Goal: Transaction & Acquisition: Purchase product/service

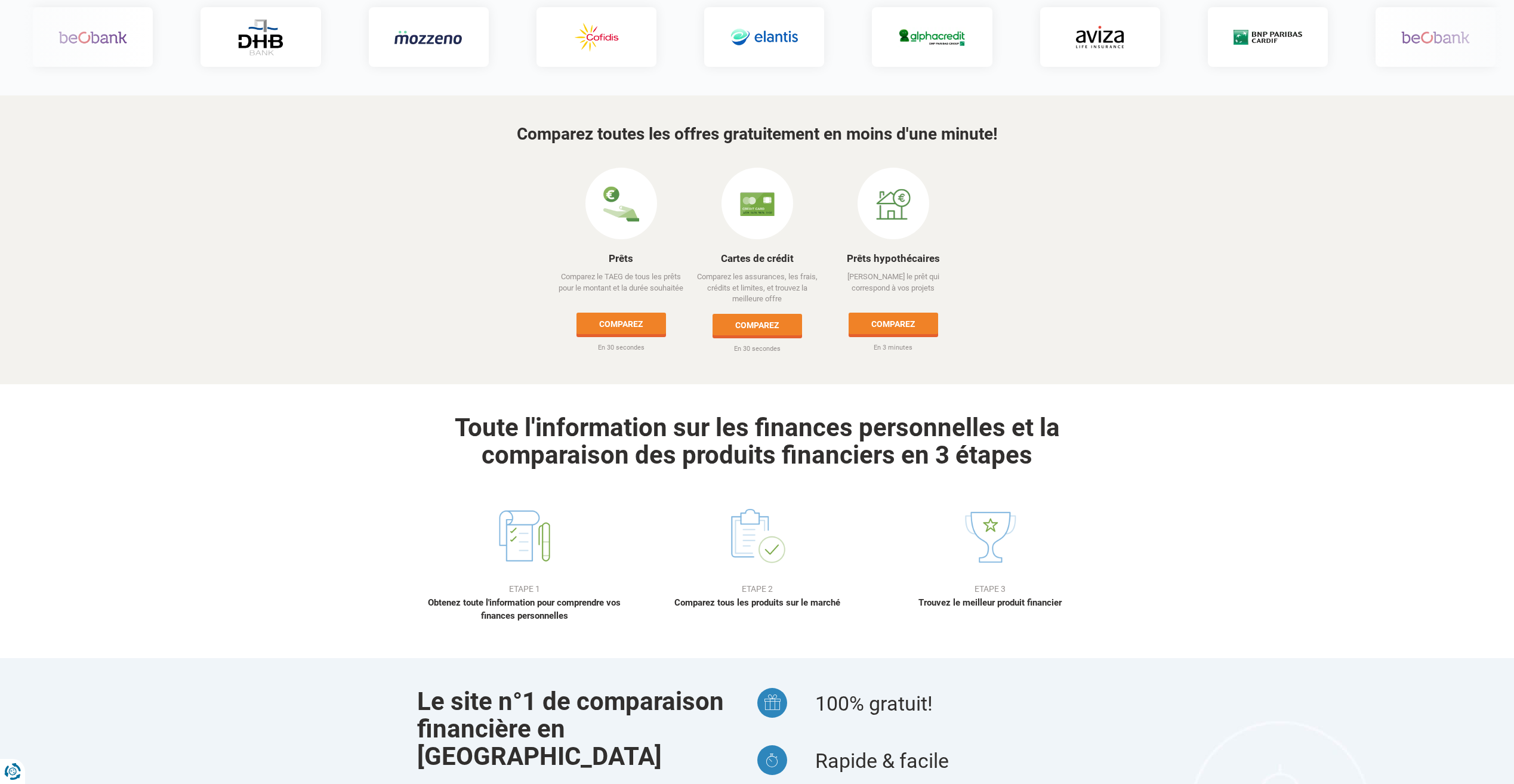
scroll to position [477, 0]
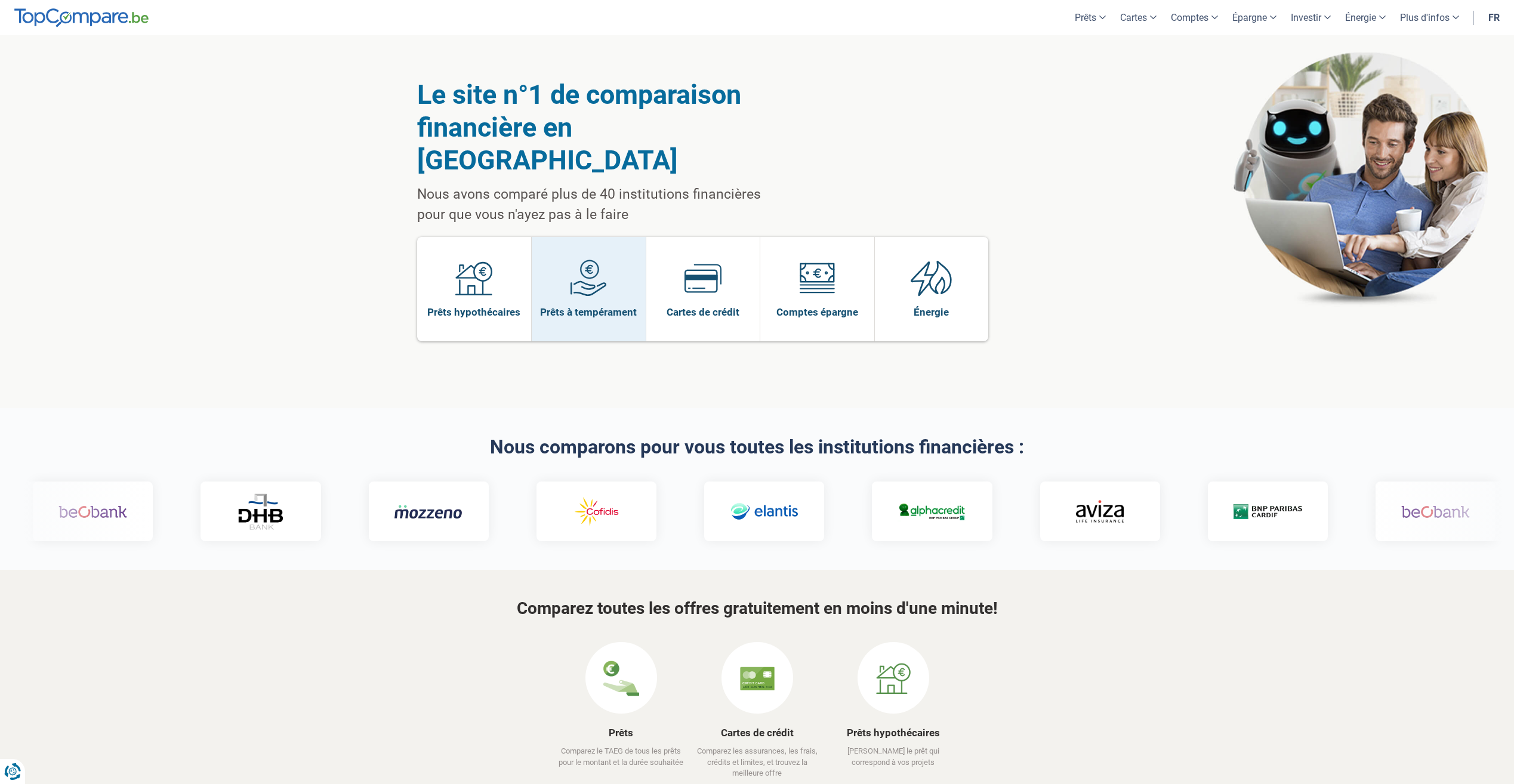
click at [574, 265] on span at bounding box center [588, 283] width 37 height 46
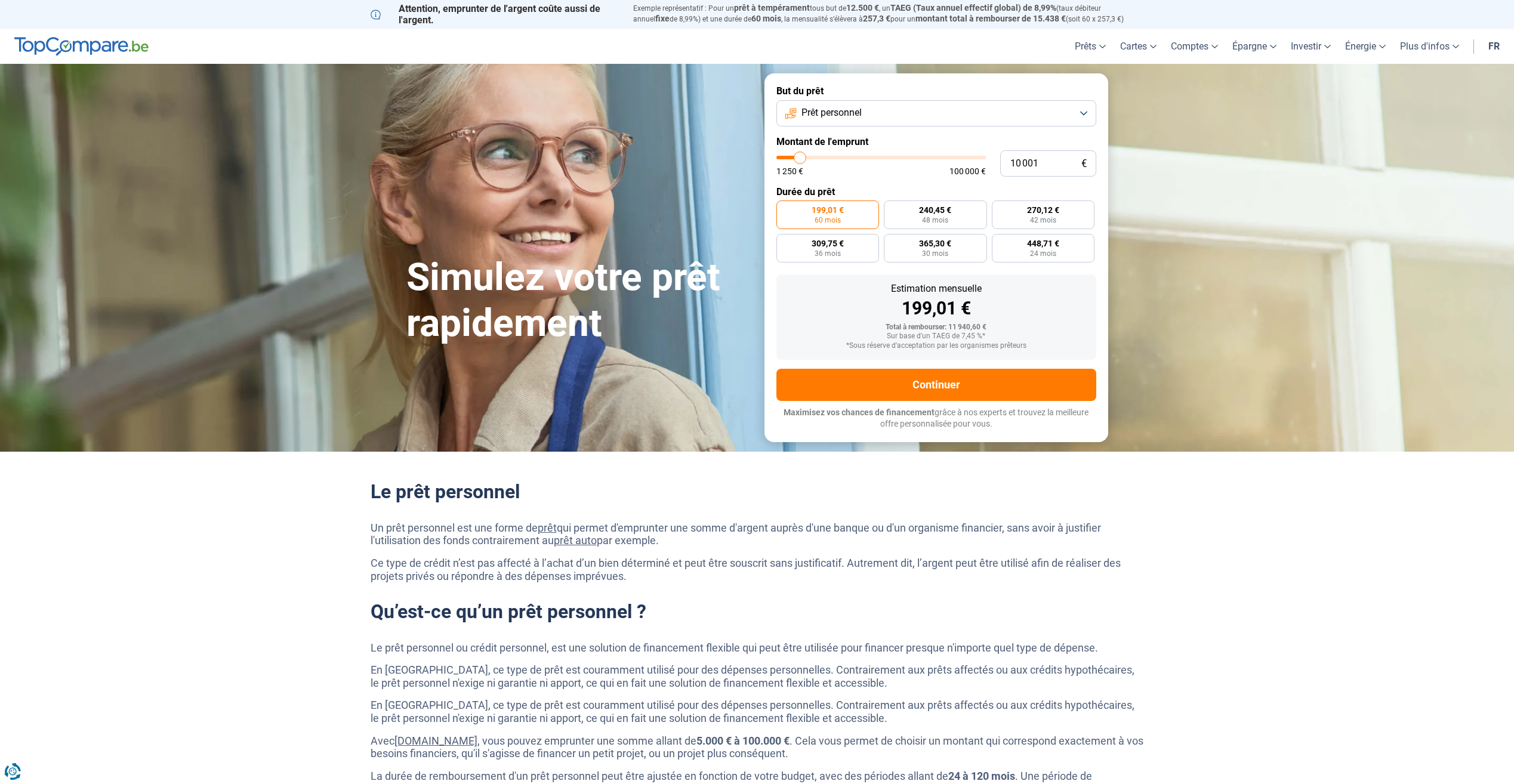
click at [986, 105] on button "Prêt personnel" at bounding box center [936, 113] width 320 height 26
click at [899, 166] on span "Regroupement de crédits" at bounding box center [851, 166] width 105 height 13
type input "8 250"
type input "8250"
type input "8 500"
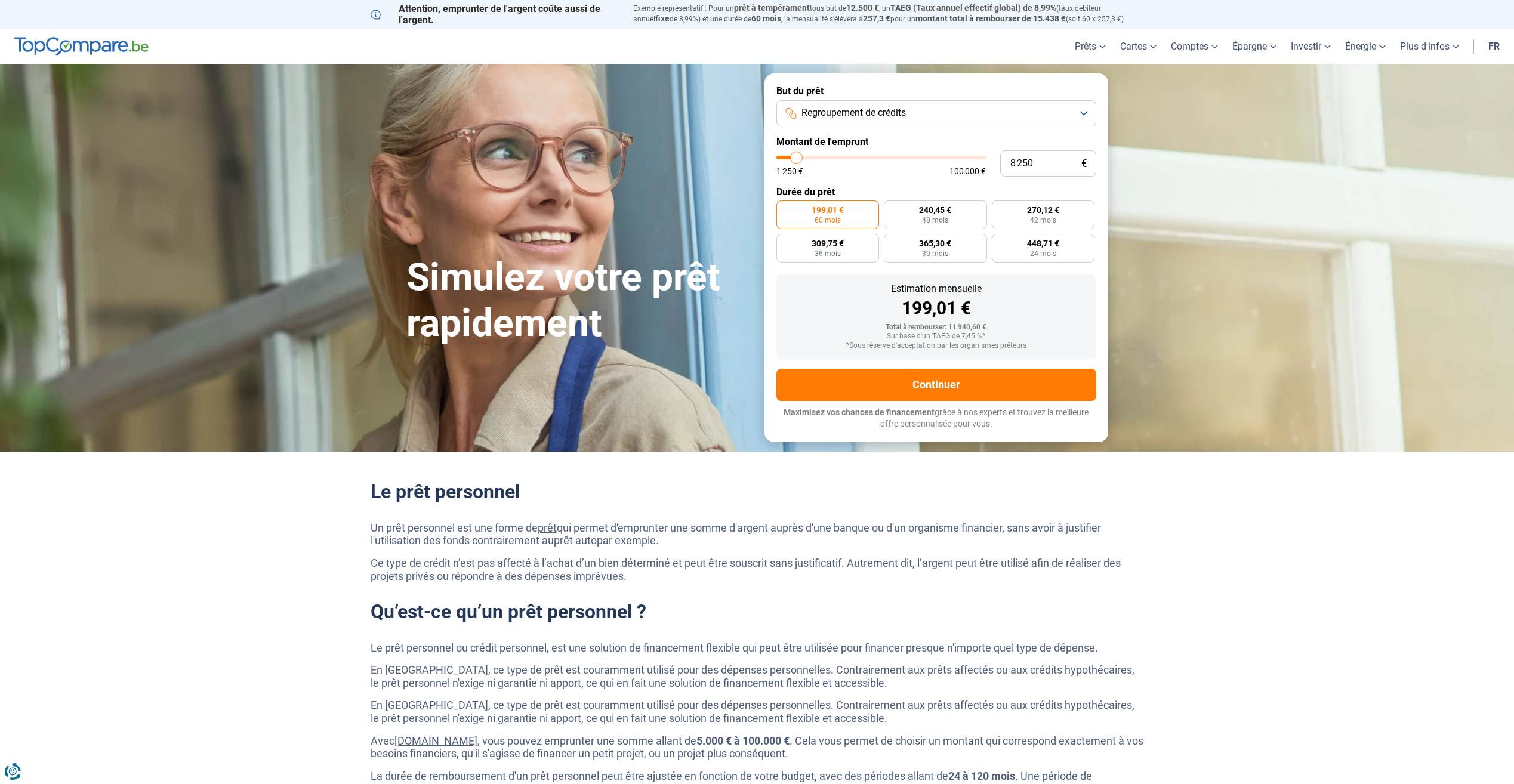
type input "8500"
type input "8 750"
type input "8750"
type input "9 000"
type input "9000"
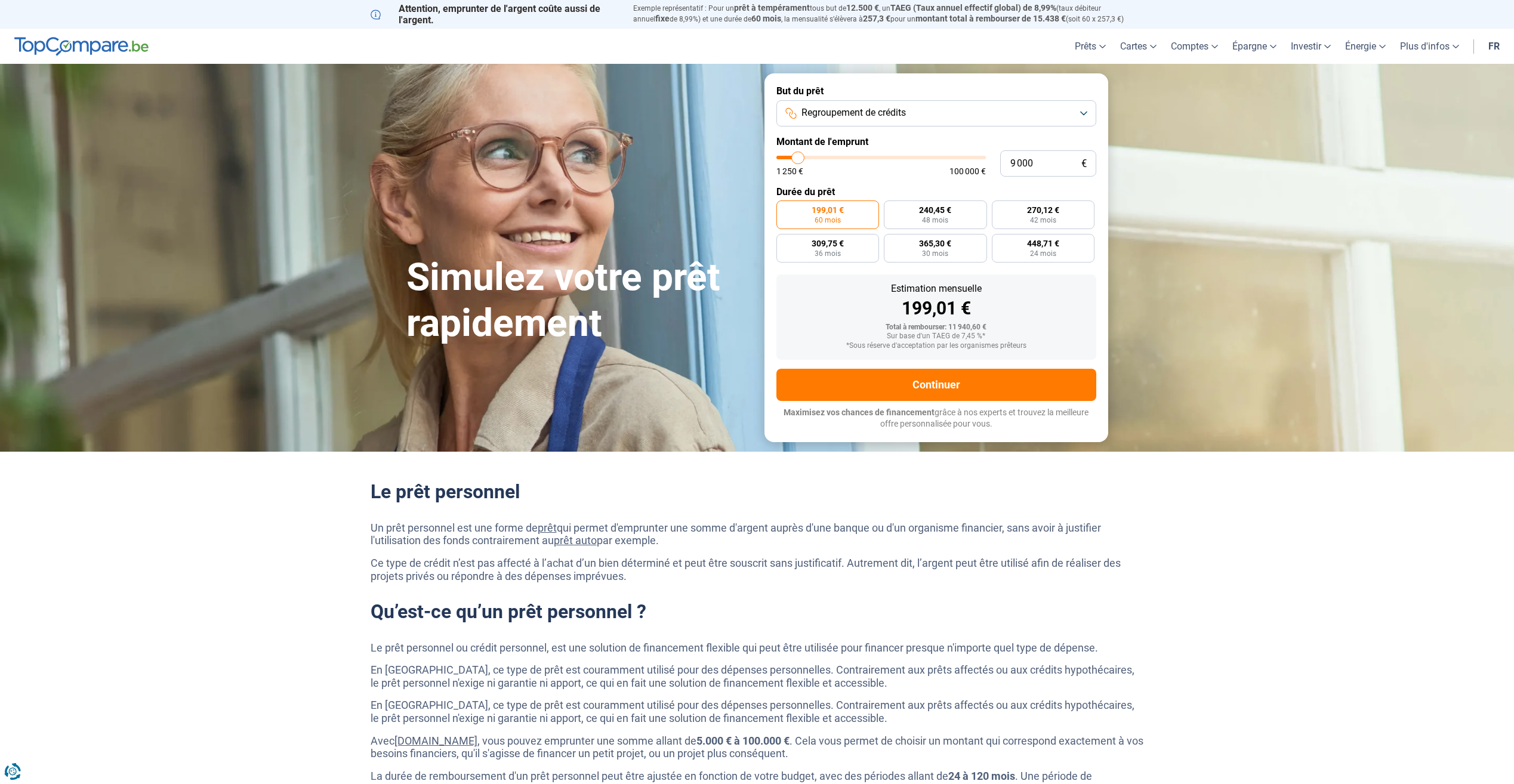
type input "9 500"
type input "9500"
type input "9 750"
type input "9750"
type input "10 000"
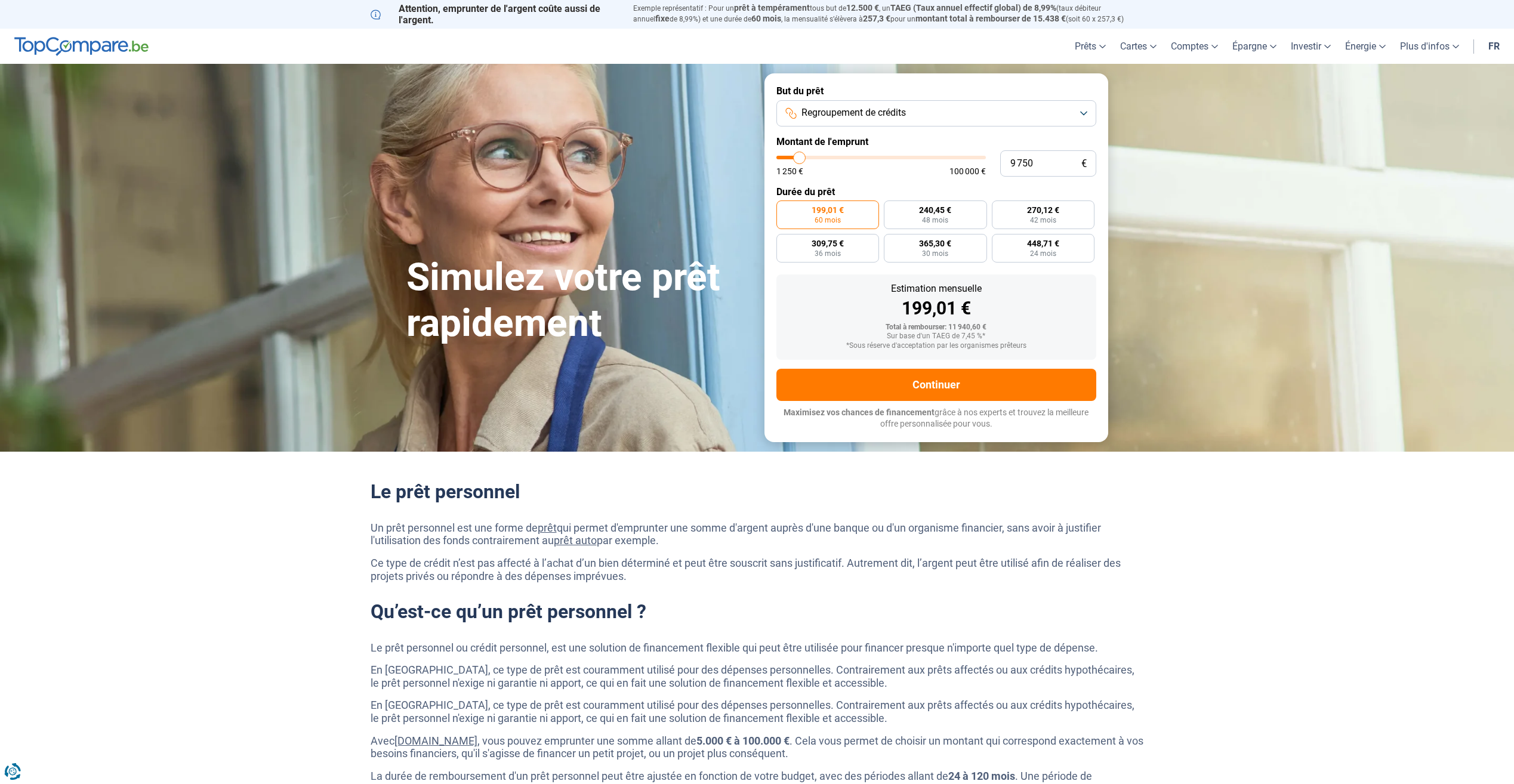
type input "10000"
type input "10 250"
type input "10250"
type input "10 500"
type input "10500"
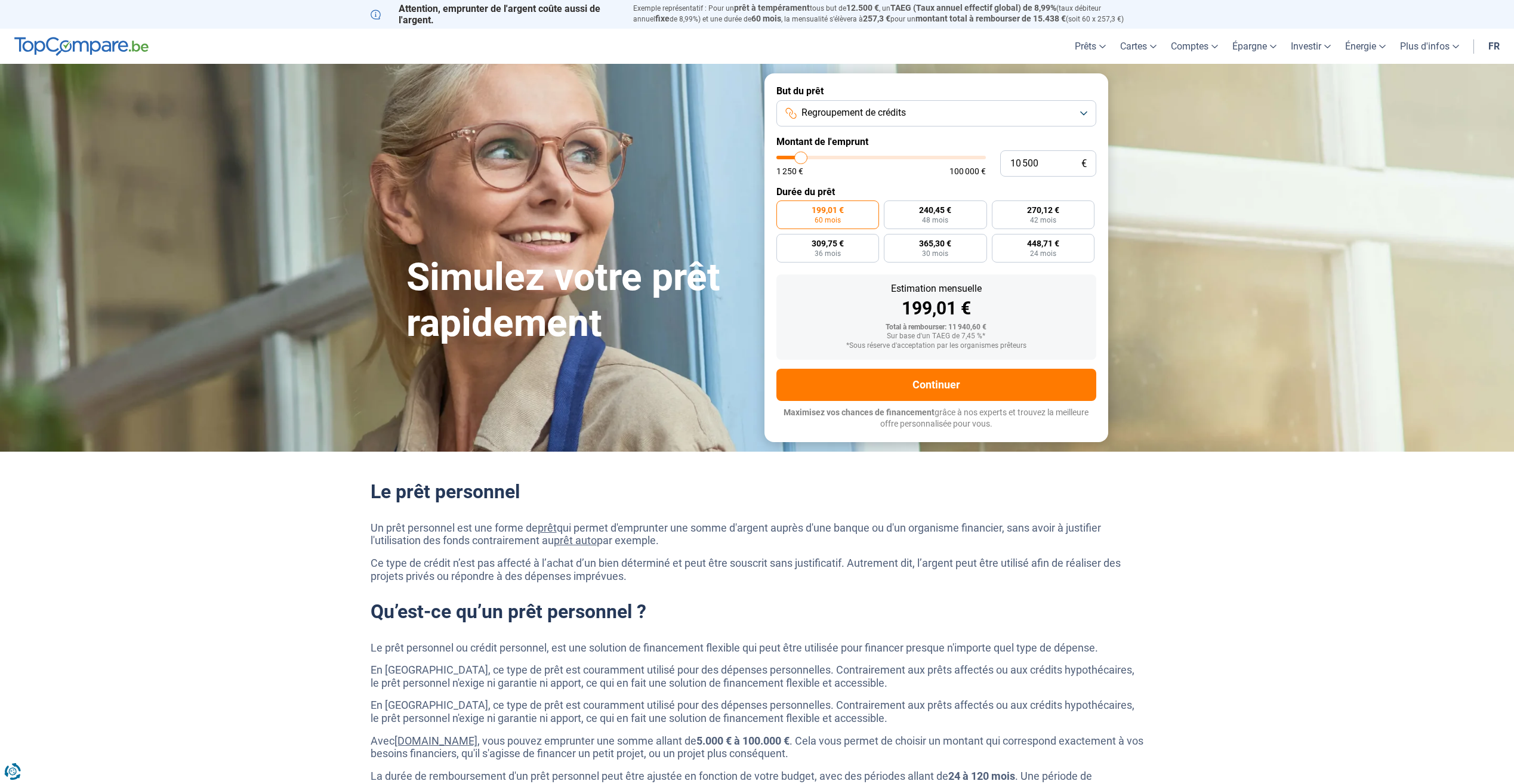
type input "11 000"
type input "11000"
type input "11 250"
type input "11250"
type input "11 500"
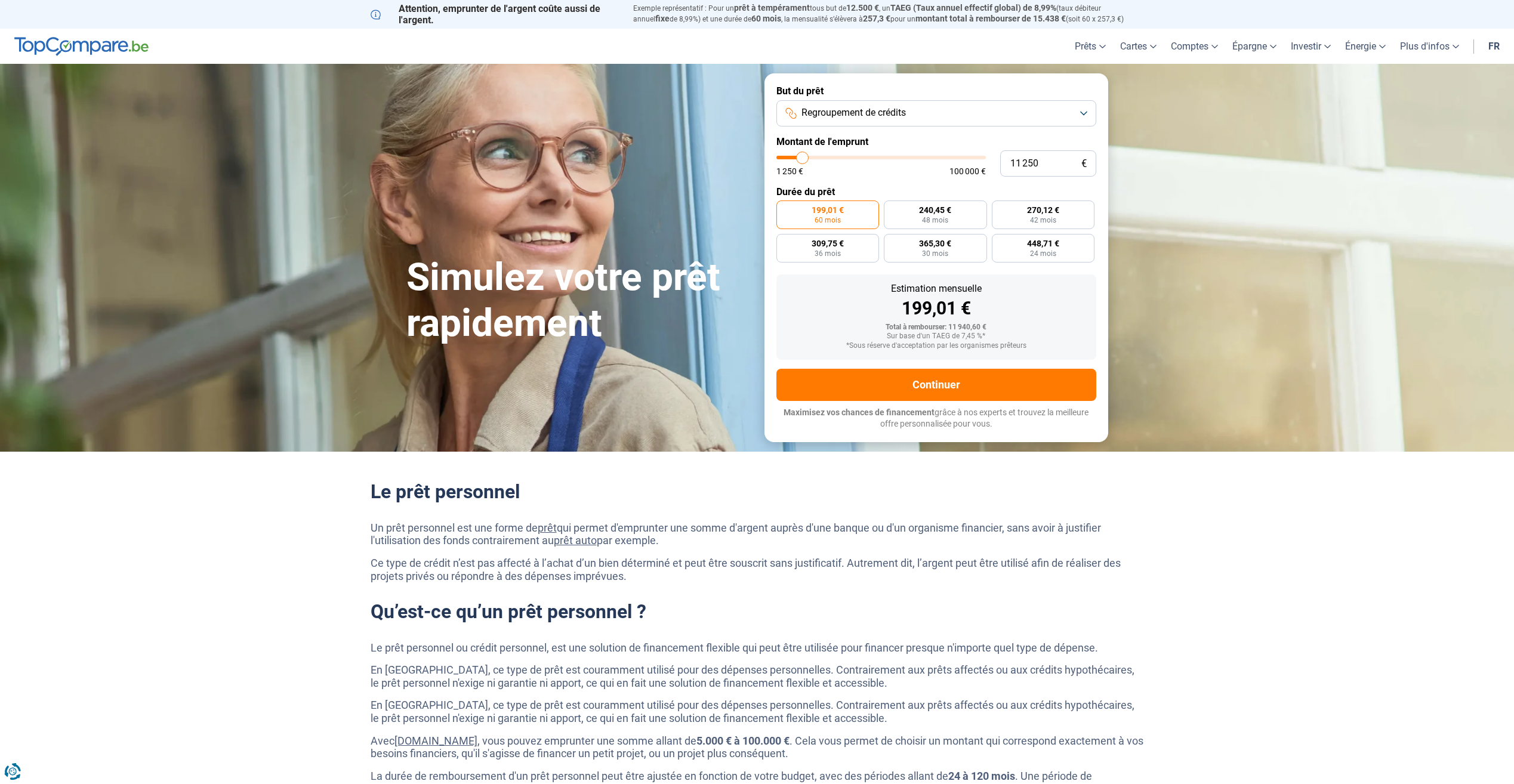
type input "11500"
type input "11 750"
type input "11750"
type input "12 000"
type input "12000"
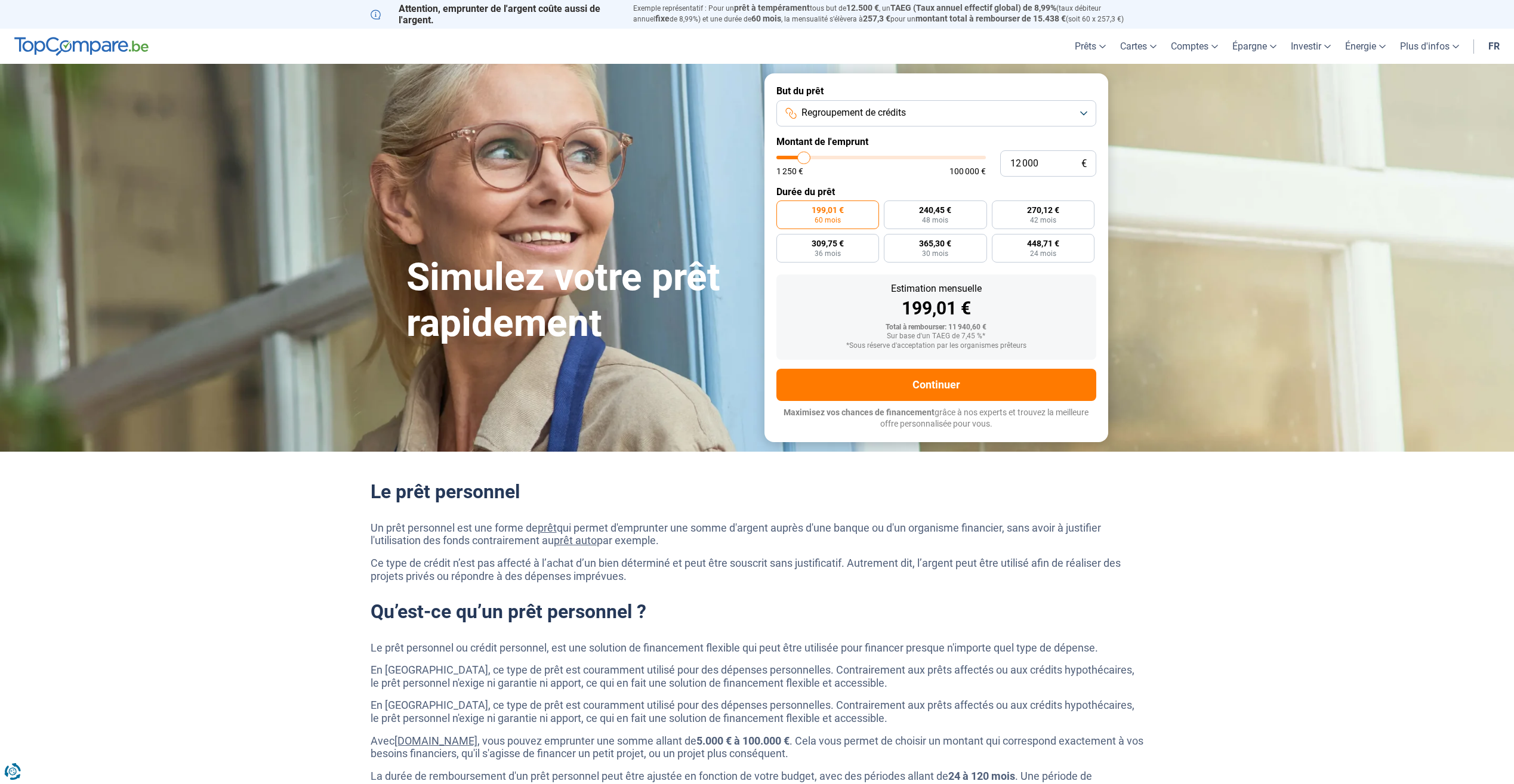
type input "12 500"
type input "12500"
type input "12 750"
type input "12750"
type input "13 000"
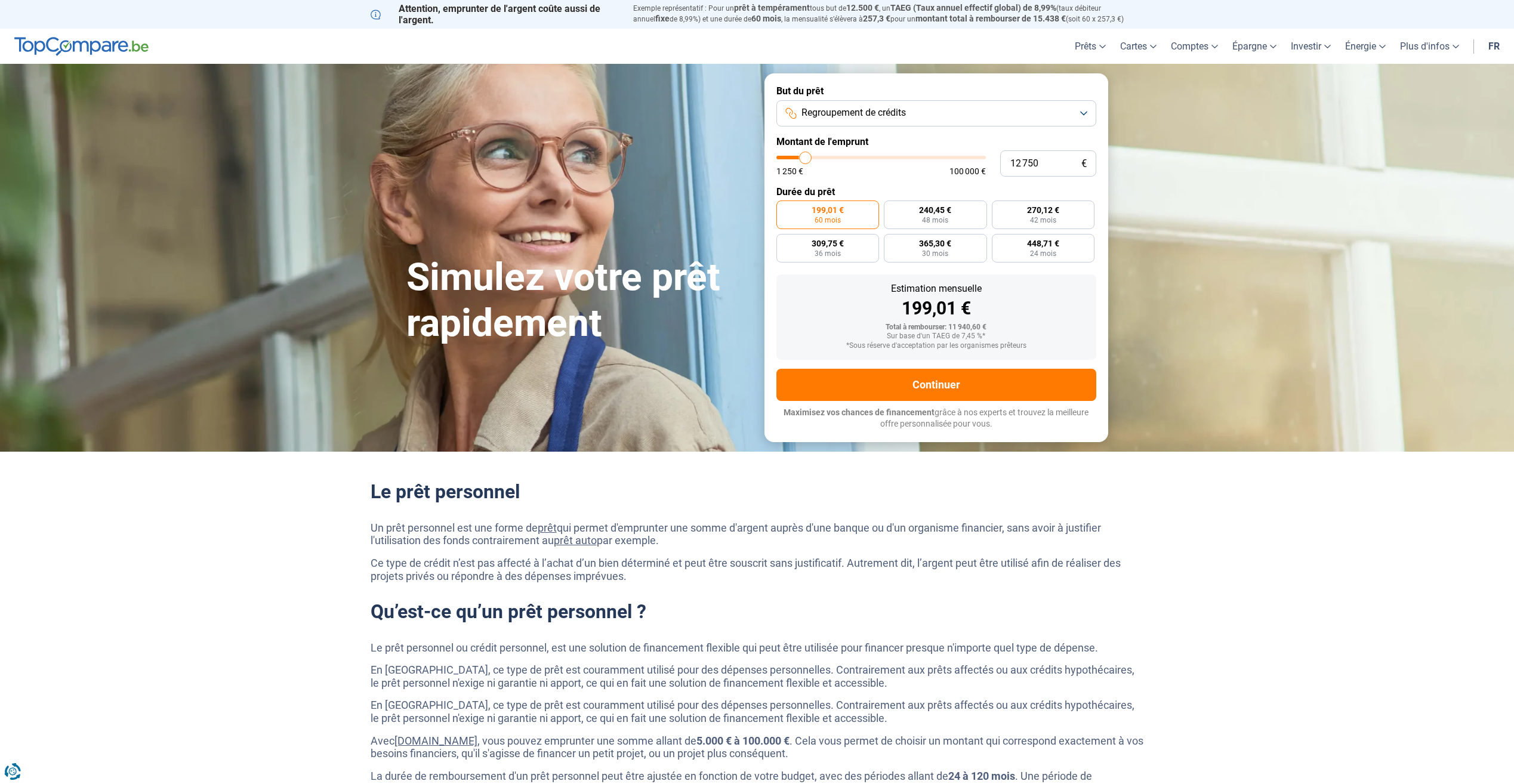
type input "13000"
type input "13 250"
type input "13250"
type input "13 500"
type input "13500"
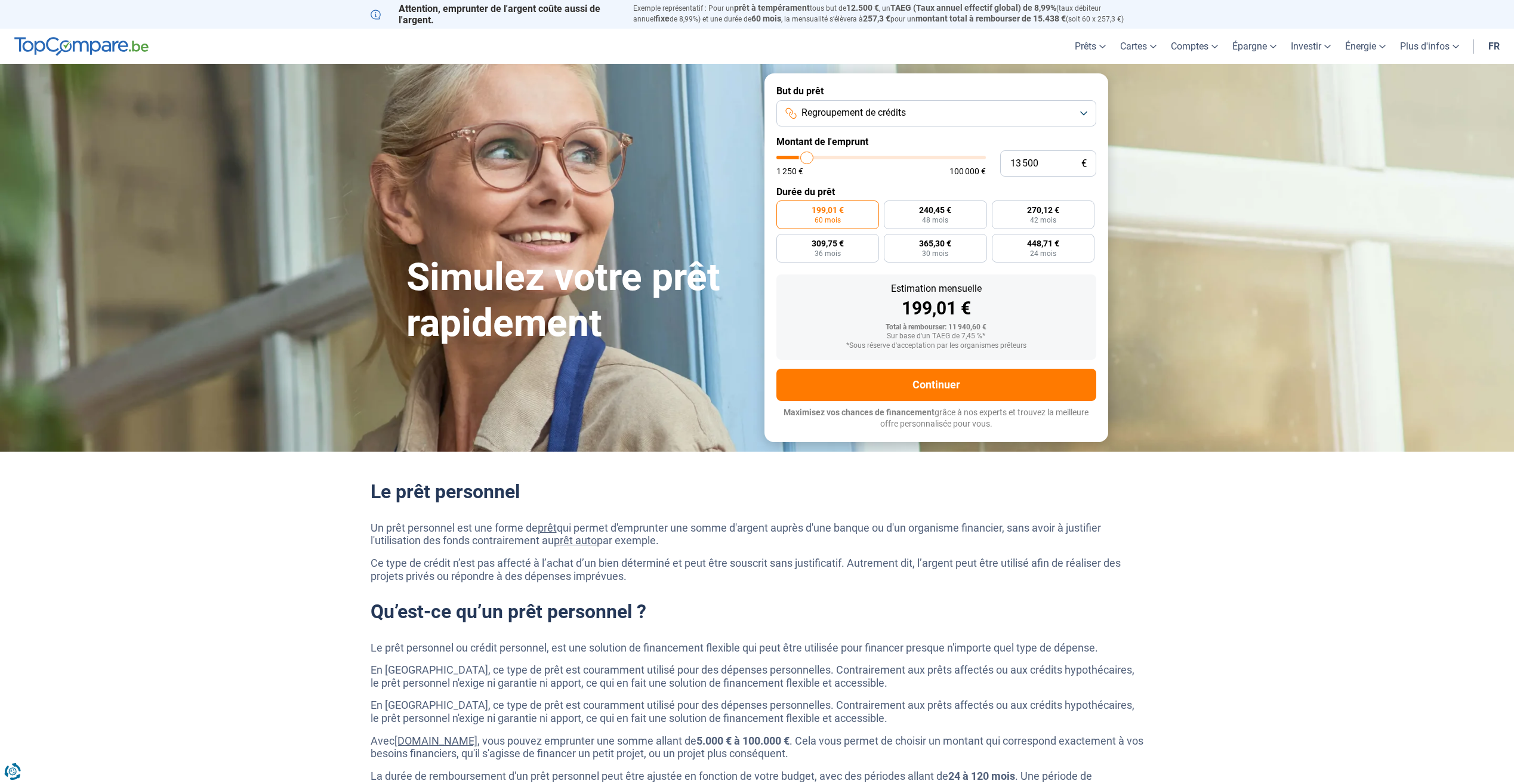
type input "14 000"
type input "14000"
type input "14 250"
type input "14250"
type input "14 500"
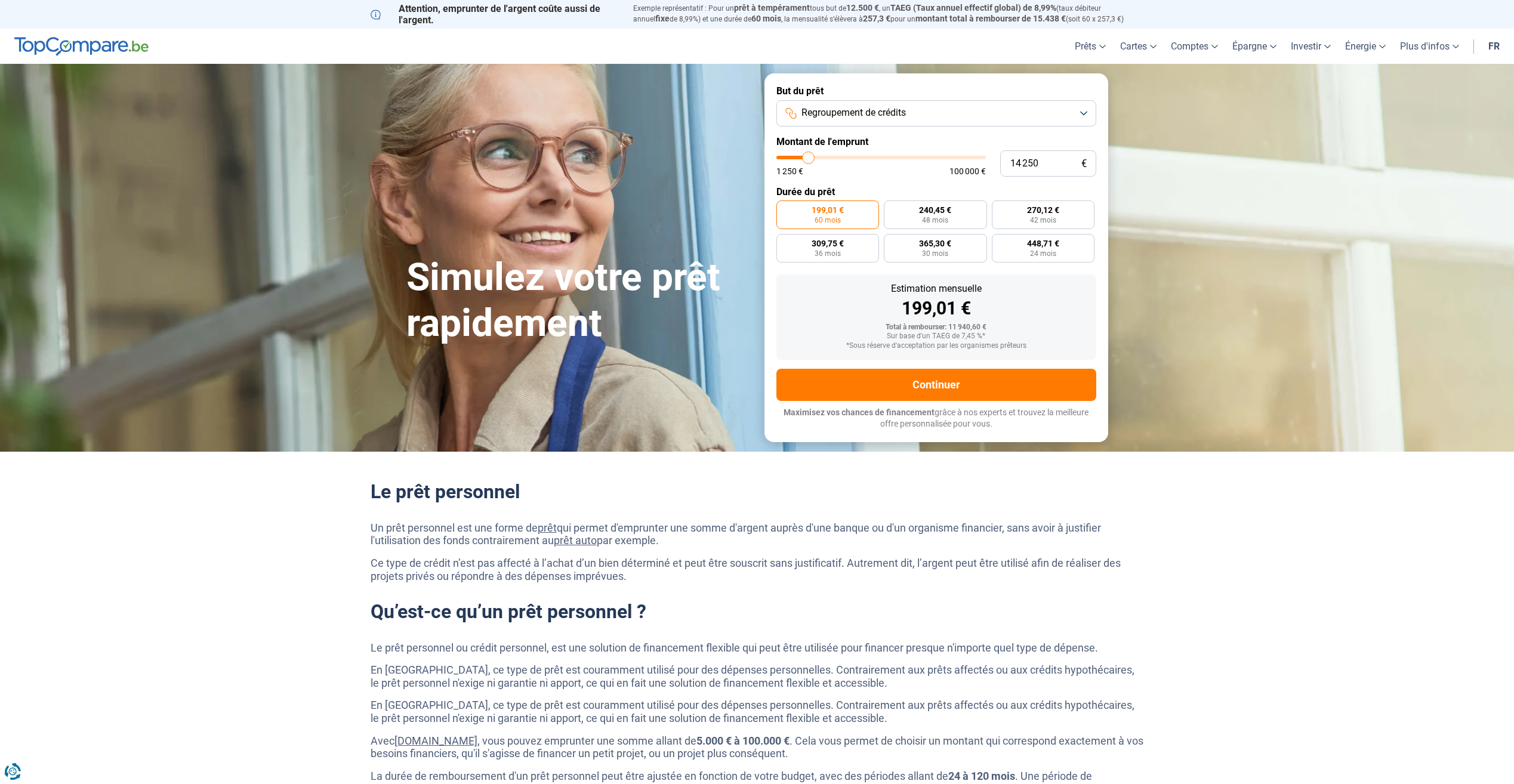
type input "14500"
type input "14 750"
type input "14750"
type input "15 000"
type input "15000"
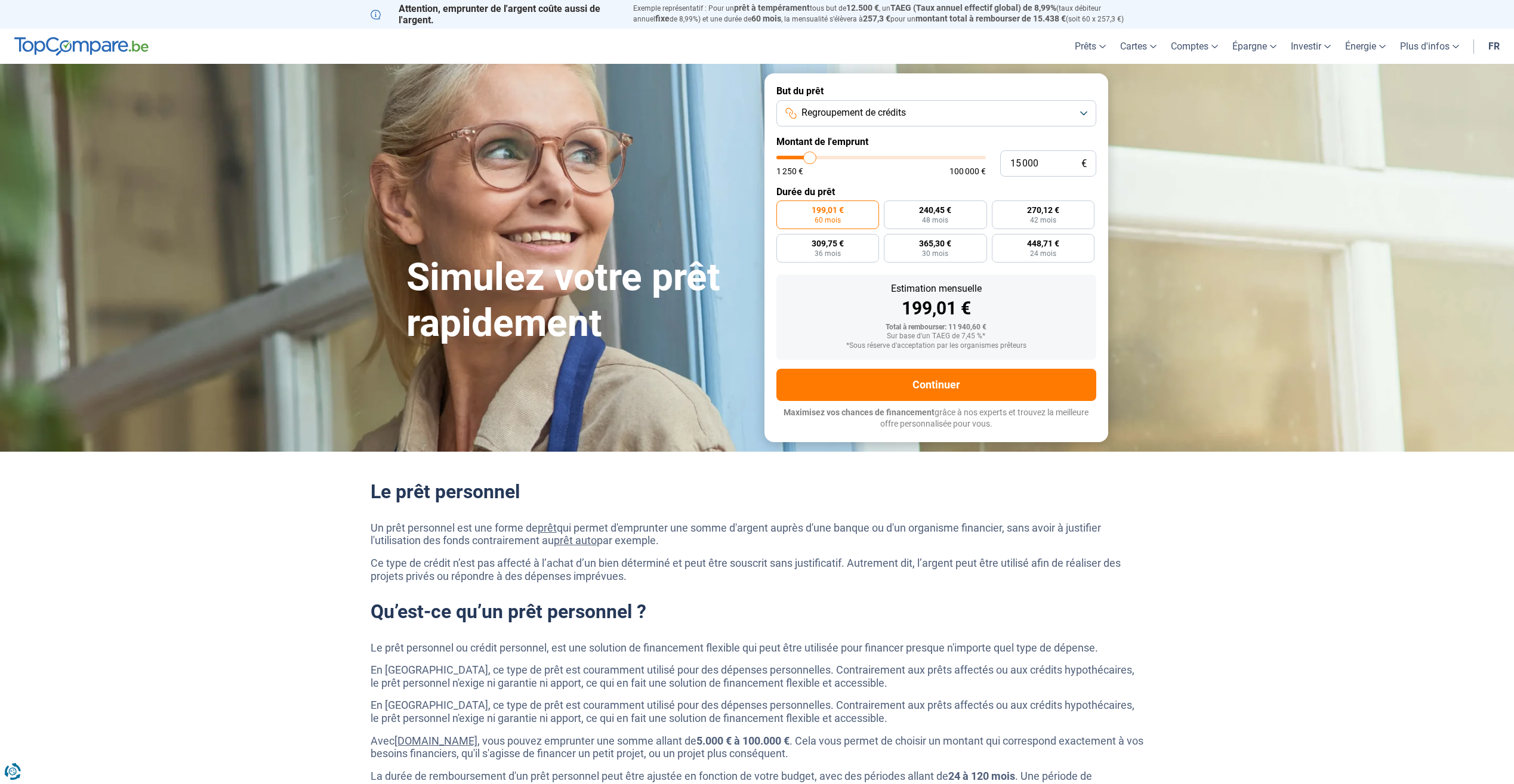
type input "15 500"
type input "15500"
type input "15 750"
type input "15750"
type input "16 000"
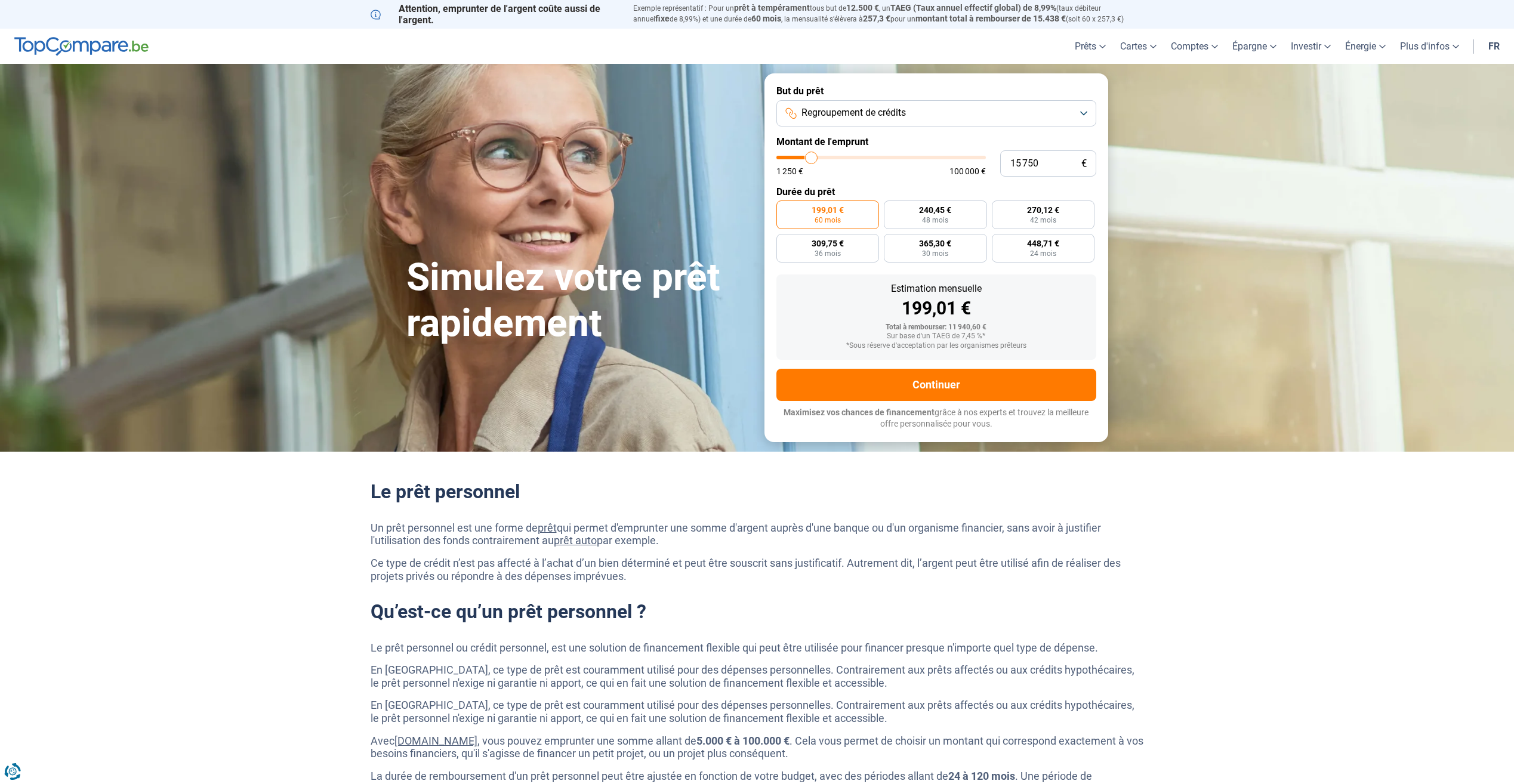
type input "16000"
type input "16 250"
type input "16250"
type input "16 500"
type input "16500"
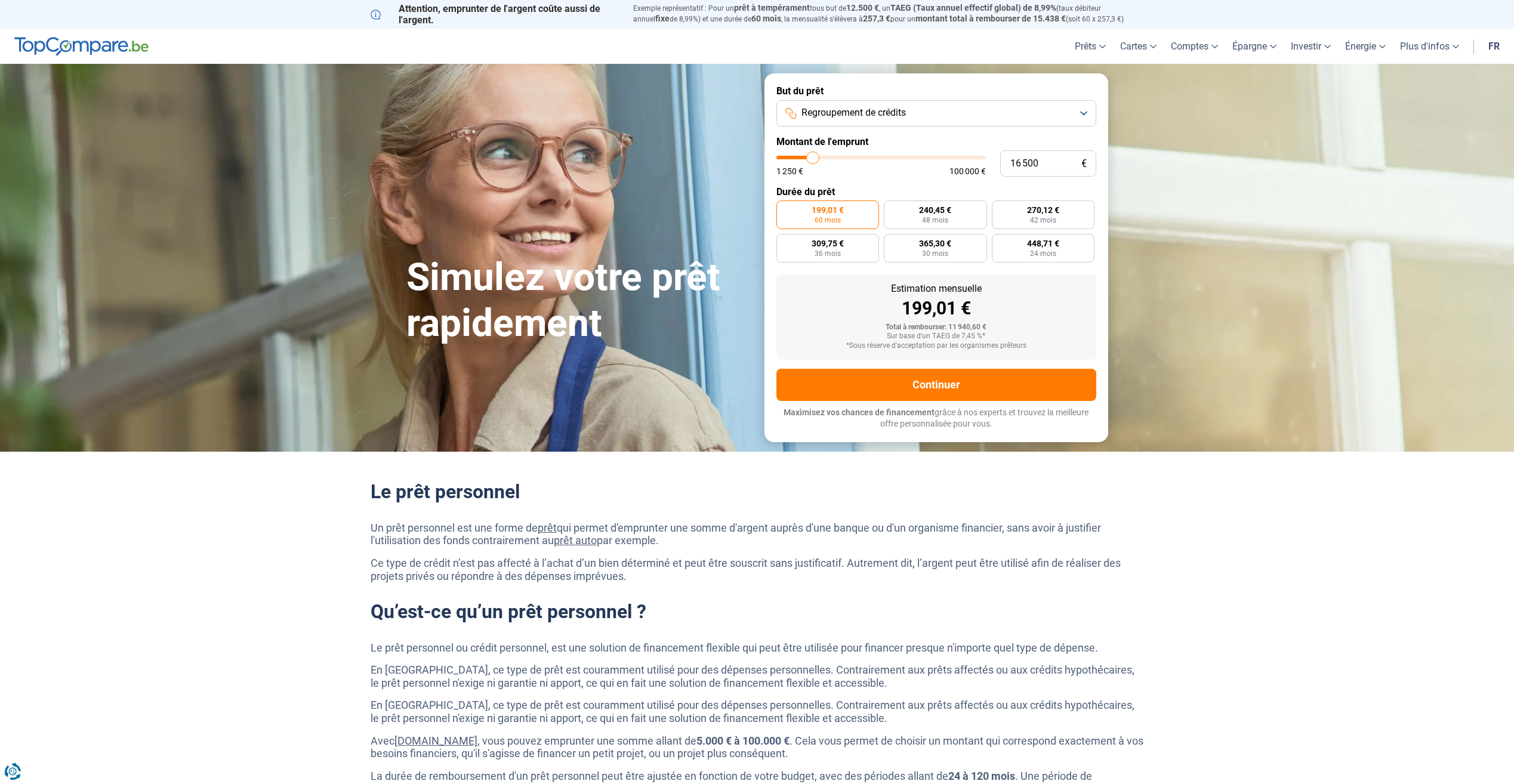
type input "17 000"
type input "17000"
type input "17 250"
type input "17250"
type input "17 500"
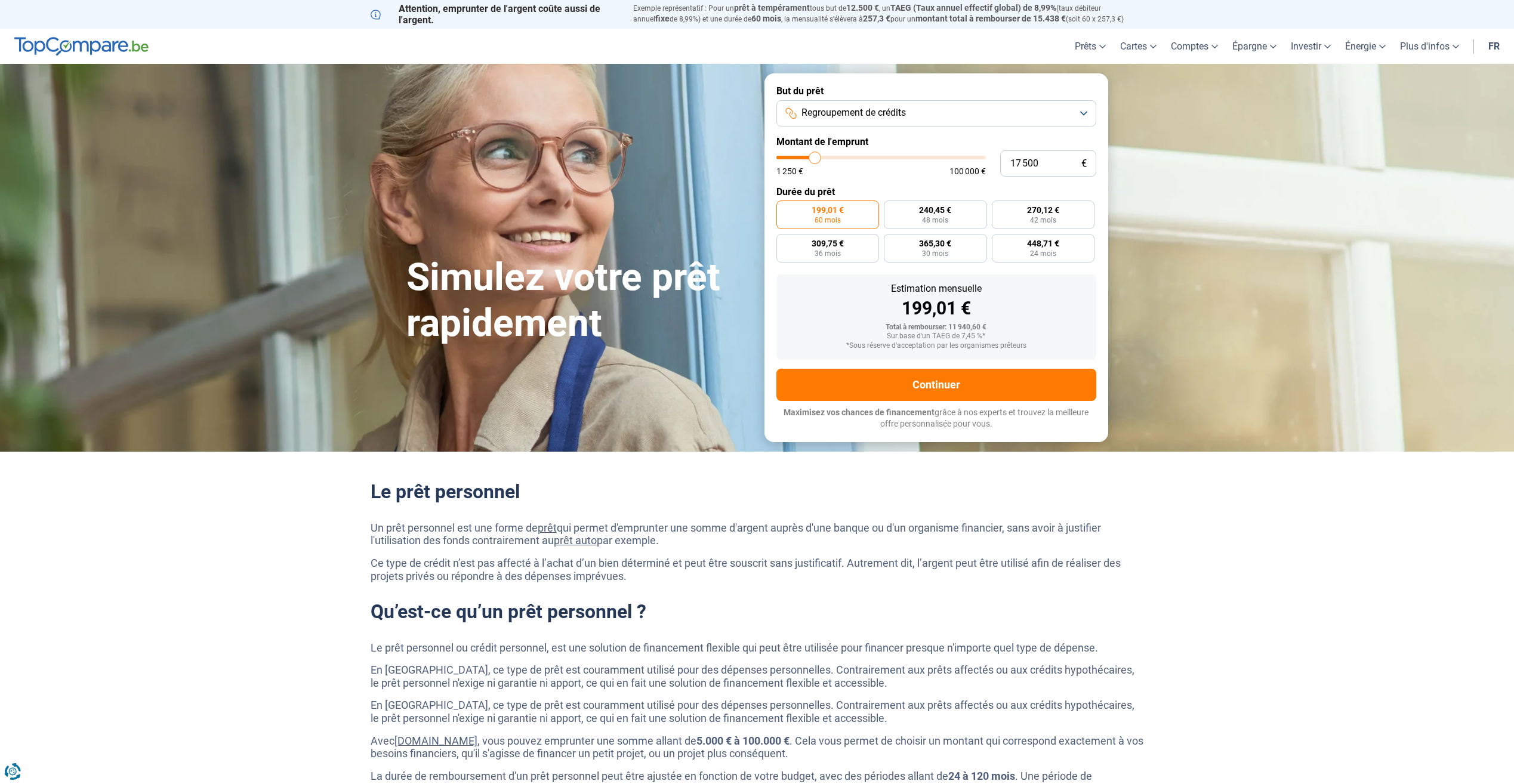
drag, startPoint x: 796, startPoint y: 155, endPoint x: 815, endPoint y: 155, distance: 19.0
type input "17500"
click at [815, 156] on input "range" at bounding box center [881, 158] width 210 height 3
type input "17 250"
type input "17250"
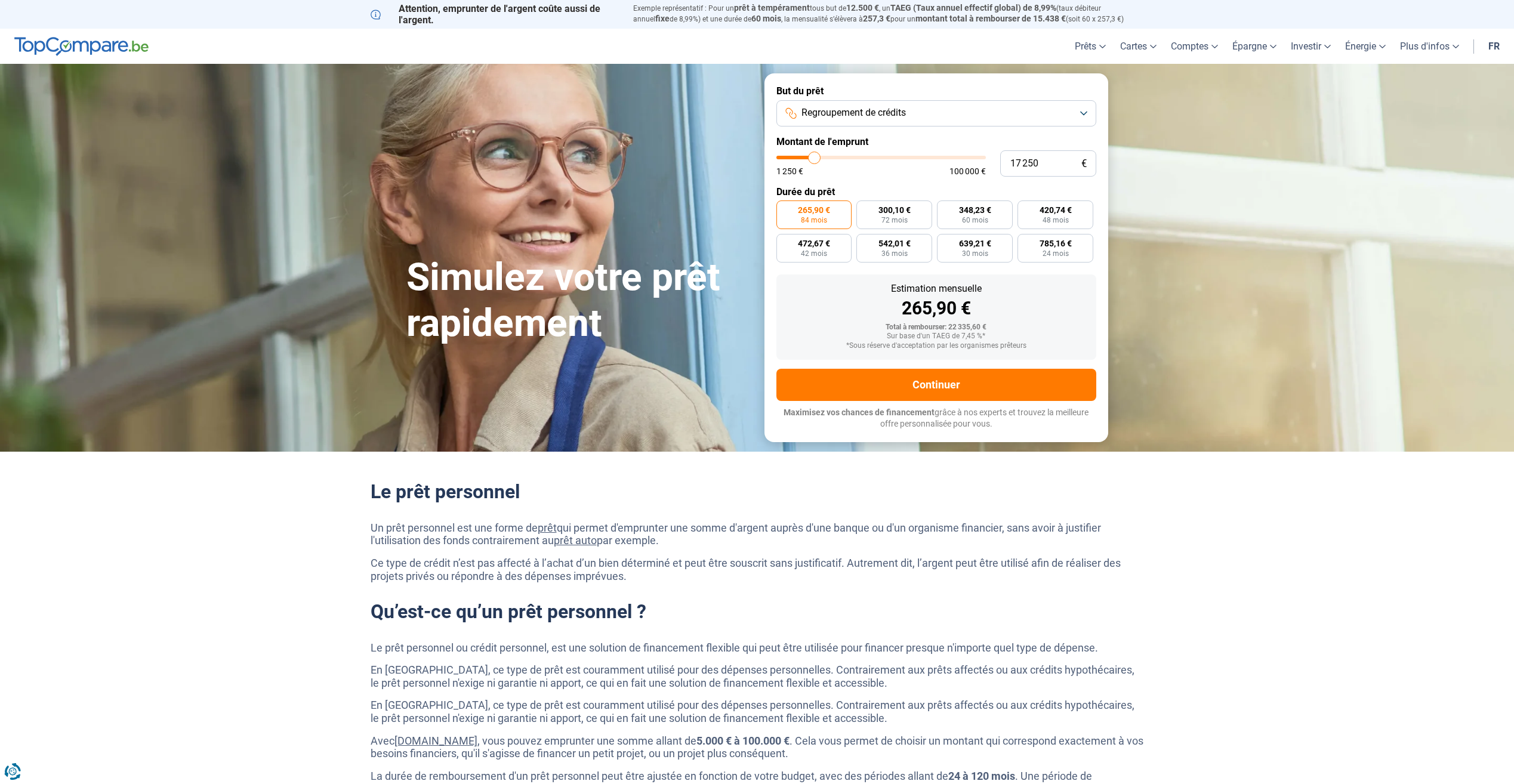
type input "17 000"
type input "17000"
type input "16 500"
type input "16500"
type input "16 250"
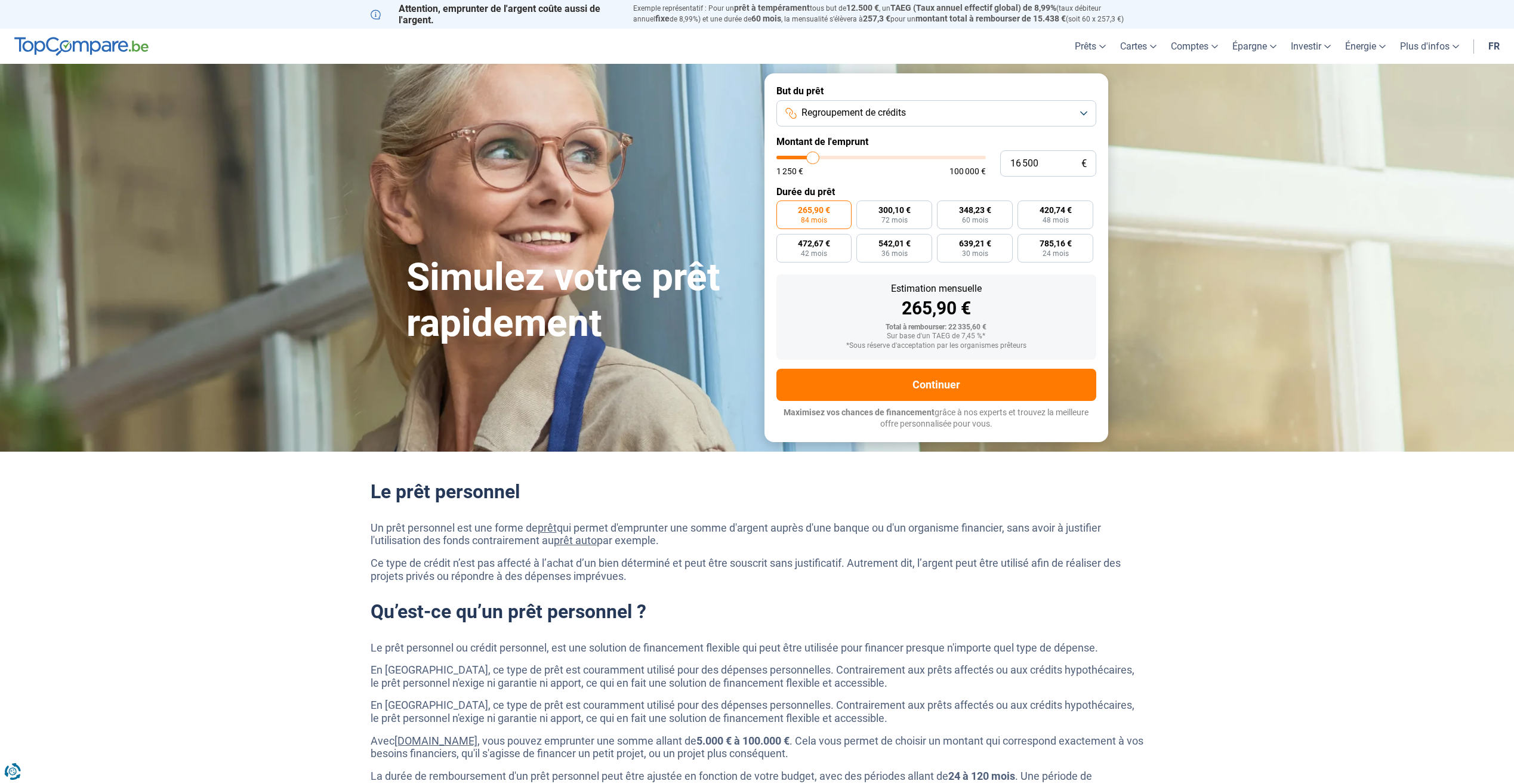
type input "16250"
type input "16 000"
type input "16000"
type input "15 750"
type input "15750"
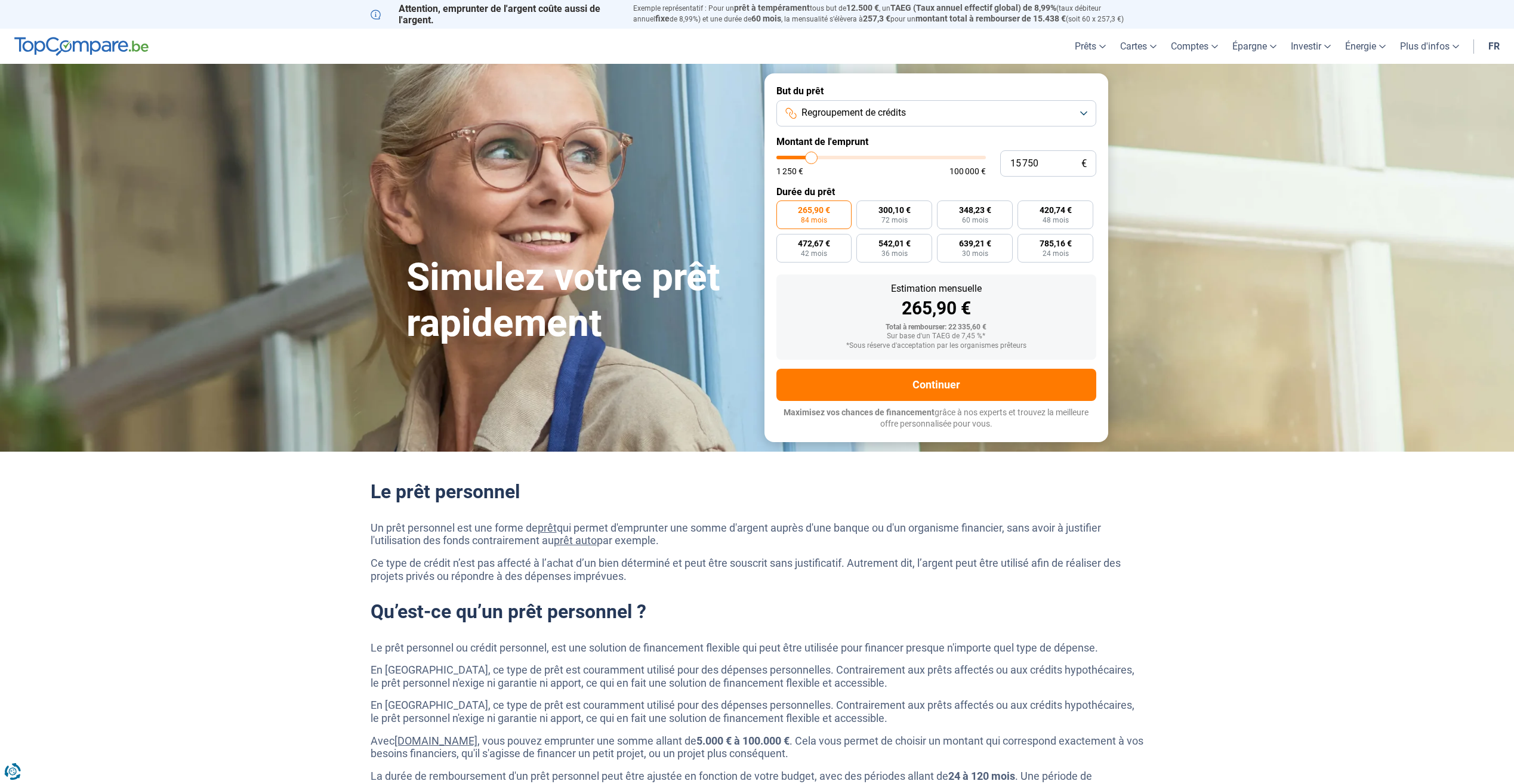
click at [812, 156] on input "range" at bounding box center [881, 158] width 210 height 3
click at [924, 383] on button "Continuer" at bounding box center [936, 385] width 320 height 32
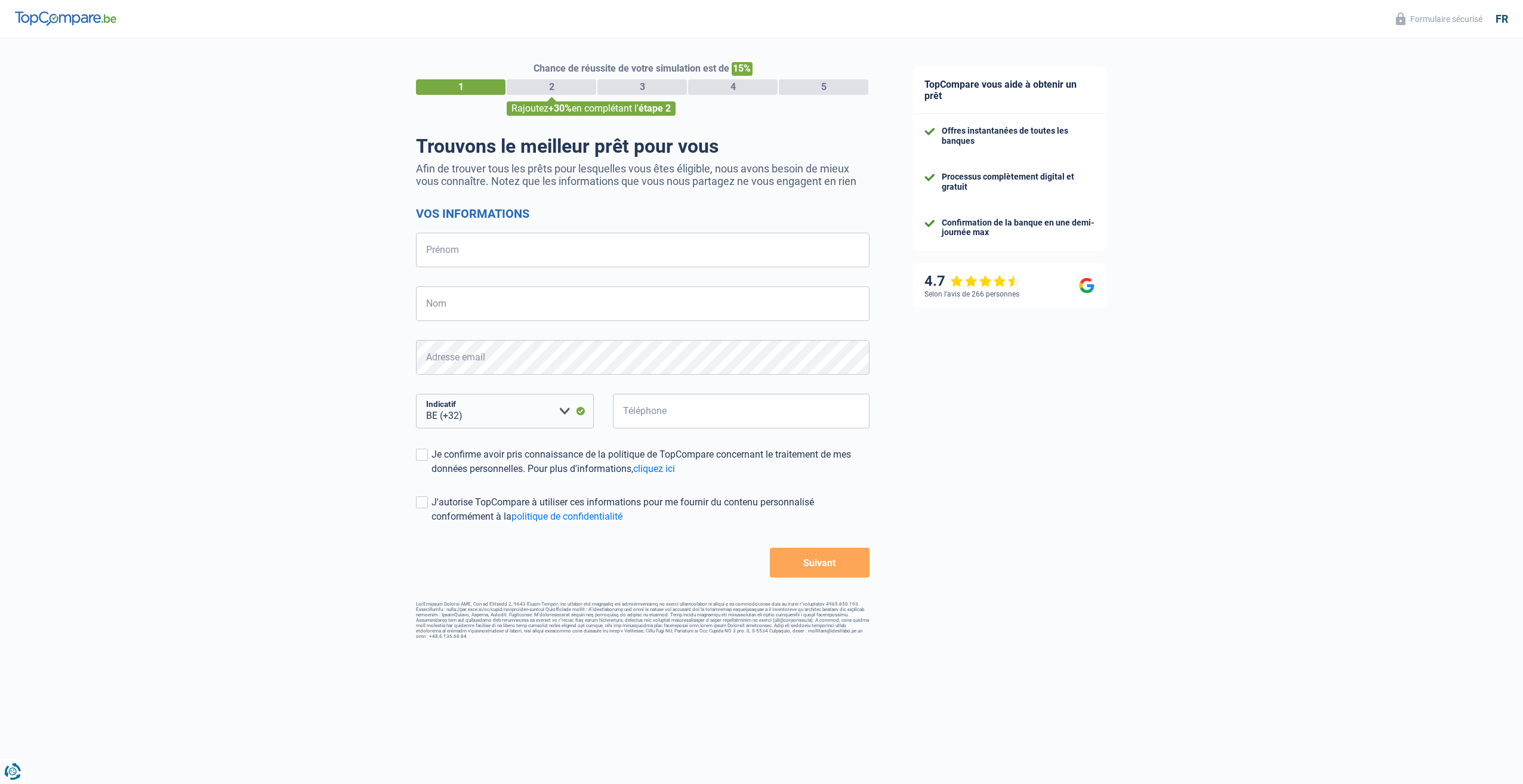
select select "32"
click at [479, 251] on input "Prénom" at bounding box center [643, 250] width 453 height 35
type input "m"
type input "Mathieu"
click at [486, 320] on input "Nom" at bounding box center [643, 303] width 453 height 35
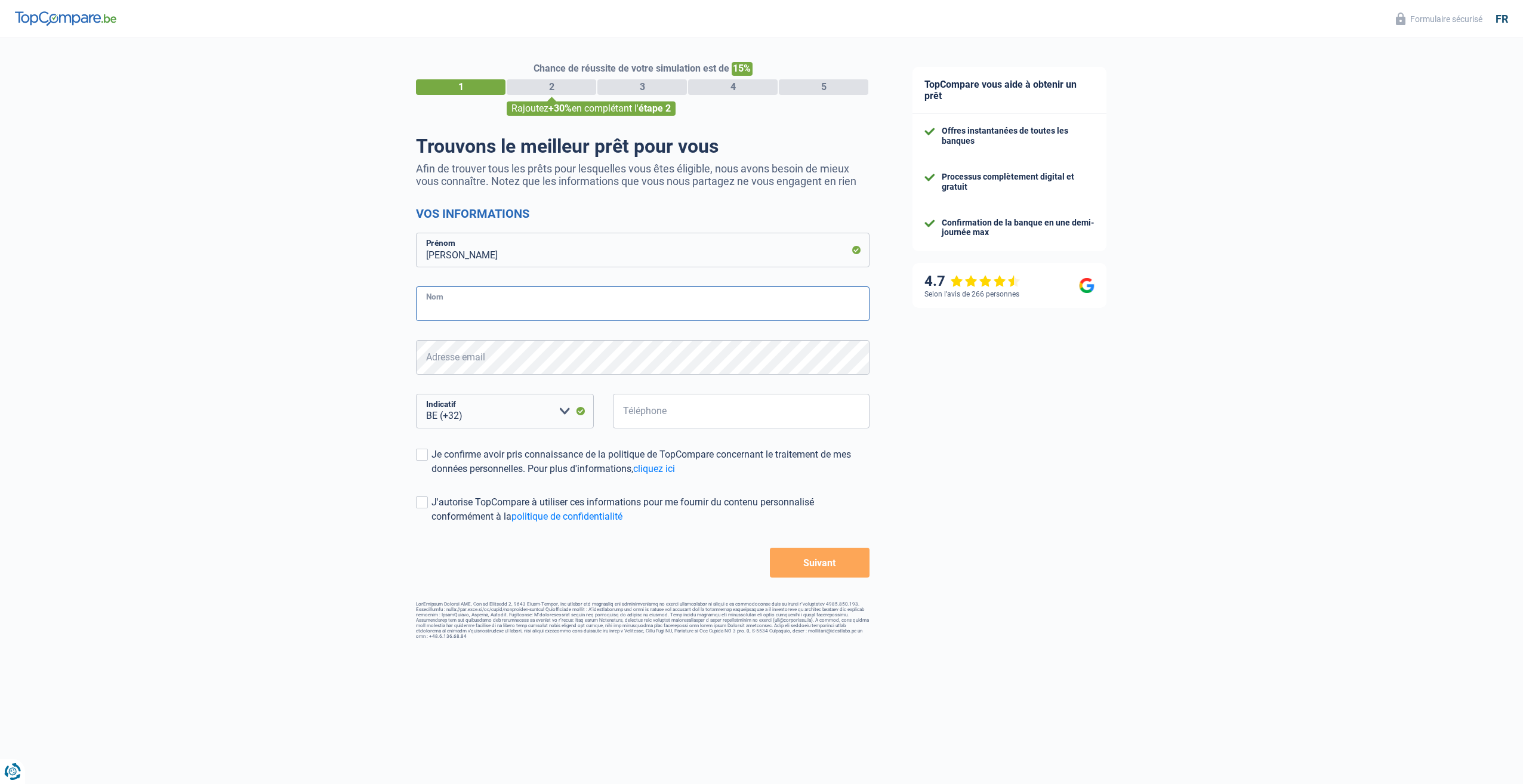
type input "O"
type input "p"
type input "Poulet"
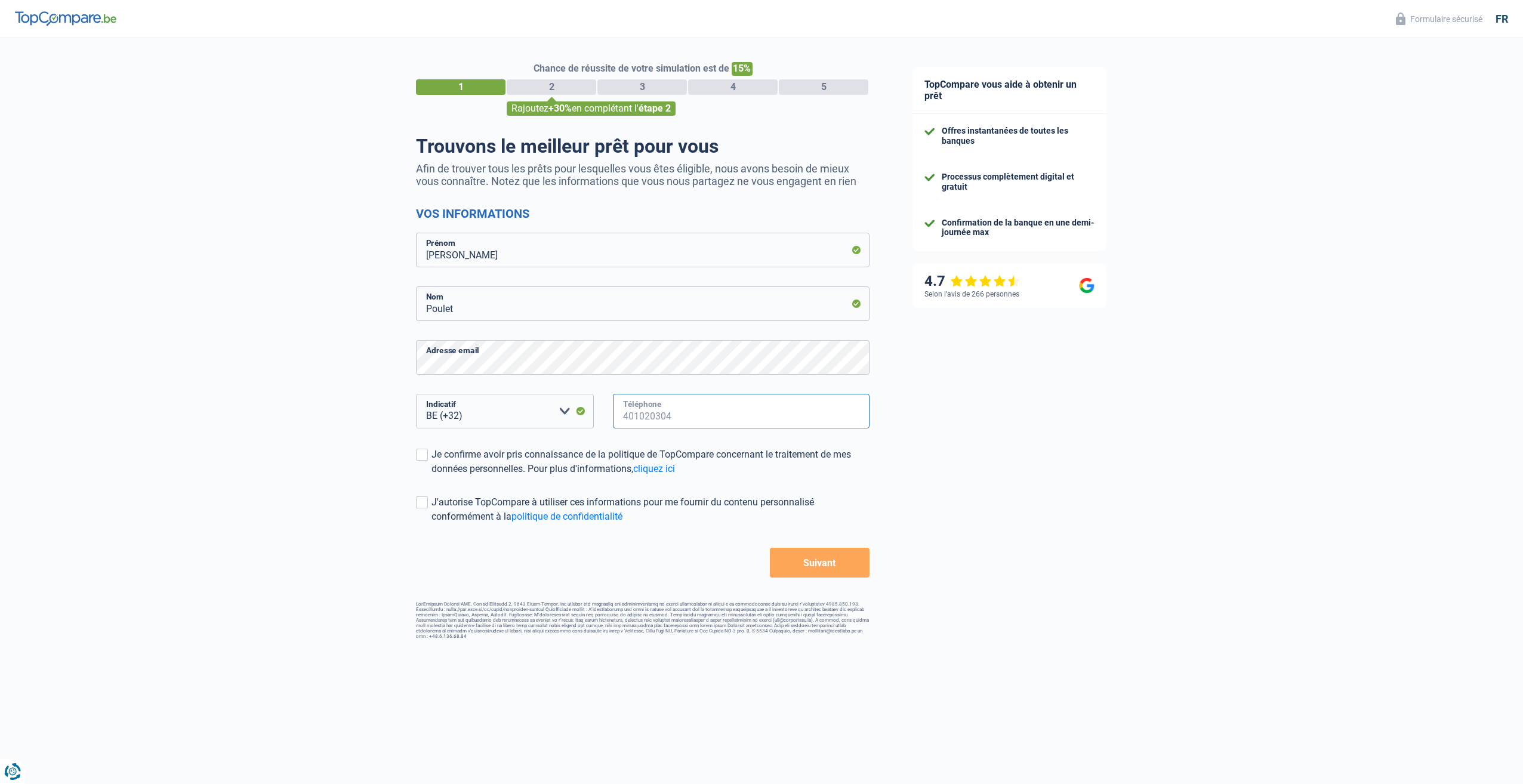
click at [632, 417] on input "Téléphone" at bounding box center [741, 411] width 257 height 35
type input "0"
type input "470694055"
click at [424, 458] on span at bounding box center [422, 454] width 12 height 12
click at [431, 476] on input "Je confirme avoir pris connaissance de la politique de TopCompare concernant le…" at bounding box center [431, 476] width 0 height 0
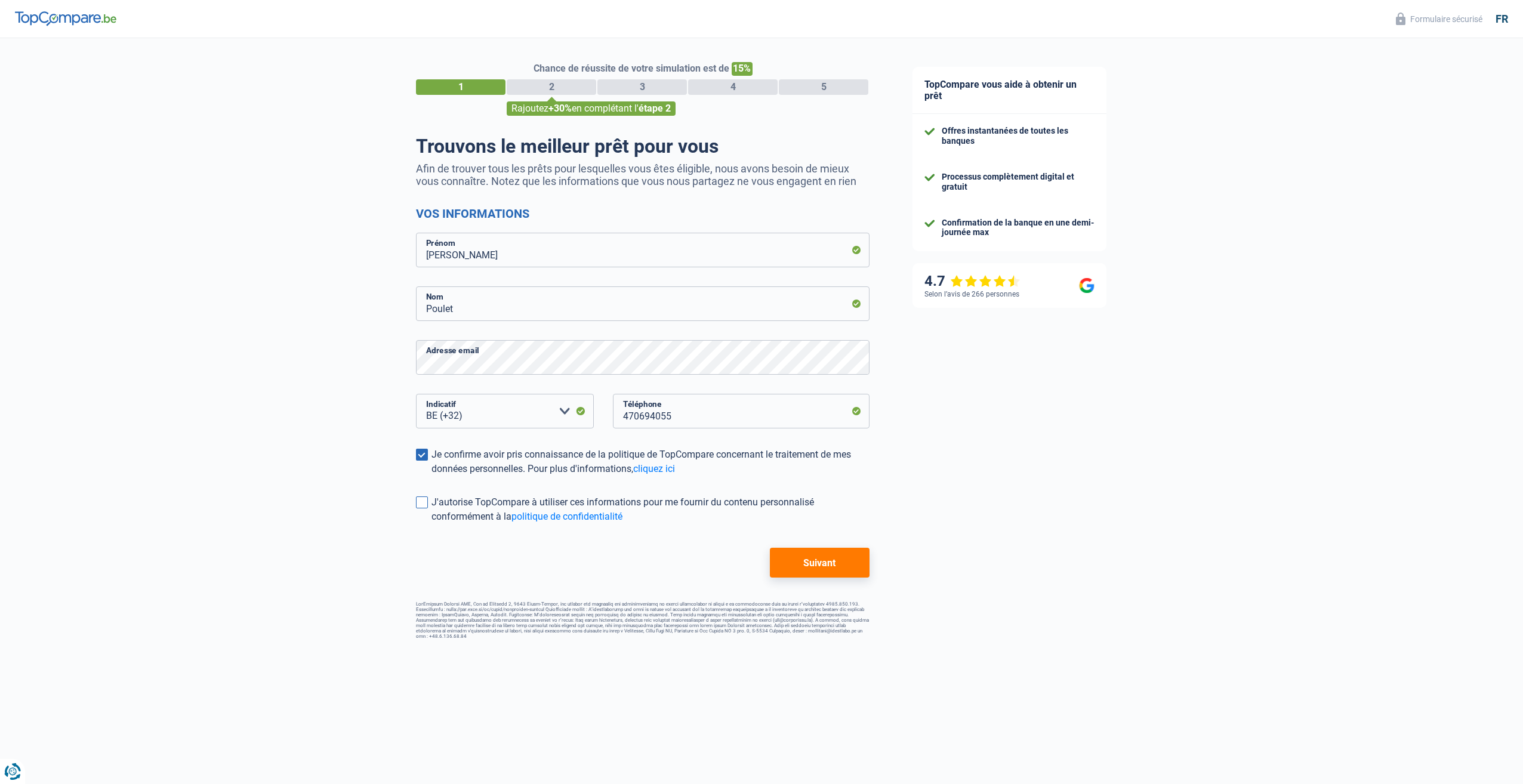
click at [422, 504] on span at bounding box center [422, 502] width 12 height 12
click at [431, 524] on input "J'autorise TopCompare à utiliser ces informations pour me fournir du contenu pe…" at bounding box center [431, 524] width 0 height 0
click at [421, 504] on span at bounding box center [422, 502] width 12 height 12
click at [431, 524] on input "J'autorise TopCompare à utiliser ces informations pour me fournir du contenu pe…" at bounding box center [431, 524] width 0 height 0
click at [809, 565] on button "Suivant" at bounding box center [819, 562] width 100 height 30
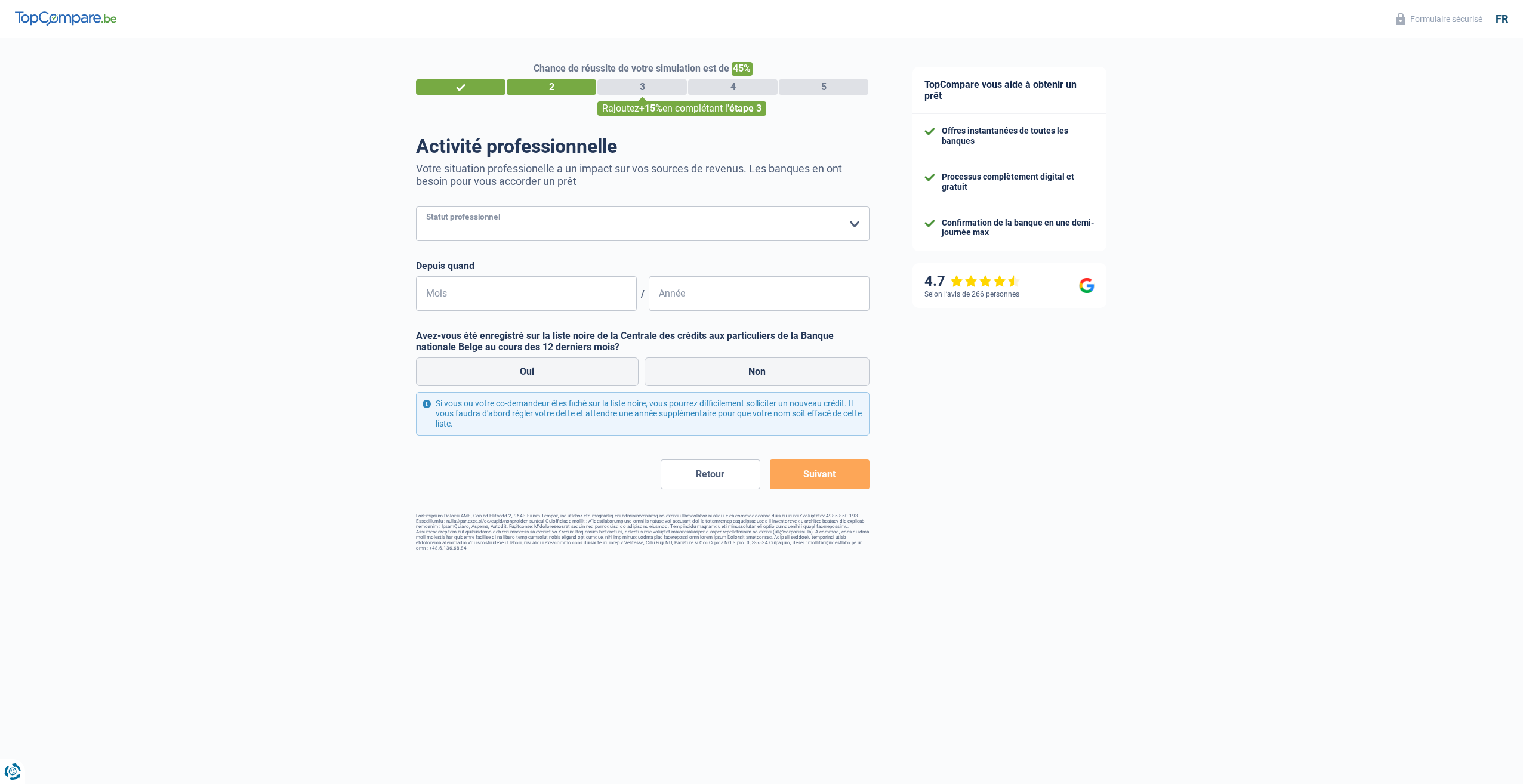
click at [684, 225] on select "Ouvrier Employé privé Employé public Invalide Indépendant Pensionné Chômeur Mut…" at bounding box center [643, 223] width 453 height 35
select select "worker"
click at [416, 208] on select "Ouvrier Employé privé Employé public Invalide Indépendant Pensionné Chômeur Mut…" at bounding box center [643, 223] width 453 height 35
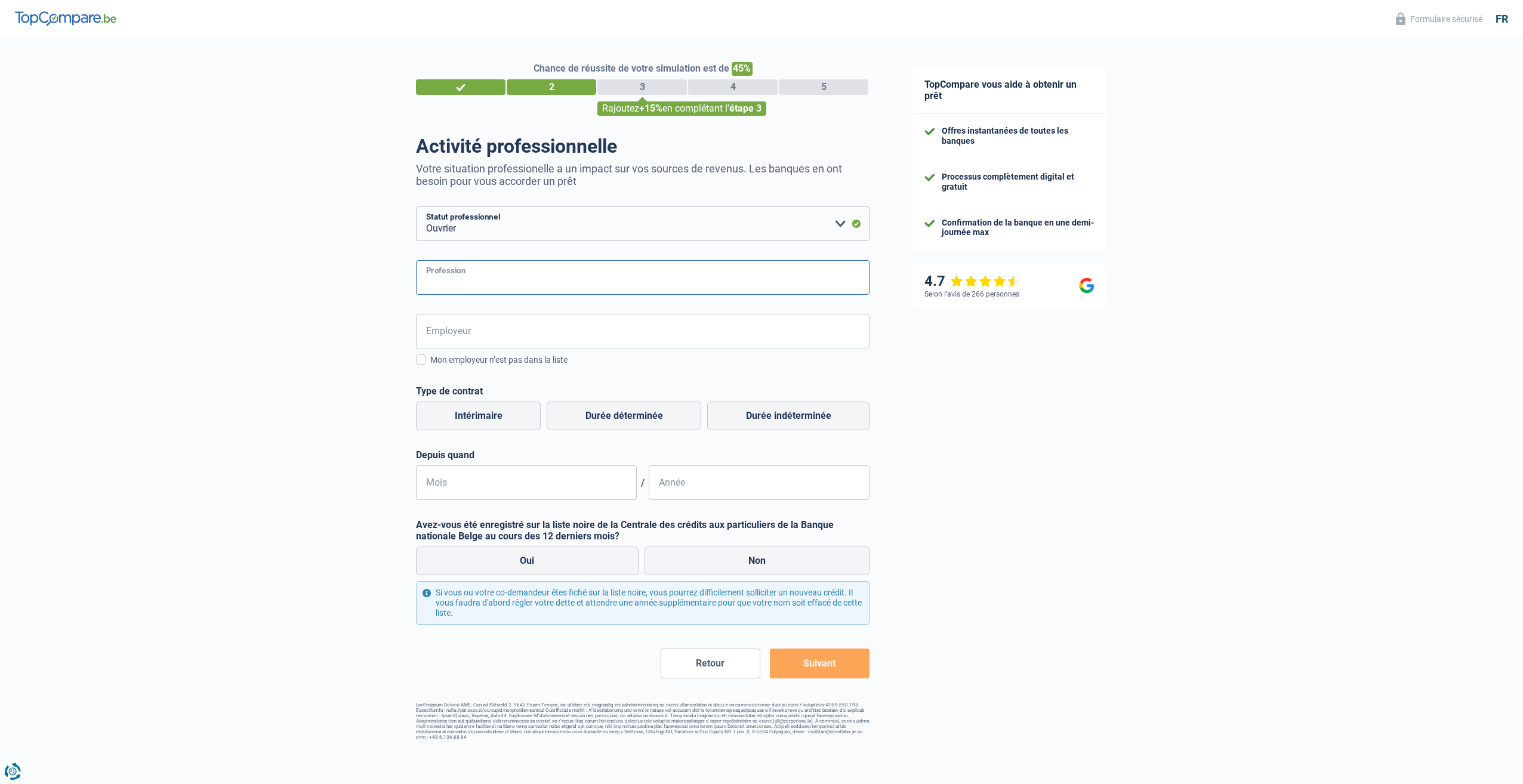
click at [487, 285] on input "Profession" at bounding box center [643, 277] width 453 height 35
type input "prodution"
click at [494, 334] on input "Employeur" at bounding box center [643, 331] width 453 height 35
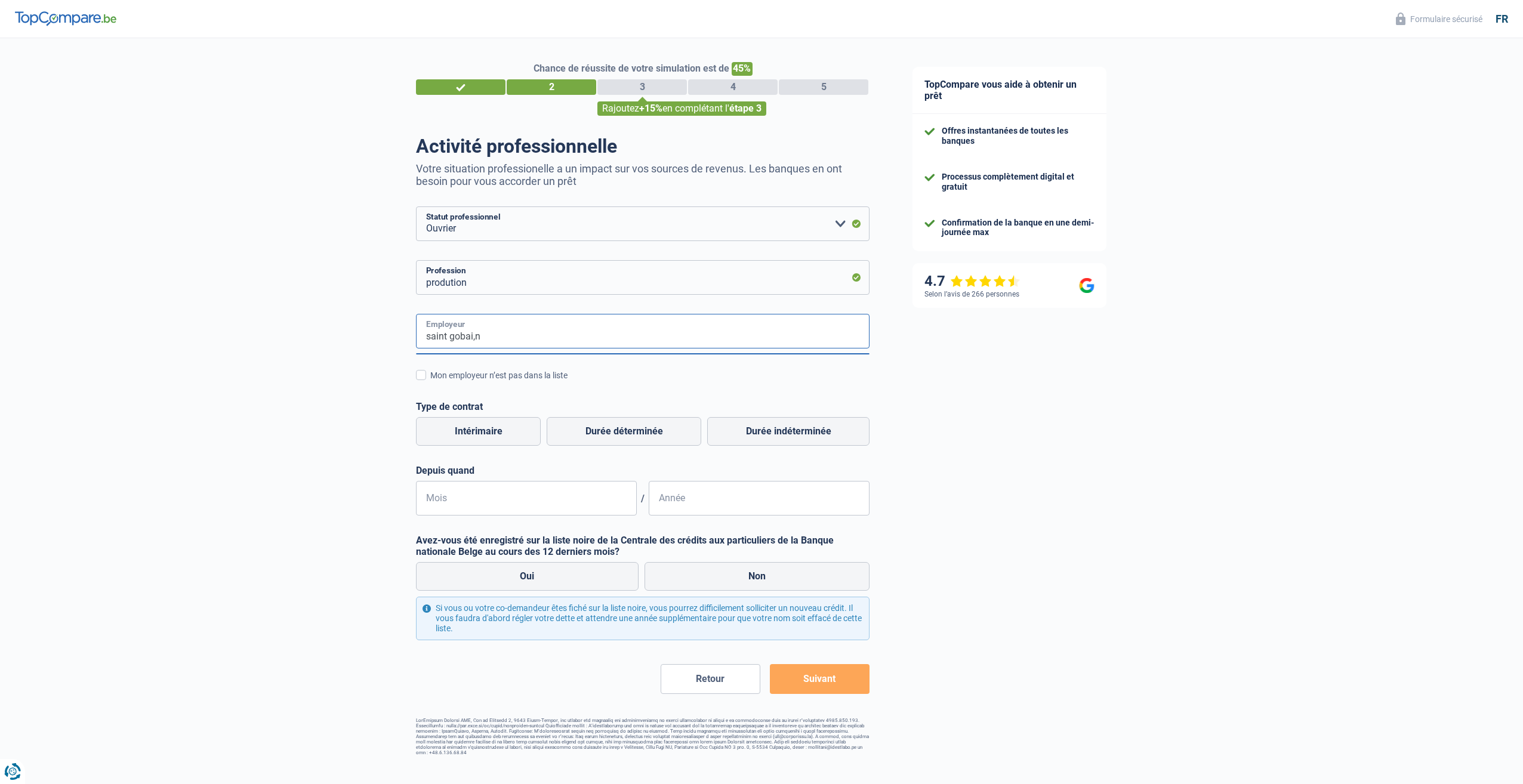
click at [503, 340] on input "saint gobai,n" at bounding box center [643, 331] width 453 height 35
type input "saint gobain"
click at [423, 375] on span at bounding box center [421, 375] width 10 height 10
click at [430, 382] on input "Mon employeur n’est pas dans la liste" at bounding box center [430, 382] width 0 height 0
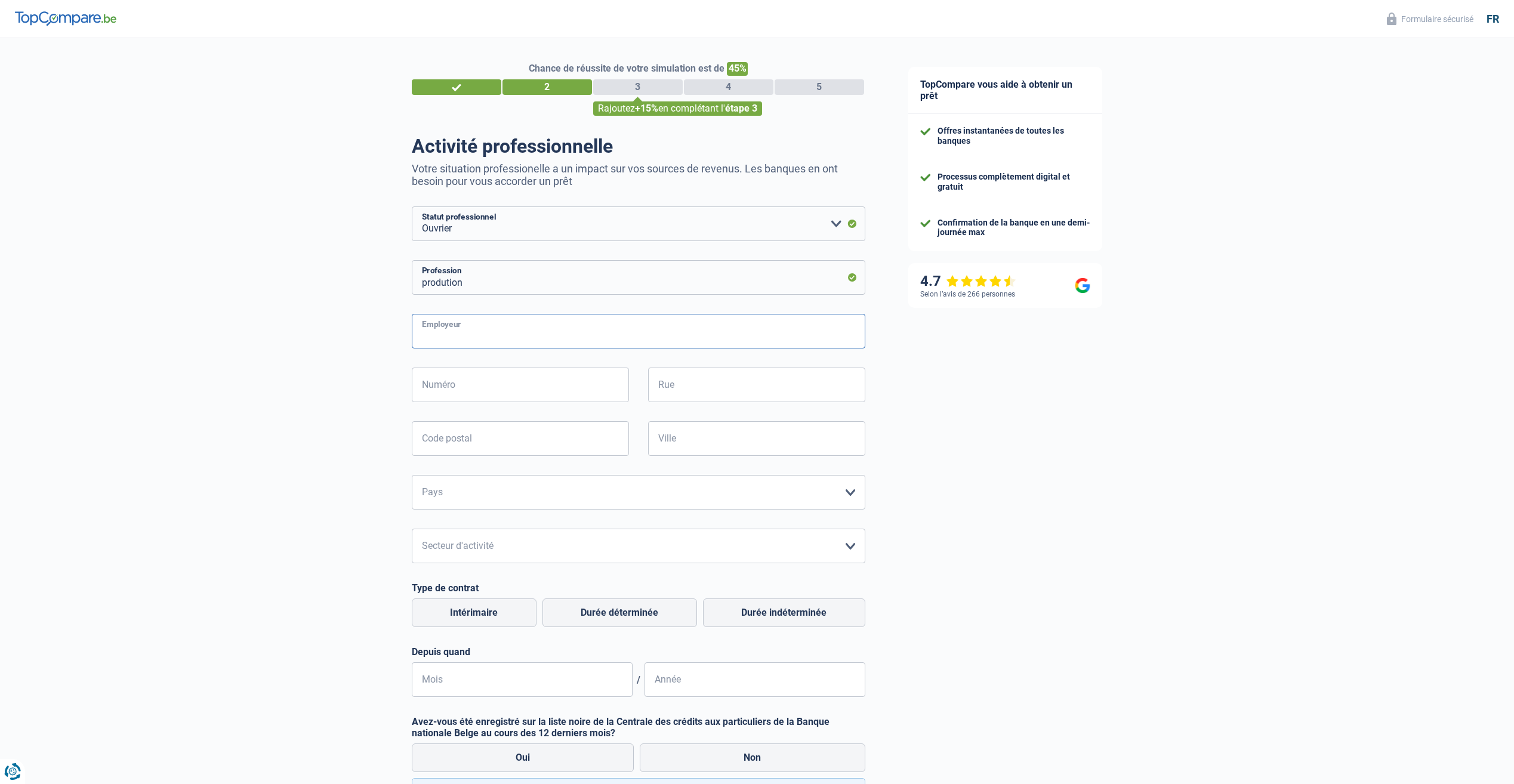
click at [535, 327] on input "Employeur" at bounding box center [639, 331] width 454 height 35
type input "saint gobain"
click at [696, 395] on input "Rue" at bounding box center [756, 384] width 217 height 35
paste input "Chaussée Romaine 60, 6600 Bastogne"
type input "Chaussée Romaine 60, 6600 Bastogne"
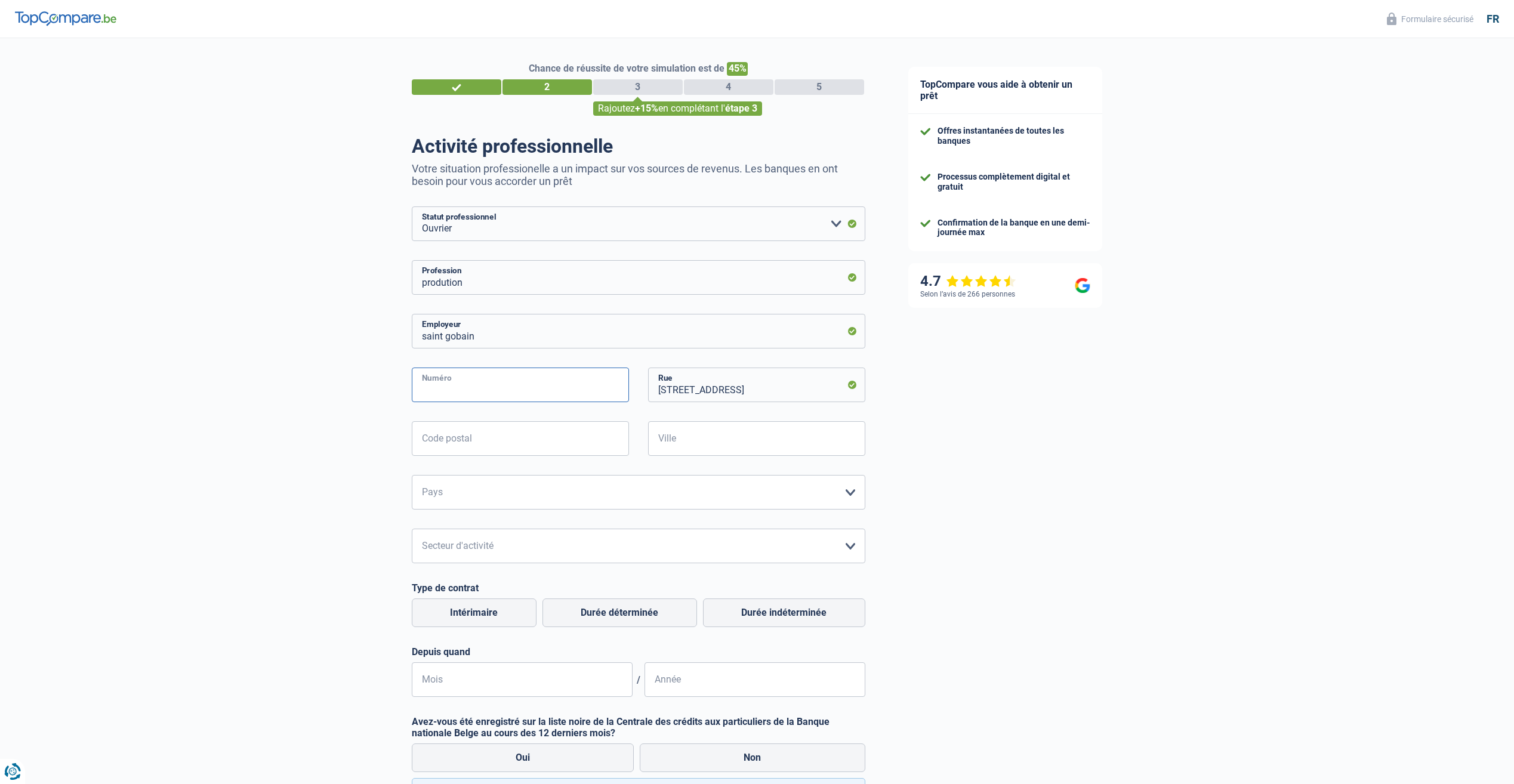
click at [525, 391] on input "Numéro" at bounding box center [520, 384] width 217 height 35
type input "60"
click at [550, 442] on input "Code postal" at bounding box center [520, 438] width 217 height 35
type input "6600"
click at [704, 435] on input "Ville" at bounding box center [756, 438] width 217 height 35
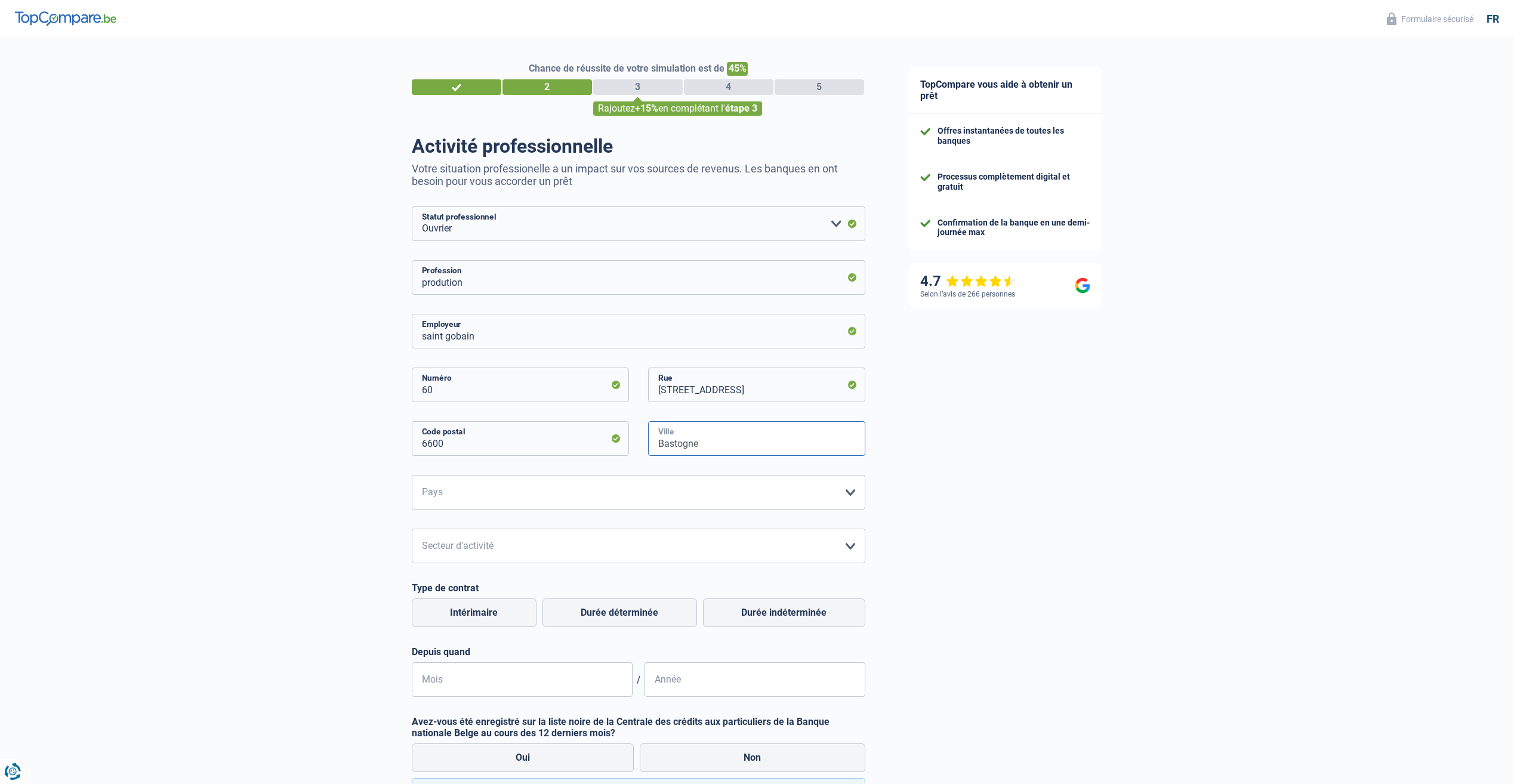
type input "Bastogne"
drag, startPoint x: 743, startPoint y: 389, endPoint x: 821, endPoint y: 389, distance: 78.0
click at [821, 389] on input "Chaussée Romaine 60, 6600 Bastogne" at bounding box center [756, 384] width 217 height 35
type input "Chaussée Romaine"
click at [517, 490] on select "Belgique France Allemagne Italie Luxembourg Pays-Bas Espagne Suisse Veuillez sé…" at bounding box center [639, 492] width 454 height 35
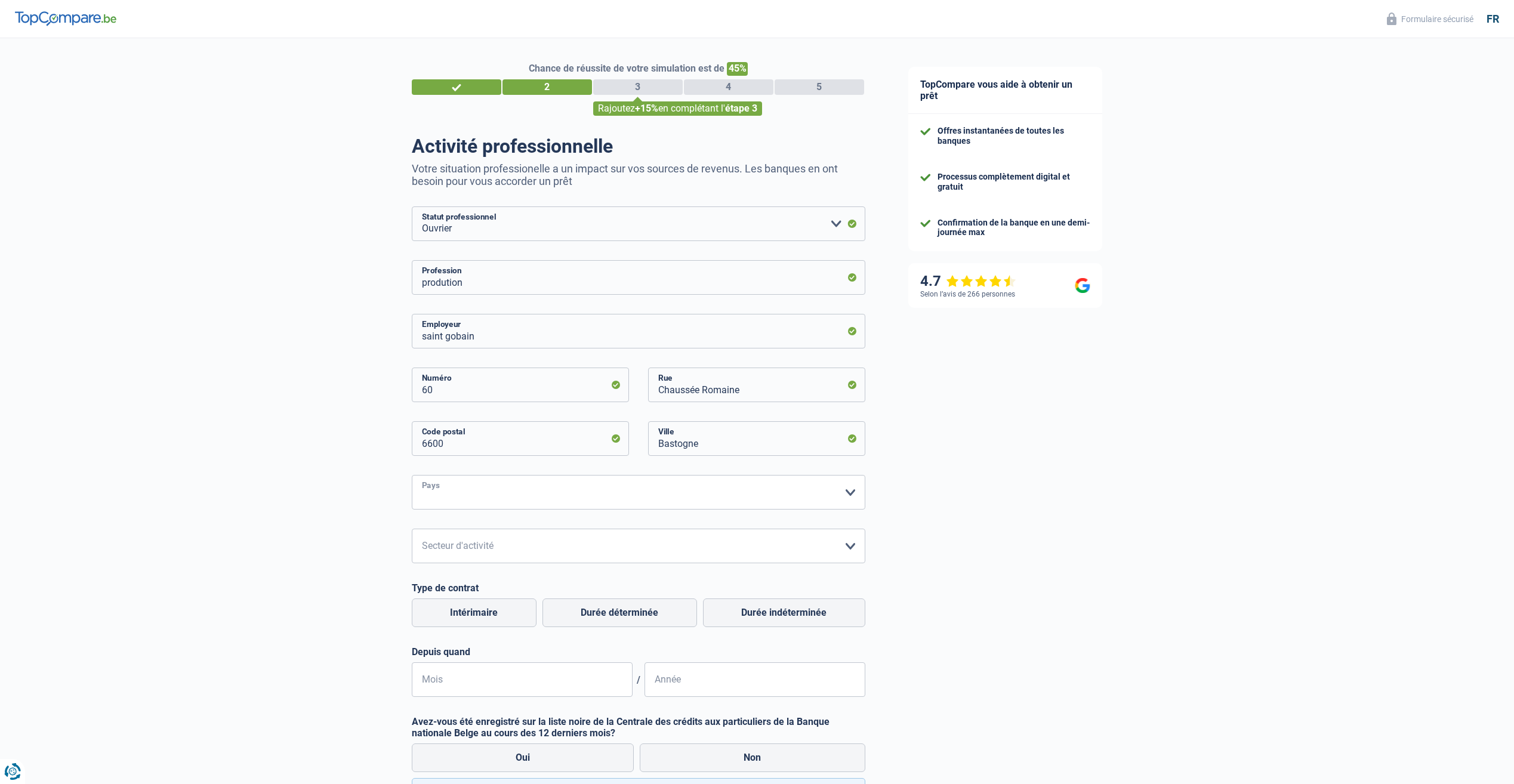
select select "BE"
click at [412, 476] on select "Belgique France Allemagne Italie Luxembourg Pays-Bas Espagne Suisse Veuillez sé…" at bounding box center [639, 492] width 454 height 35
click at [488, 549] on select "Agriculture/Pêche Industrie Horeca Courier/Fitness/Taxi Construction Banques/As…" at bounding box center [639, 545] width 454 height 35
select select "industry"
click at [412, 530] on select "Agriculture/Pêche Industrie Horeca Courier/Fitness/Taxi Construction Banques/As…" at bounding box center [639, 545] width 454 height 35
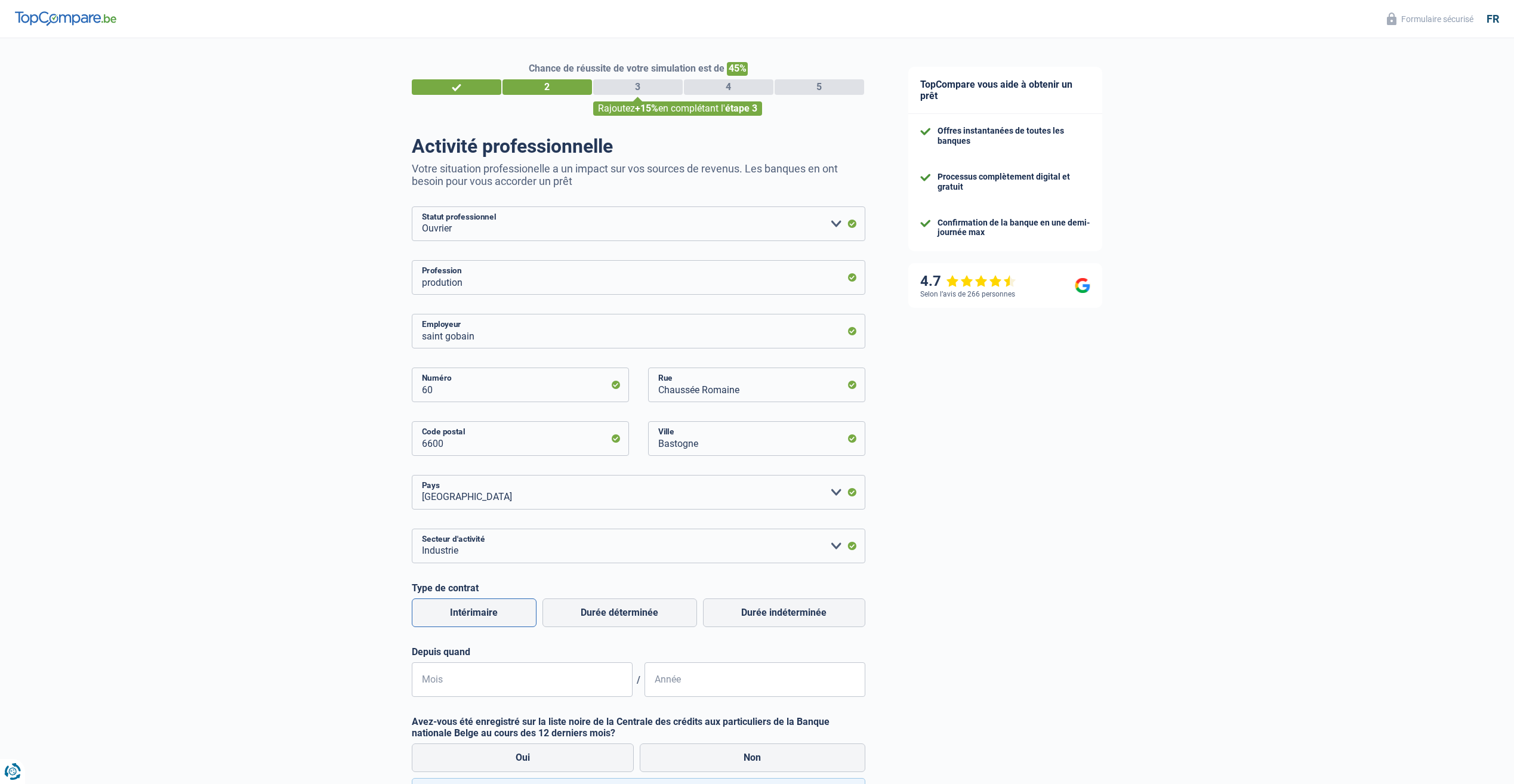
click at [506, 615] on label "Intérimaire" at bounding box center [474, 613] width 124 height 29
click at [506, 615] on input "Intérimaire" at bounding box center [474, 613] width 124 height 29
radio input "true"
click at [502, 693] on input "Mois" at bounding box center [522, 679] width 221 height 35
type input "02"
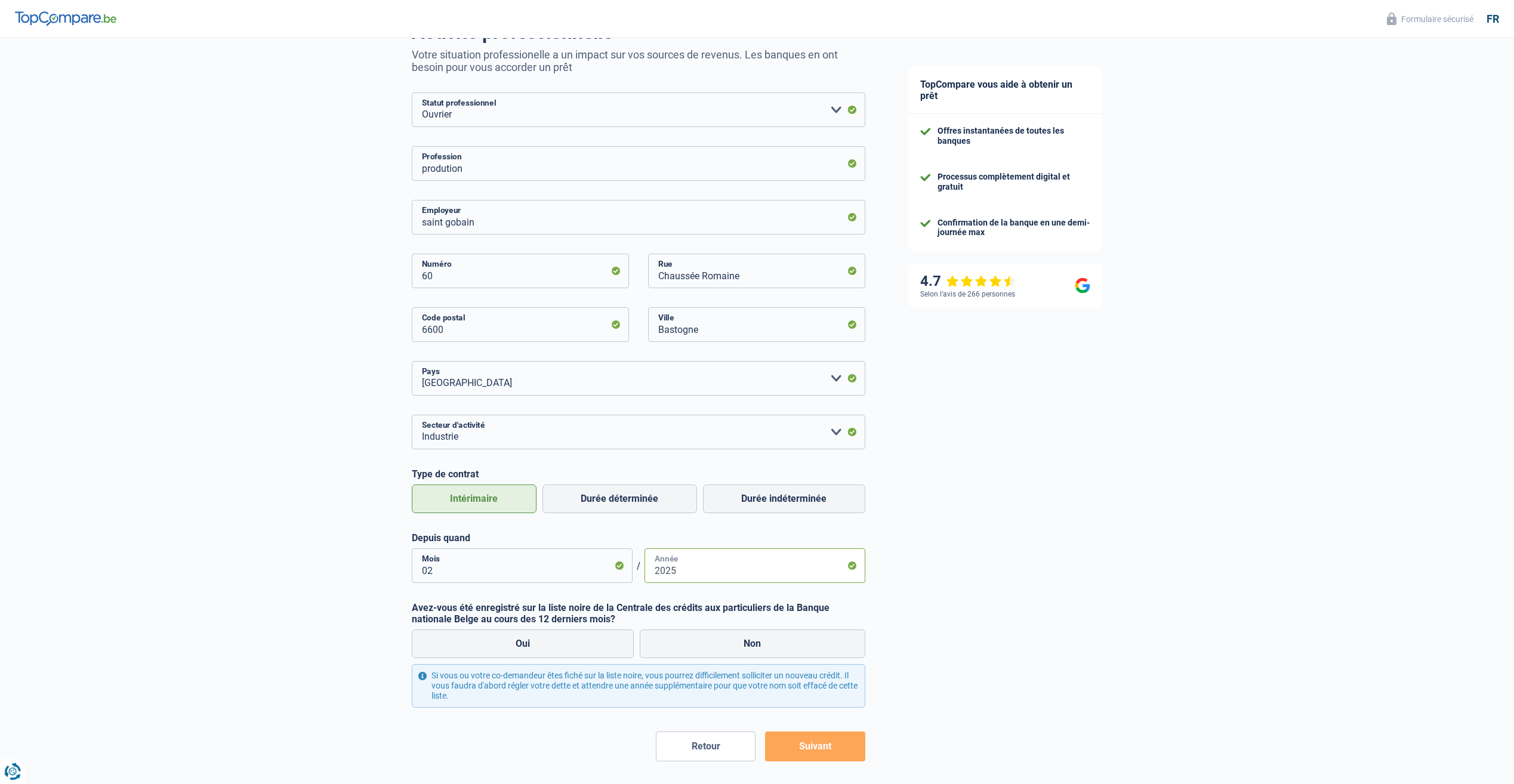
scroll to position [119, 0]
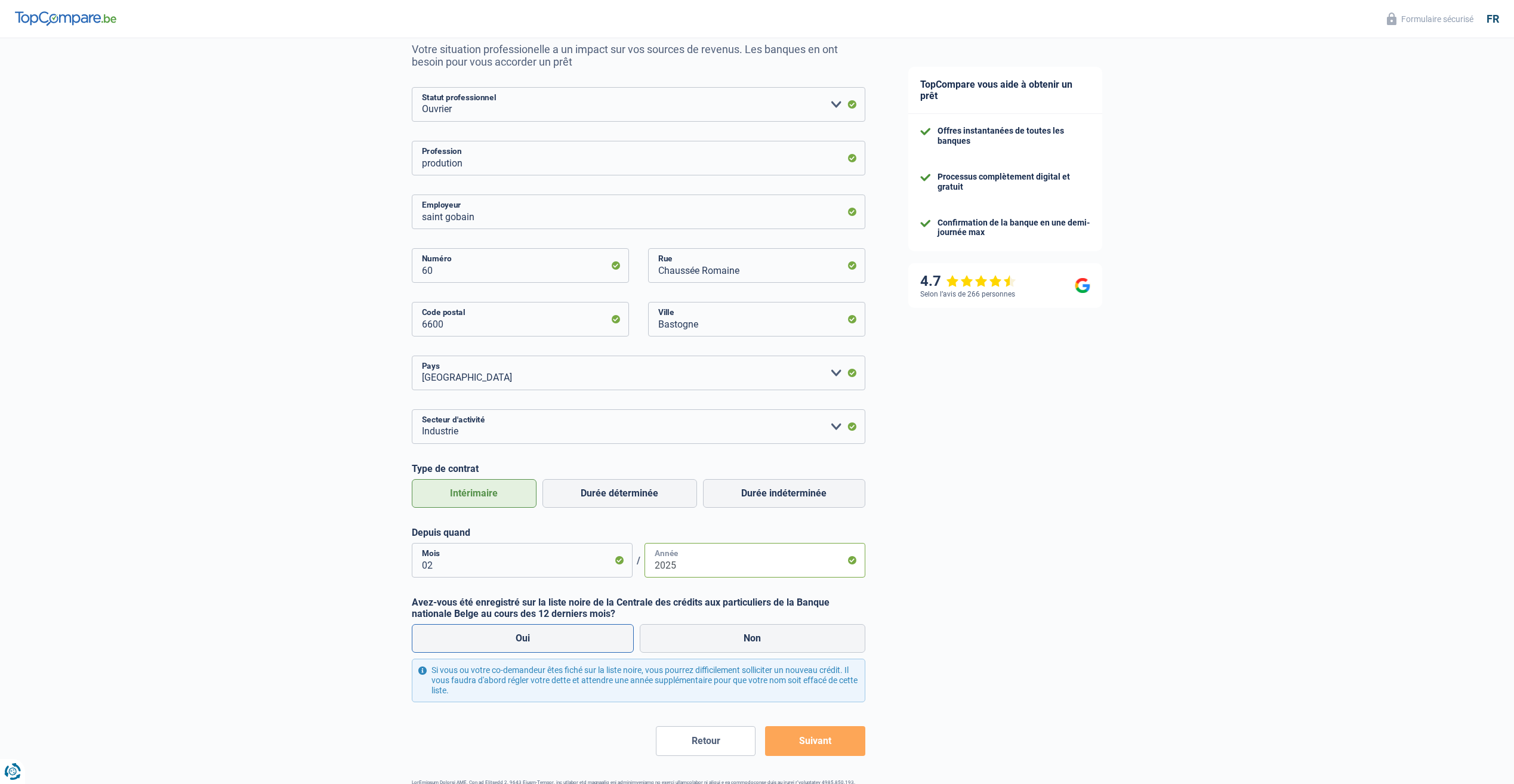
type input "2025"
click at [575, 648] on label "Oui" at bounding box center [523, 638] width 222 height 29
click at [575, 648] on input "Oui" at bounding box center [523, 638] width 222 height 29
radio input "true"
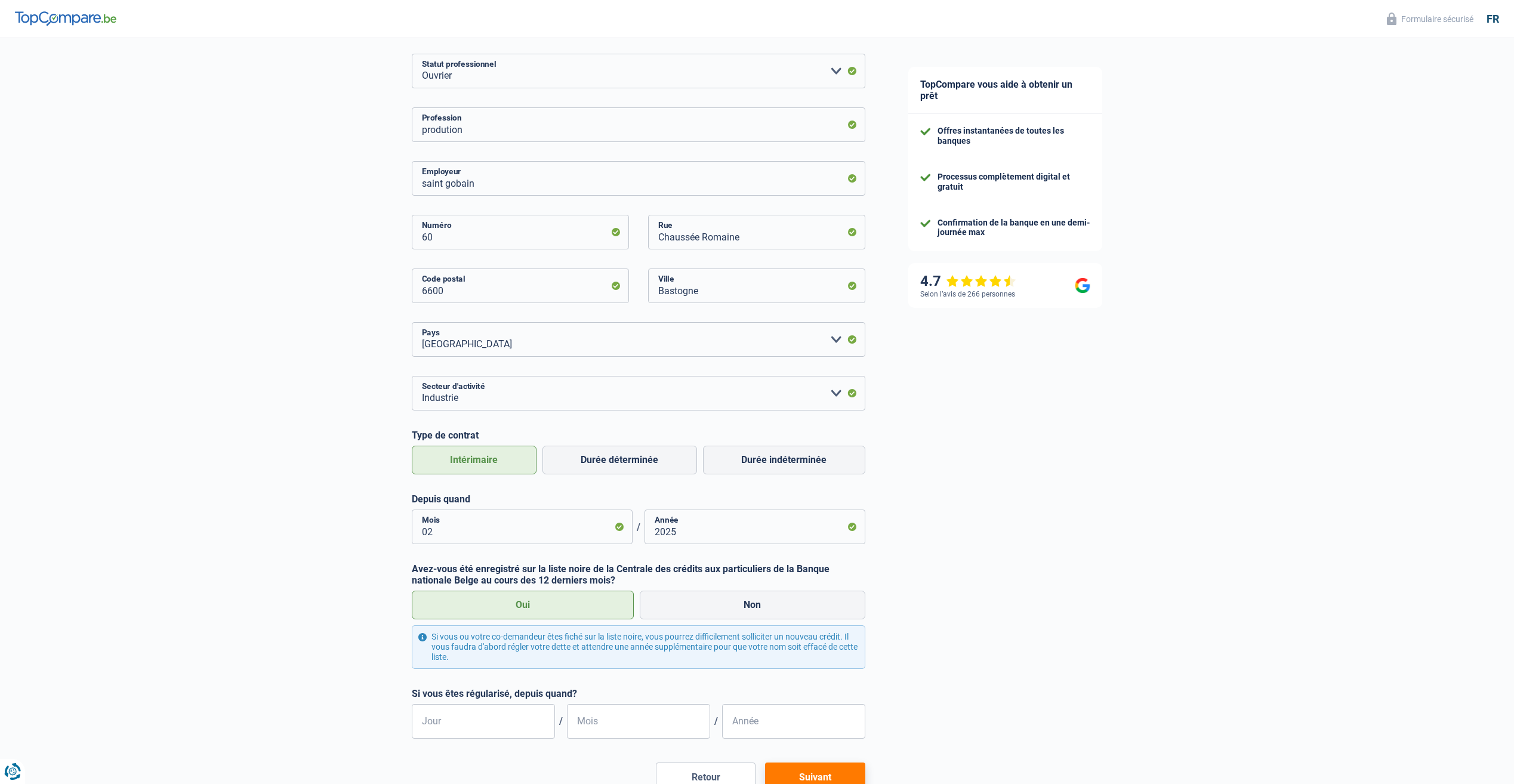
scroll to position [179, 0]
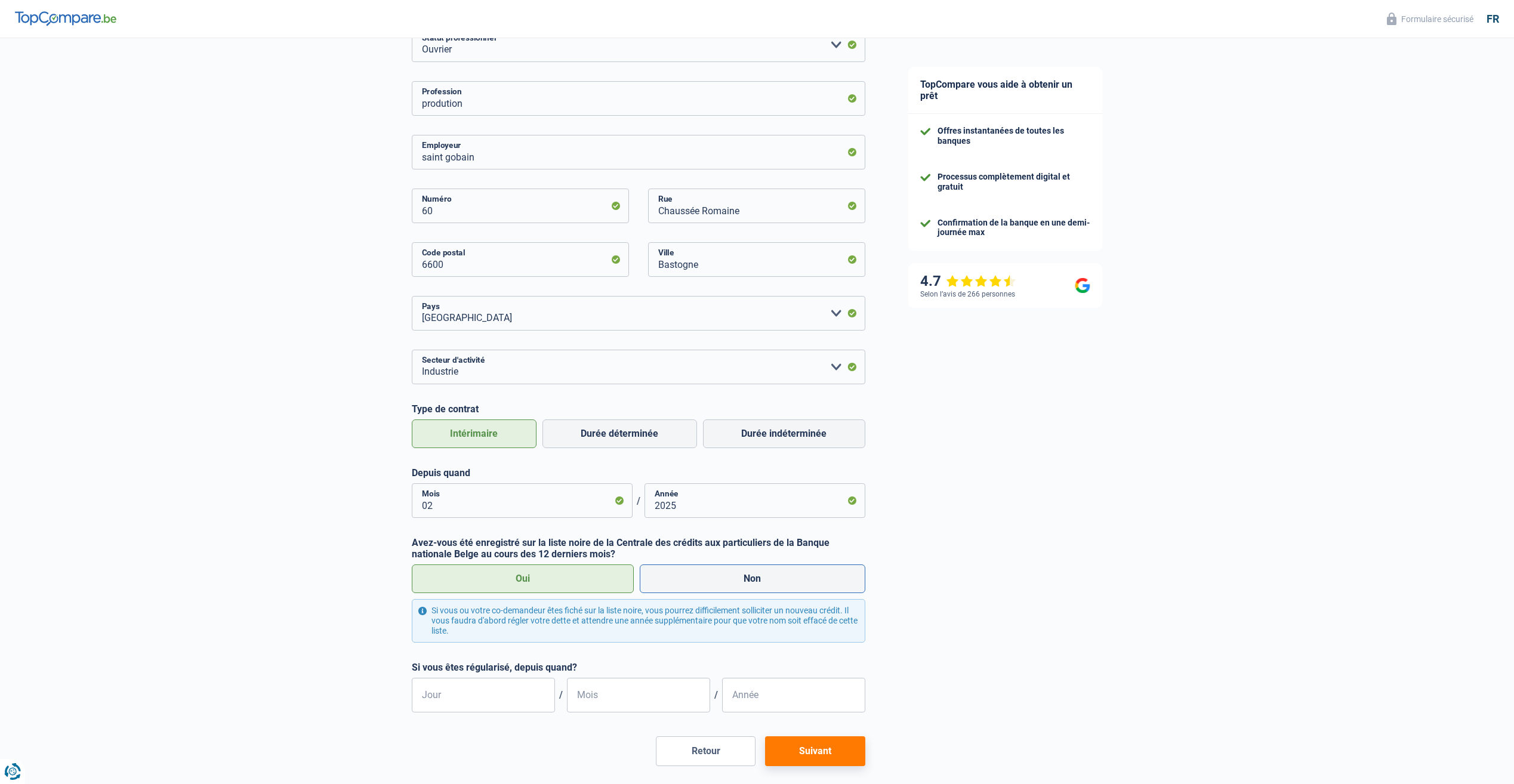
click at [768, 582] on label "Non" at bounding box center [752, 579] width 226 height 29
click at [768, 582] on input "Non" at bounding box center [752, 579] width 226 height 29
radio input "true"
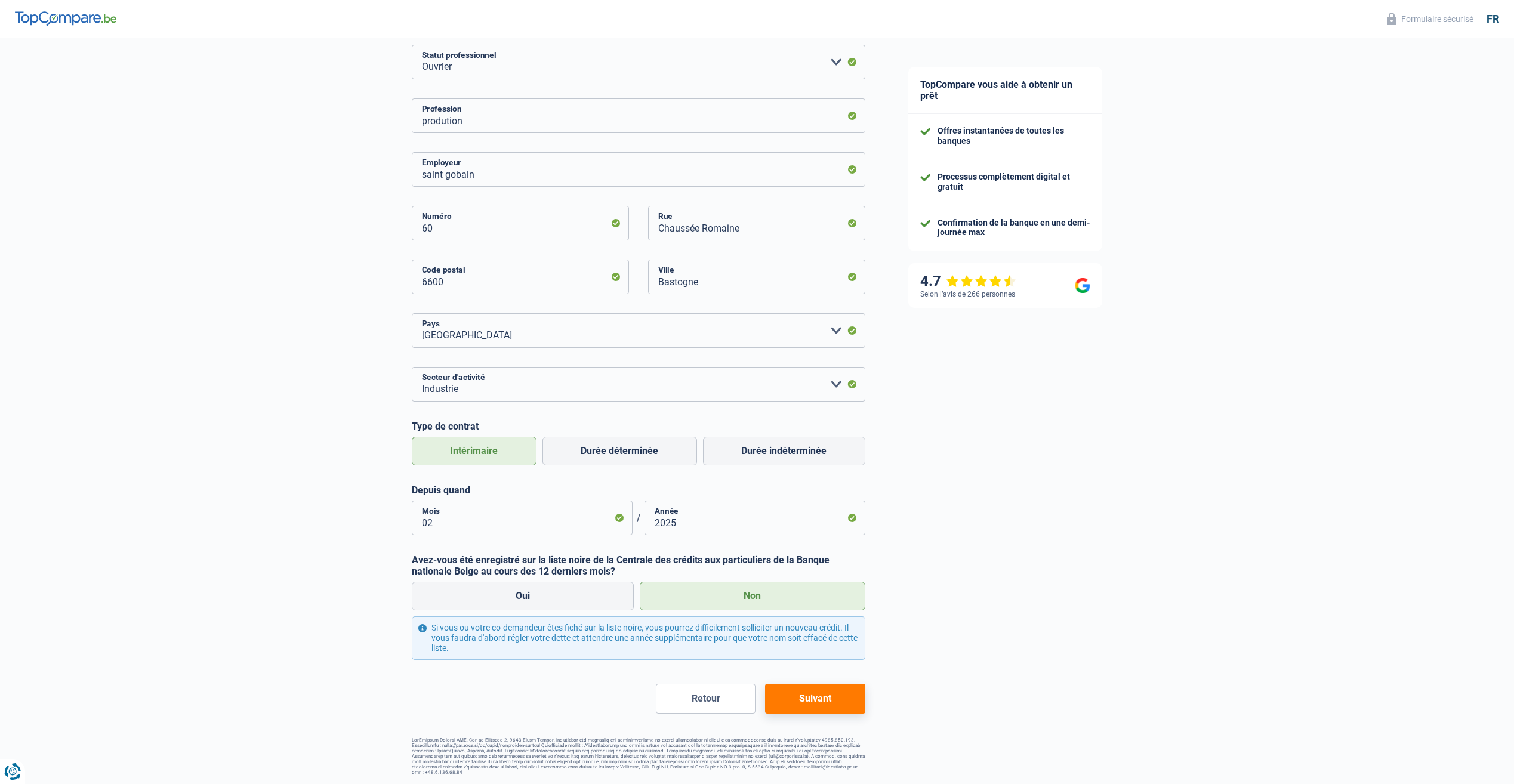
click at [817, 699] on button "Suivant" at bounding box center [814, 698] width 100 height 30
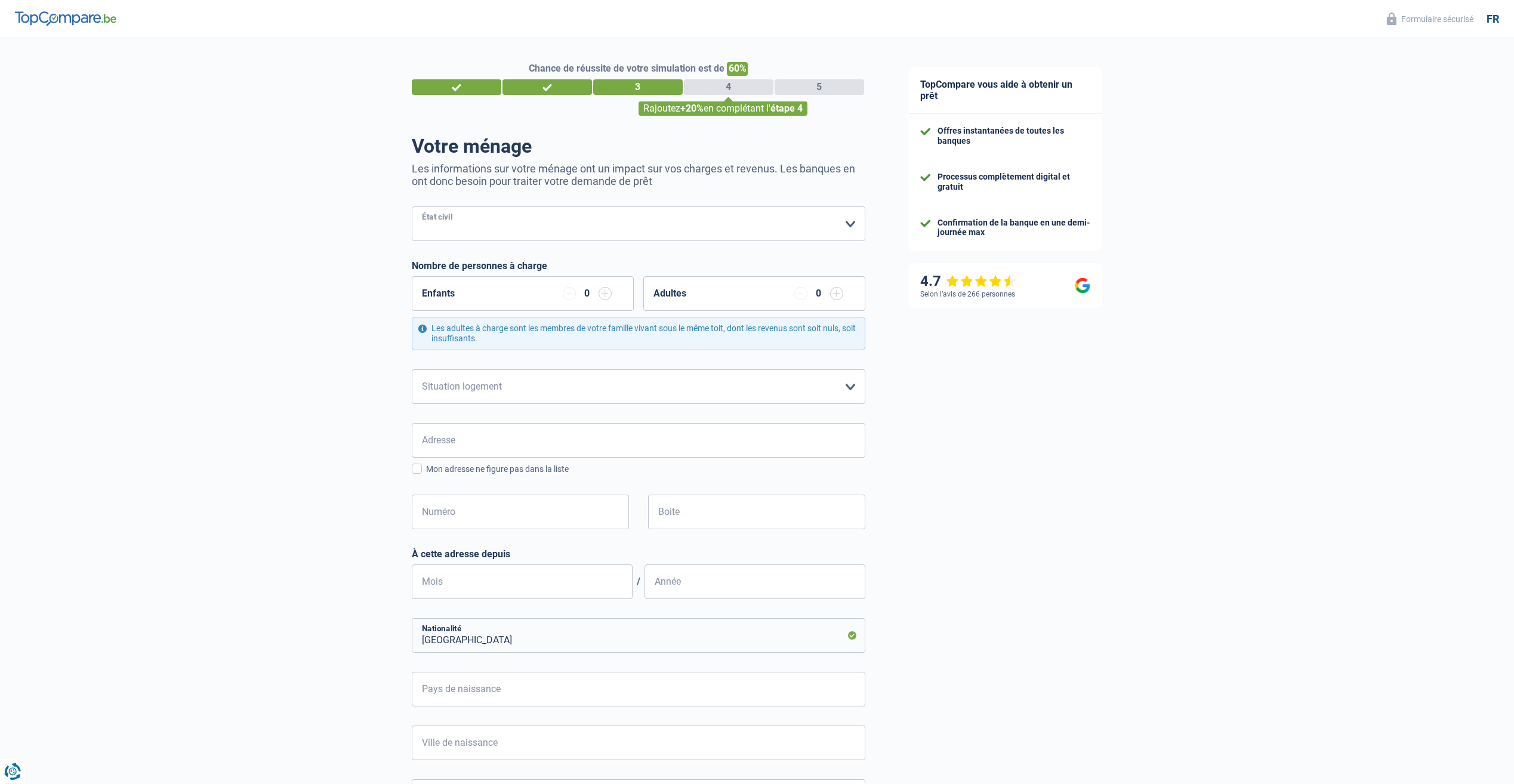
click at [523, 224] on select "Célibataire Marié(e) Cohabitant(e) légal(e) Divorcé(e) Veuf(ve) Séparé (de fait…" at bounding box center [639, 223] width 454 height 35
select select "single"
click at [412, 208] on select "Célibataire Marié(e) Cohabitant(e) légal(e) Divorcé(e) Veuf(ve) Séparé (de fait…" at bounding box center [639, 223] width 454 height 35
click at [496, 387] on select "Locataire Propriétaire avec prêt hypothécaire Propriétaire sans prêt hypothécai…" at bounding box center [639, 386] width 454 height 35
select select "rents"
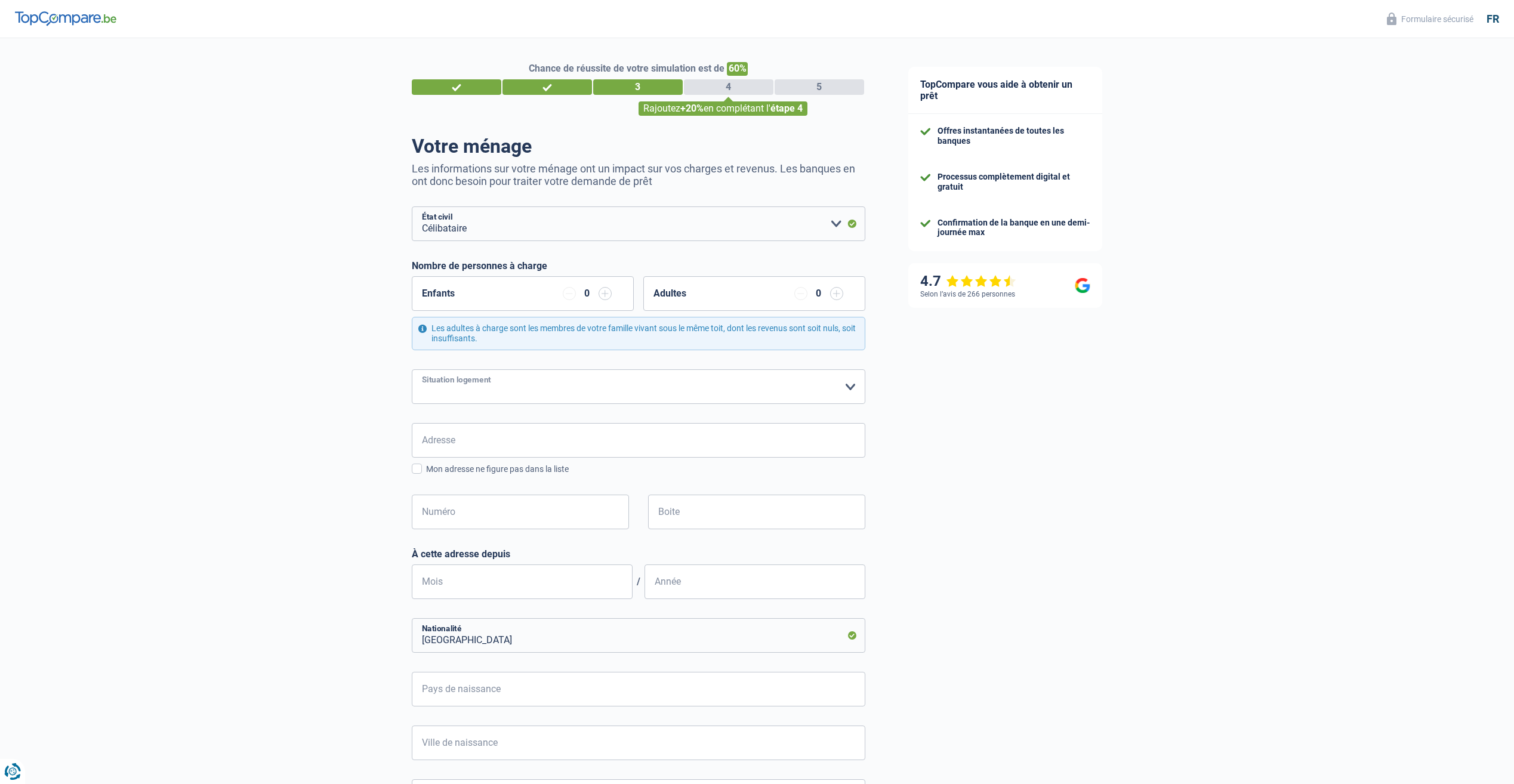
click at [412, 370] on select "Locataire Propriétaire avec prêt hypothécaire Propriétaire sans prêt hypothécai…" at bounding box center [639, 386] width 454 height 35
click at [478, 445] on input "Adresse" at bounding box center [639, 440] width 454 height 35
click at [435, 480] on body "Vous avez le contrôle de vos données Nous utilisons des cookies, tout comme nos…" at bounding box center [757, 397] width 1514 height 795
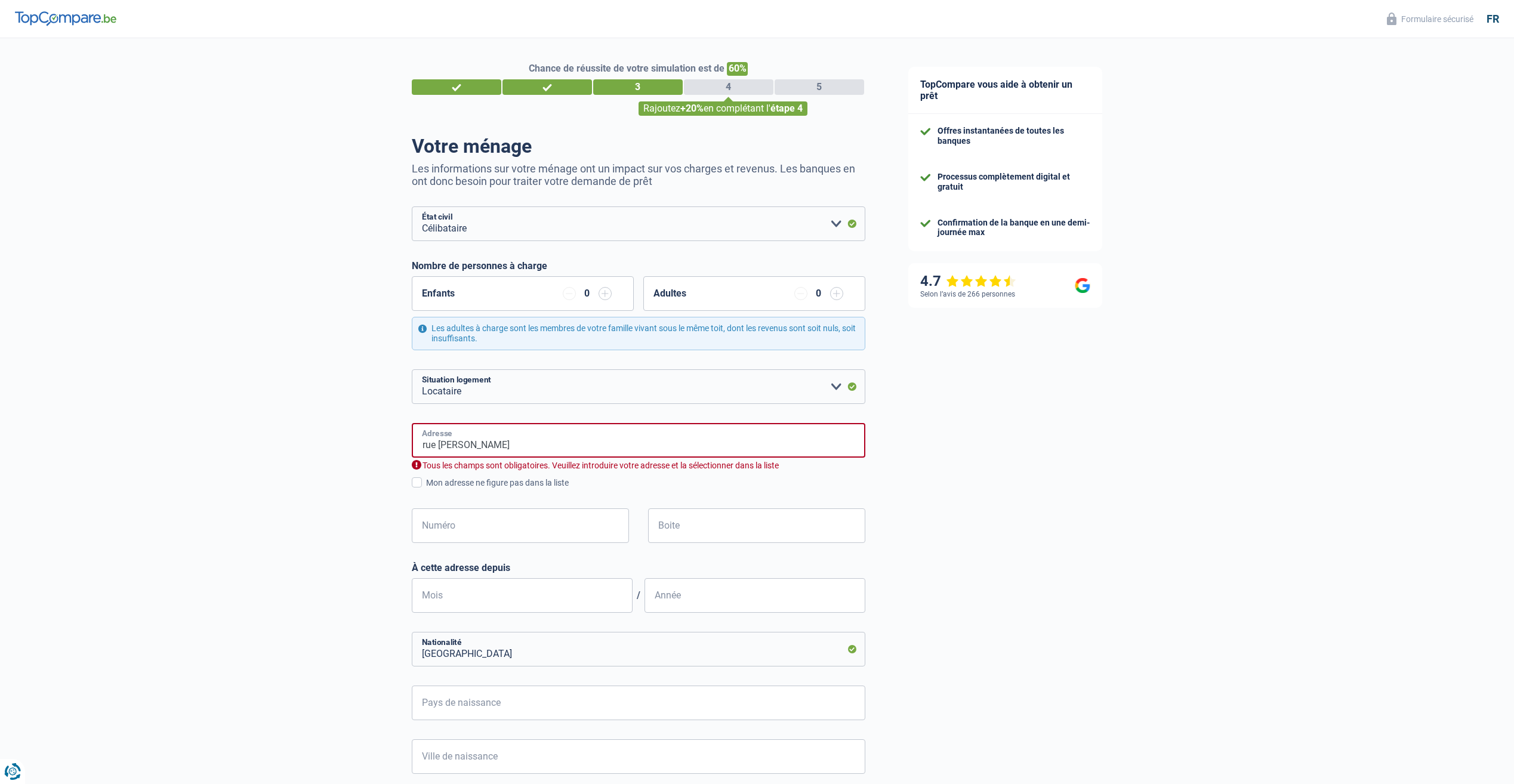
click at [496, 453] on input "rue albert raty" at bounding box center [639, 440] width 454 height 35
type input "Rue Albert Raty, 5550, Vresse-sur-Semois, BE"
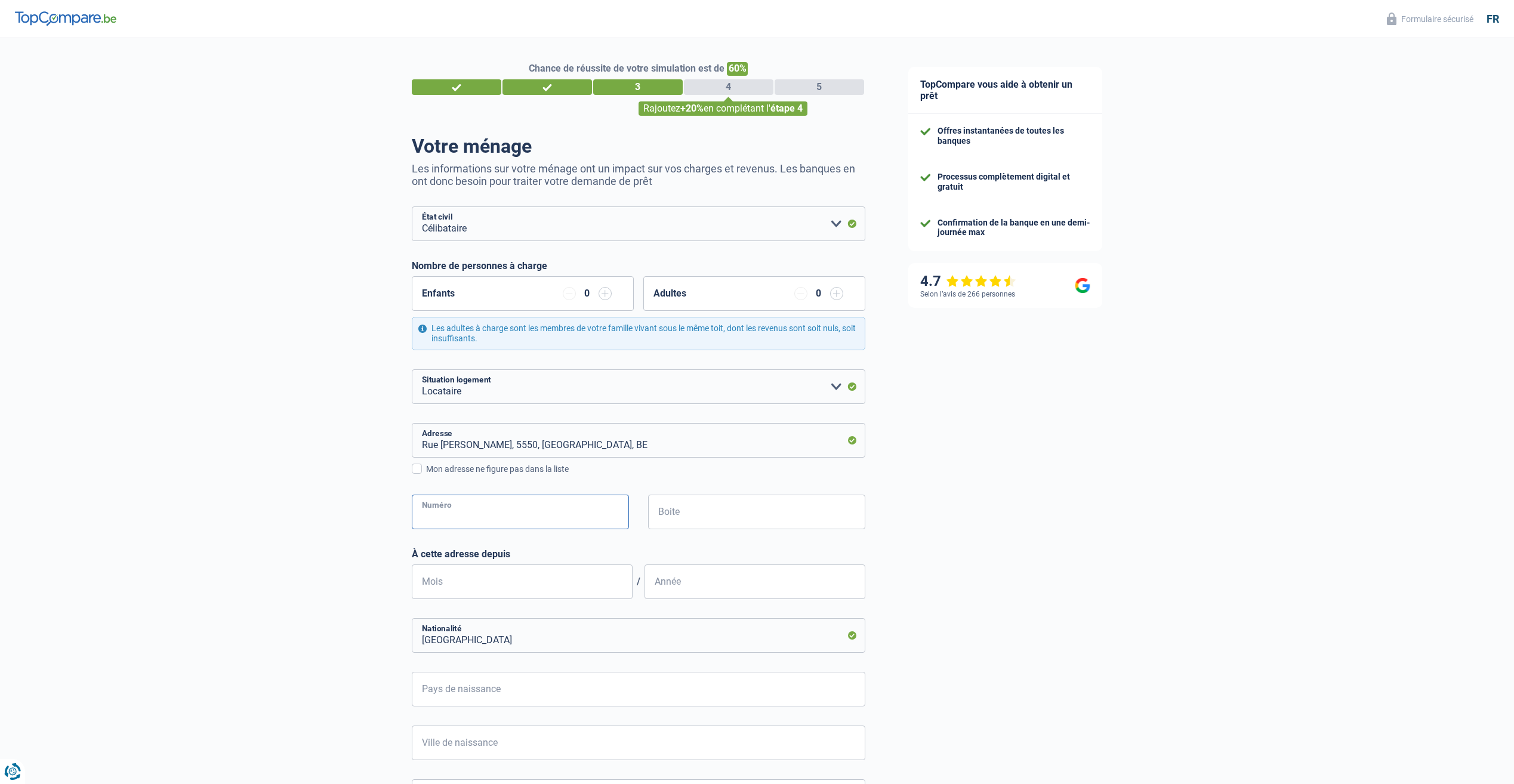
click at [476, 514] on input "Numéro" at bounding box center [520, 511] width 217 height 35
type input "81"
click at [484, 579] on input "Mois" at bounding box center [522, 581] width 221 height 35
type input "09"
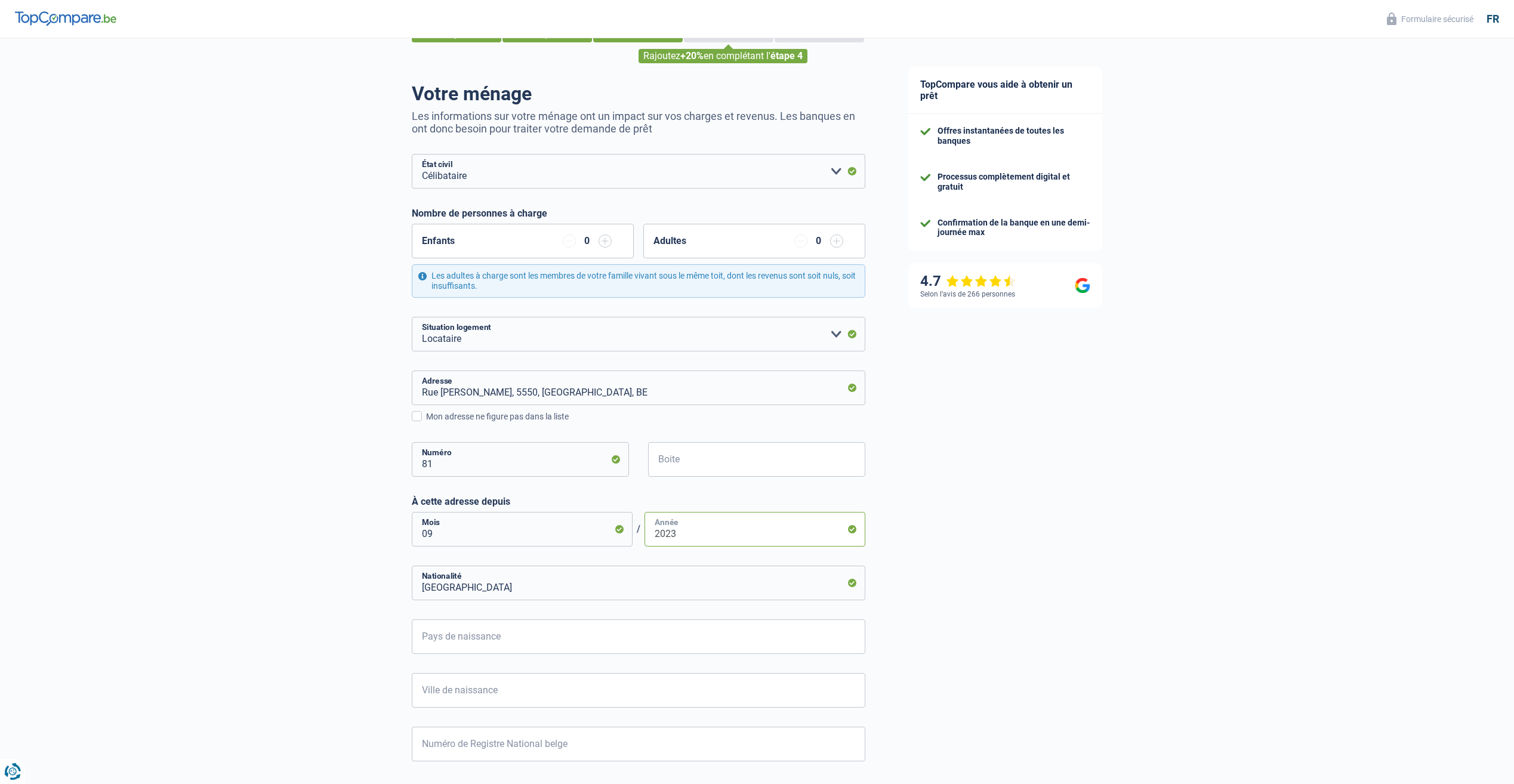
scroll to position [60, 0]
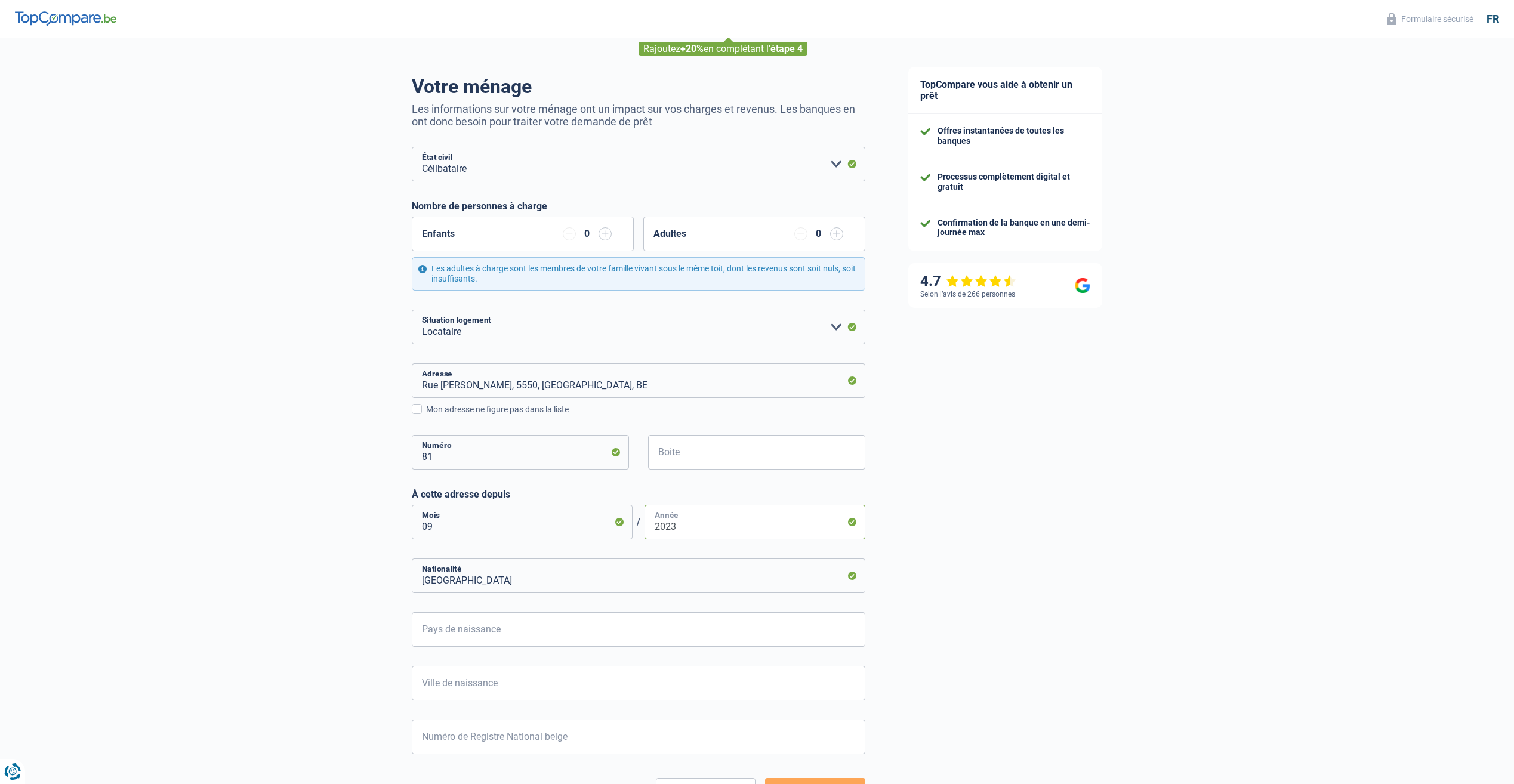
type input "2023"
click at [529, 637] on input "Pays de naissance" at bounding box center [639, 629] width 454 height 35
type input "b"
click at [431, 683] on li "Belgique" at bounding box center [639, 684] width 453 height 26
type input "Belgique"
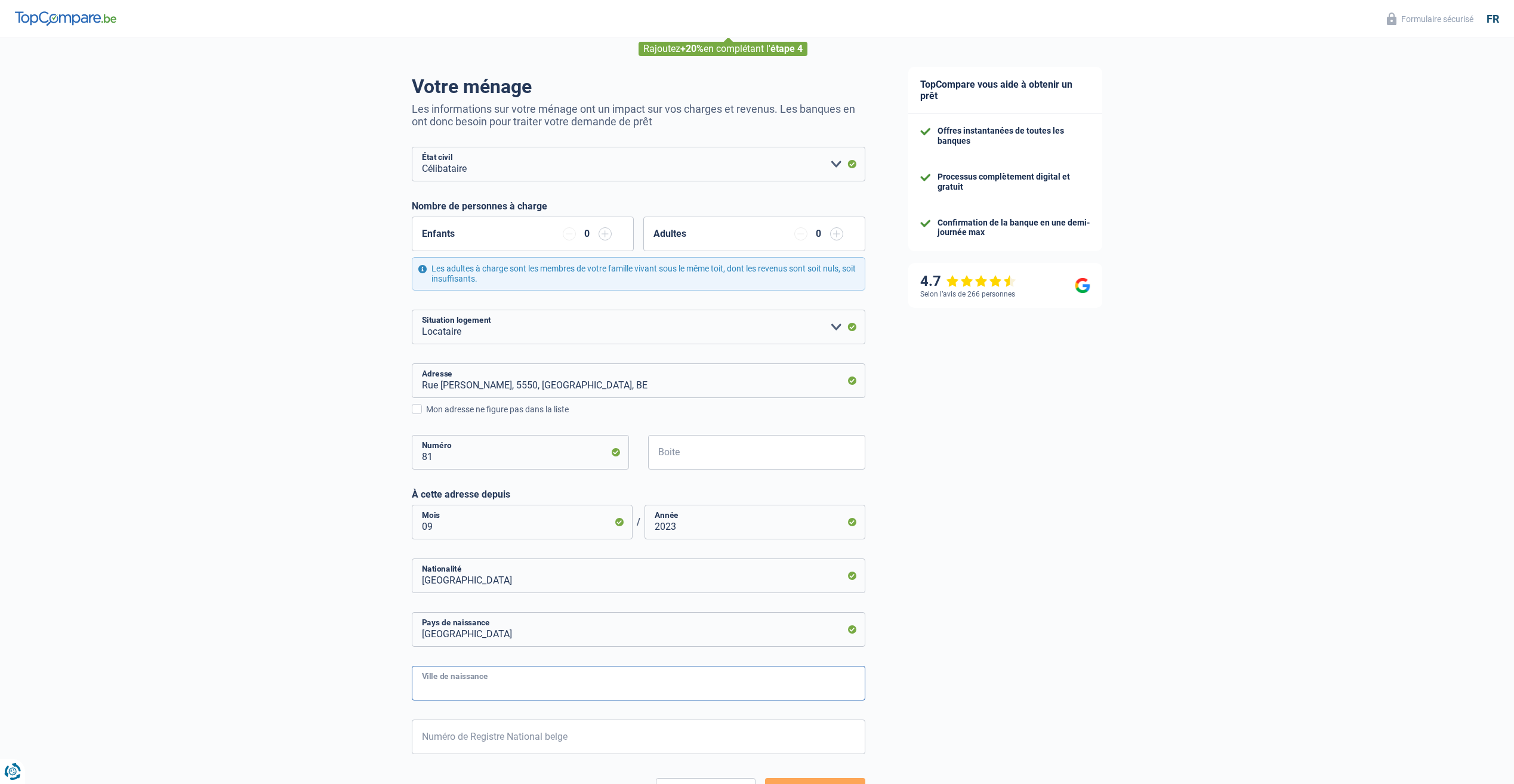
click at [486, 687] on input "Ville de naissance" at bounding box center [639, 683] width 454 height 35
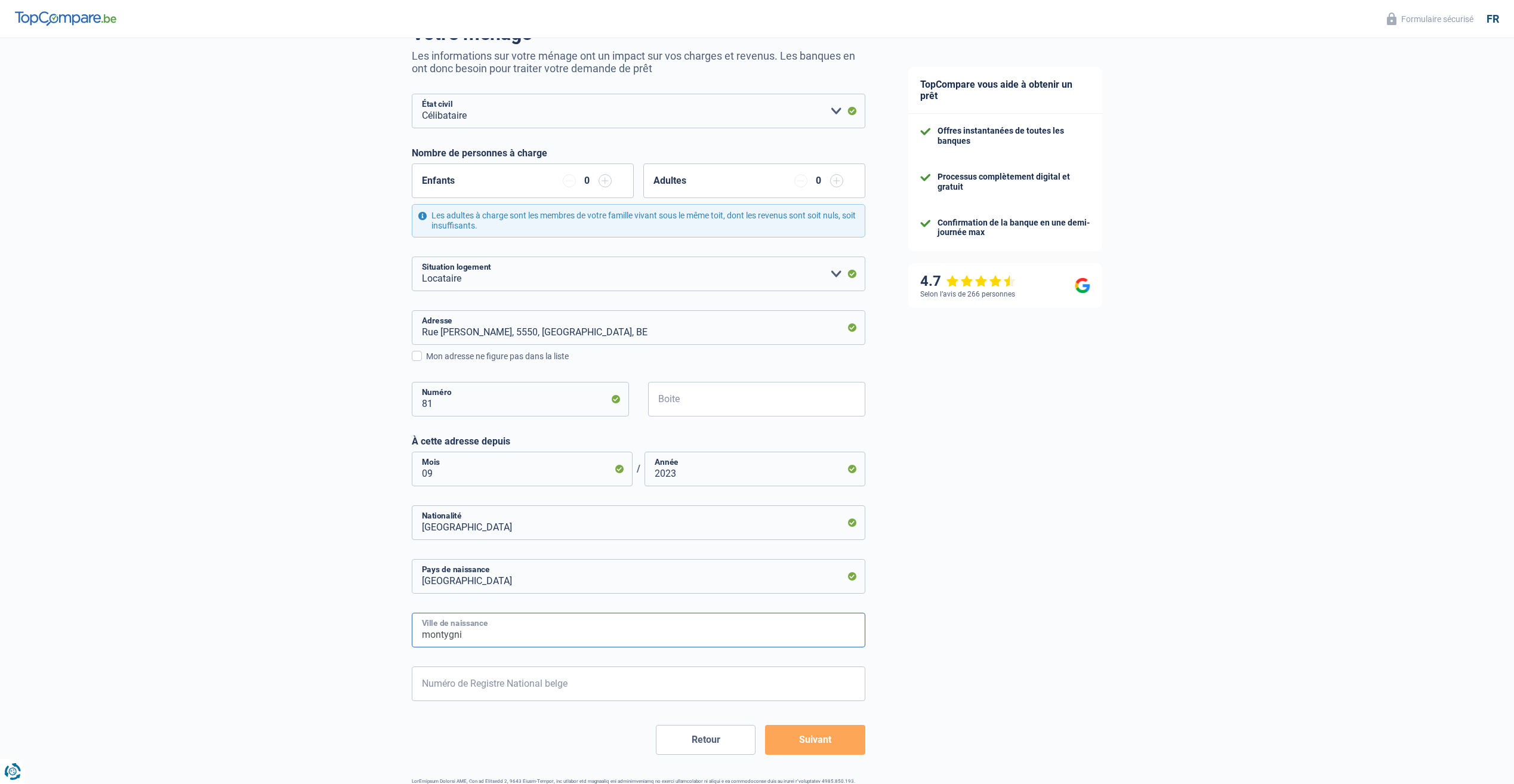
scroll to position [119, 0]
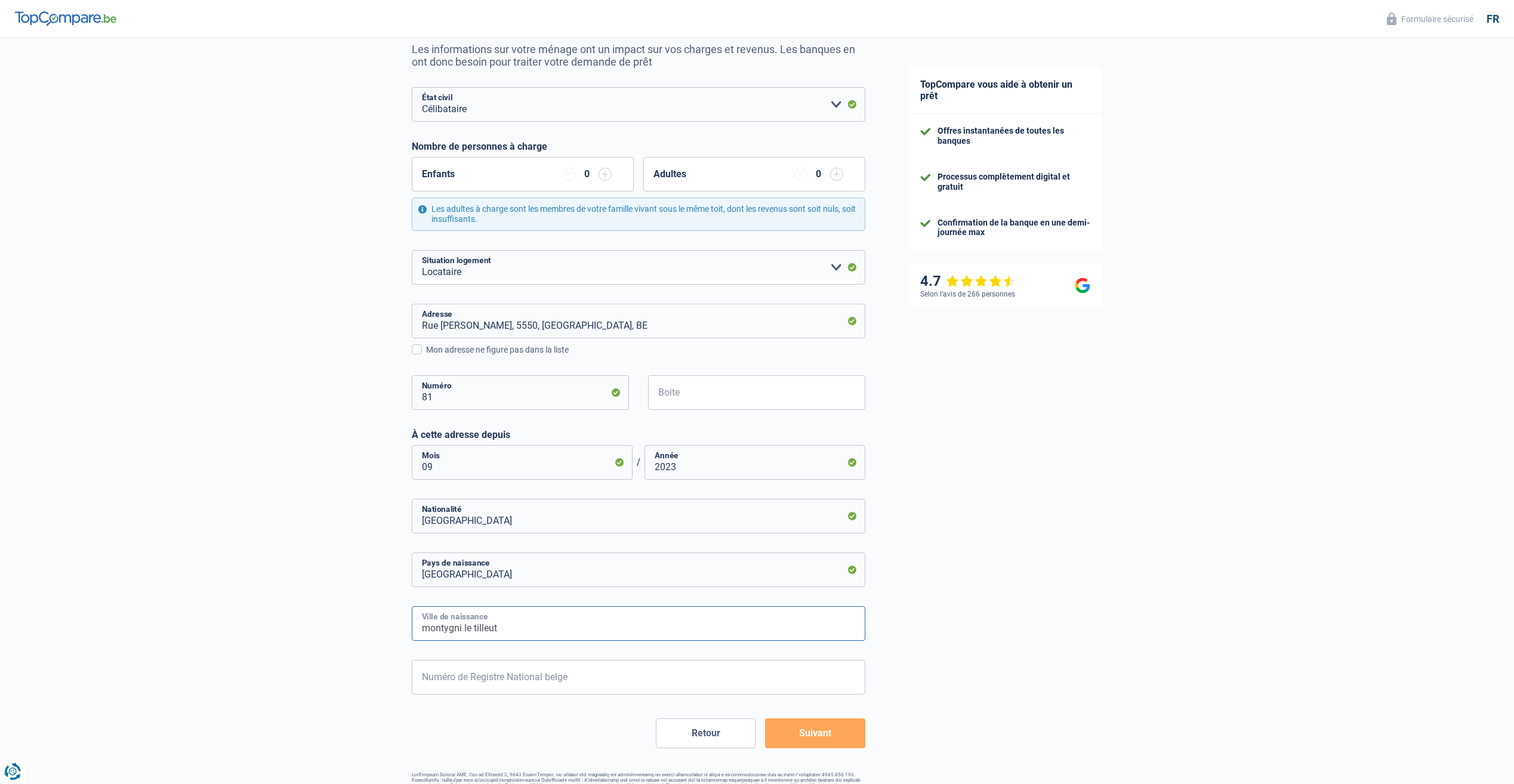
type input "montygni le tilleut"
click at [499, 677] on input "Numéro de Registre National belge" at bounding box center [639, 677] width 454 height 35
type input "92.09.29-213.39"
click at [818, 736] on button "Suivant" at bounding box center [814, 733] width 100 height 30
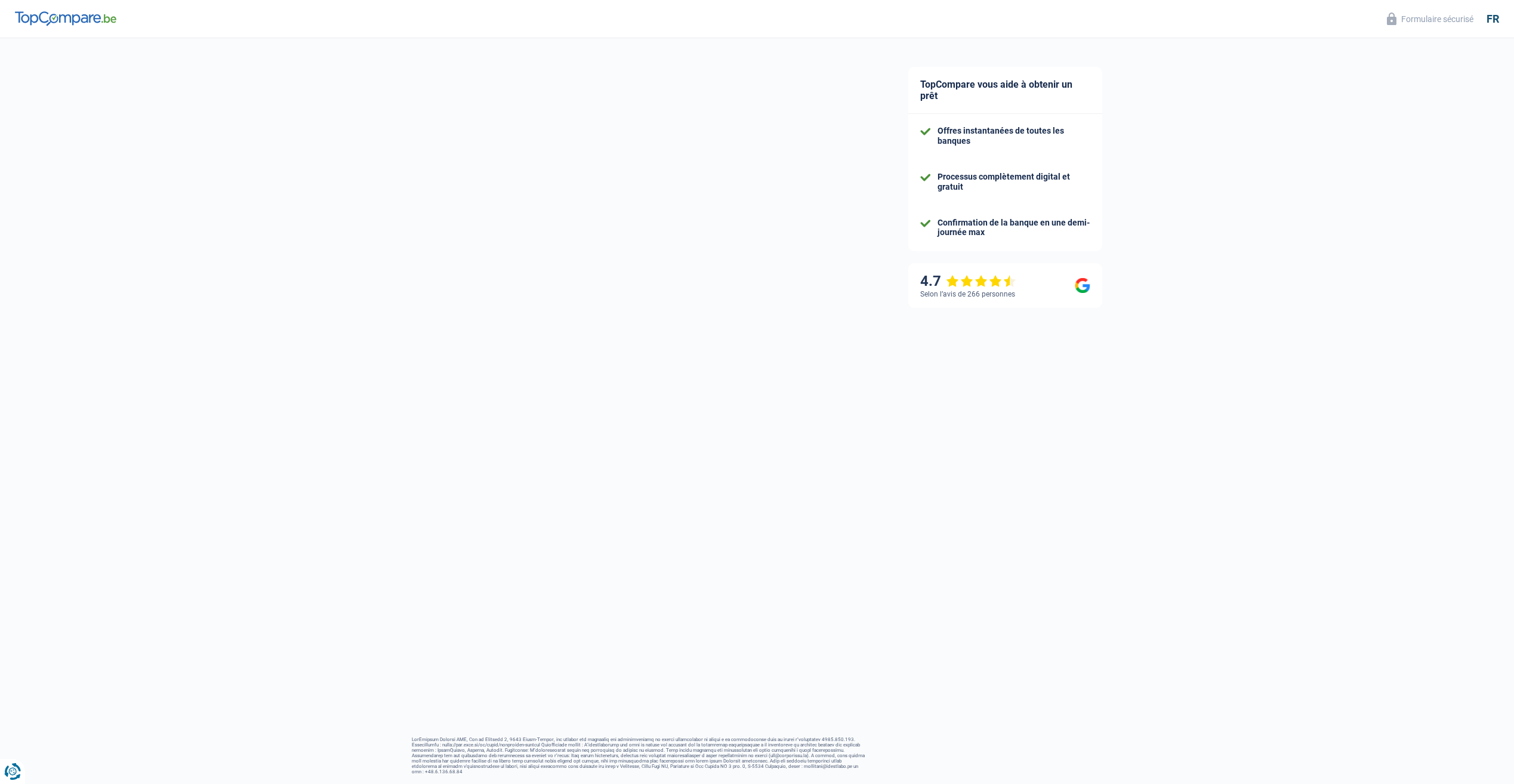
select select "netSalary"
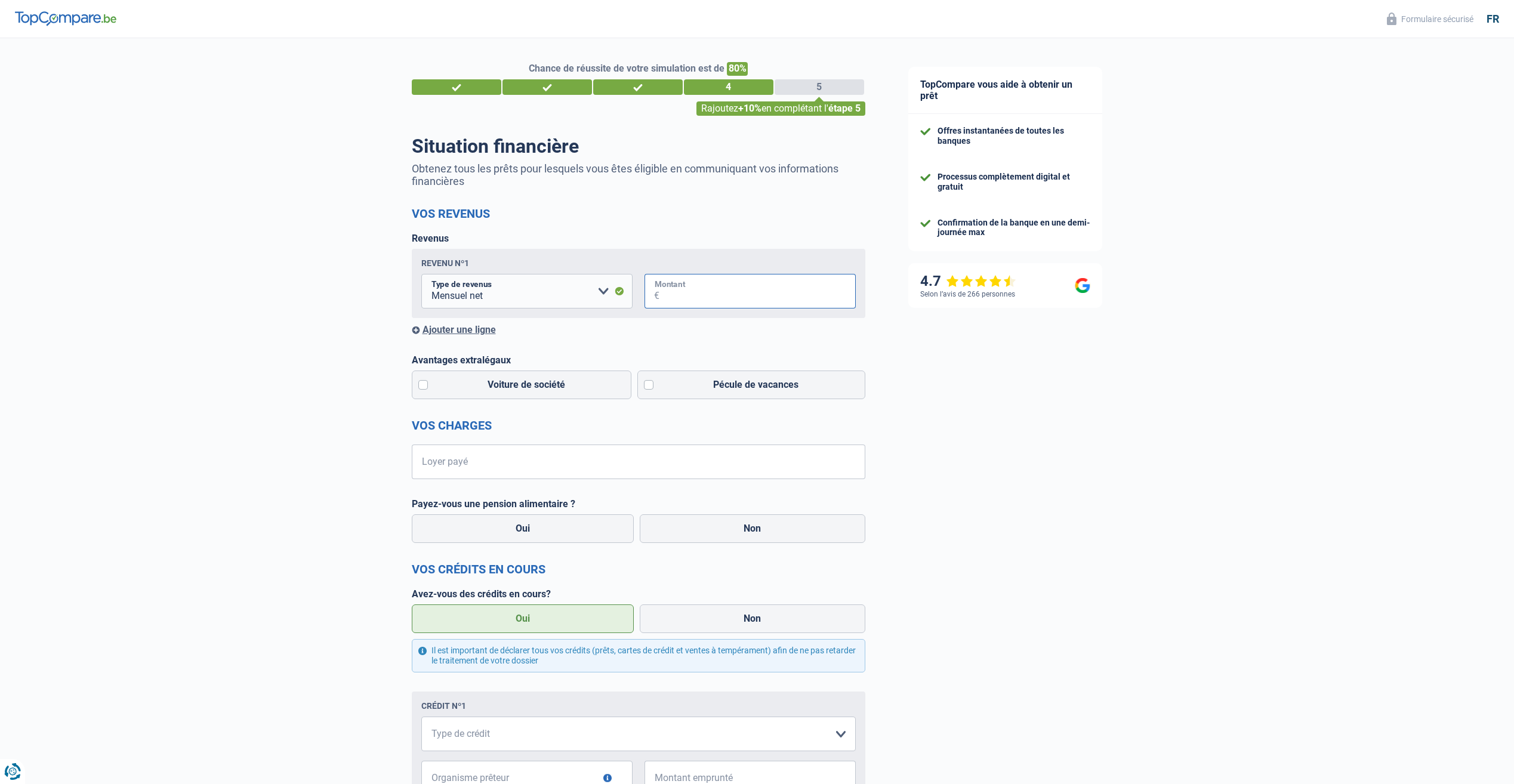
click at [690, 296] on input "Montant" at bounding box center [758, 291] width 196 height 35
type input "2.200"
click at [566, 461] on input "Loyer payé" at bounding box center [646, 462] width 439 height 35
type input "375"
click at [701, 532] on label "Non" at bounding box center [752, 528] width 226 height 29
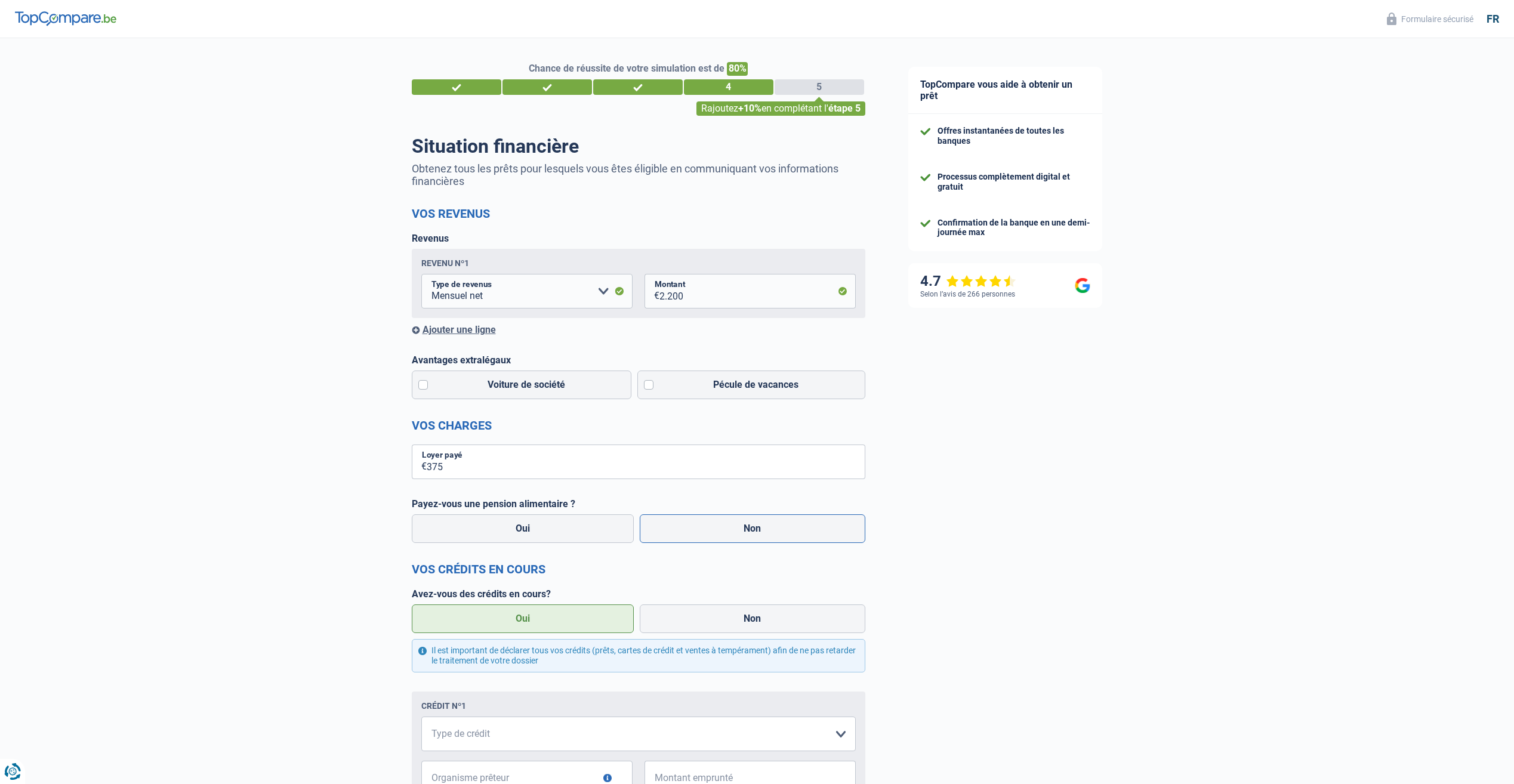
click at [701, 532] on input "Non" at bounding box center [752, 528] width 226 height 29
radio input "true"
click at [705, 615] on label "Non" at bounding box center [752, 619] width 226 height 29
click at [705, 615] on input "Non" at bounding box center [752, 619] width 226 height 29
radio input "true"
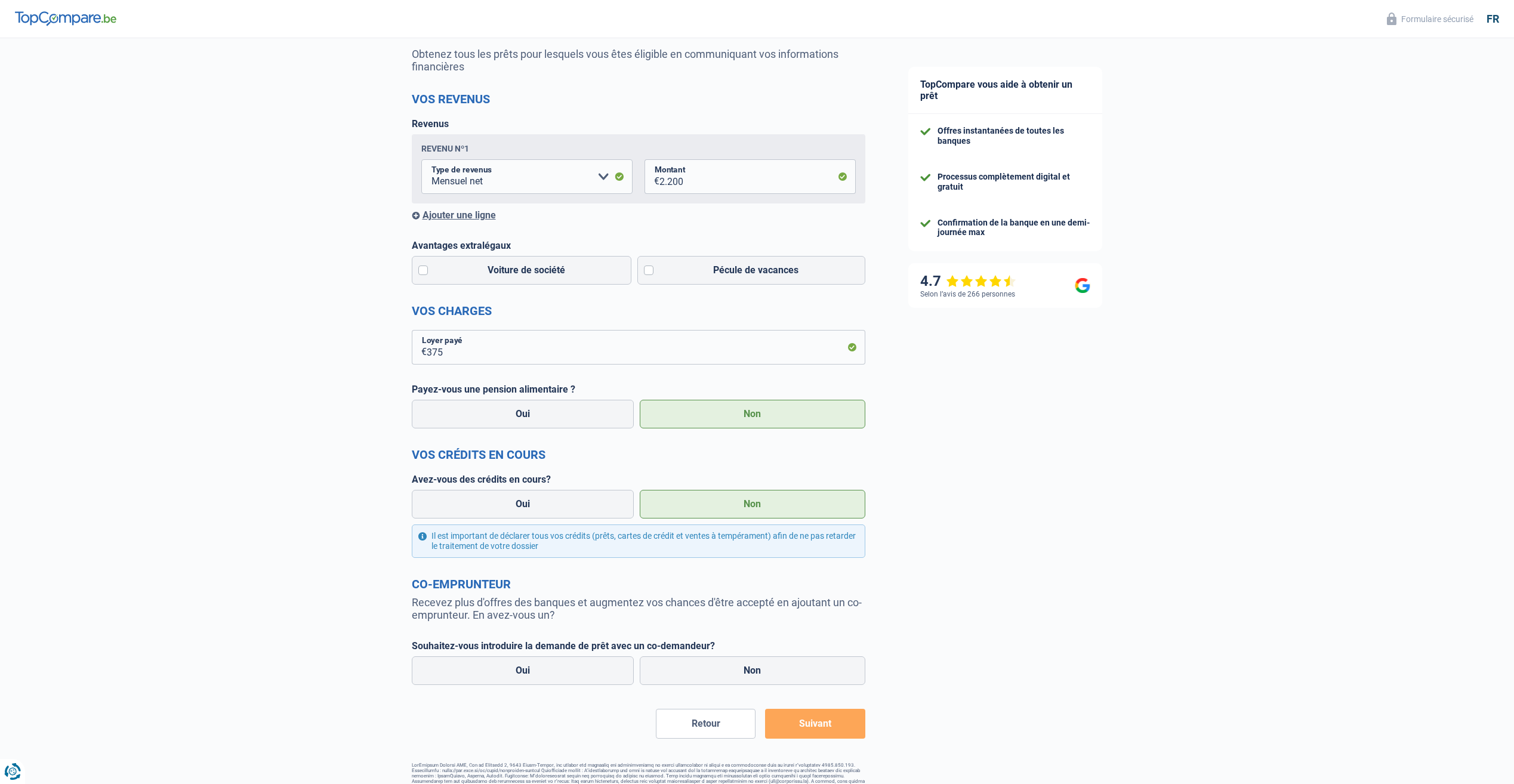
scroll to position [119, 0]
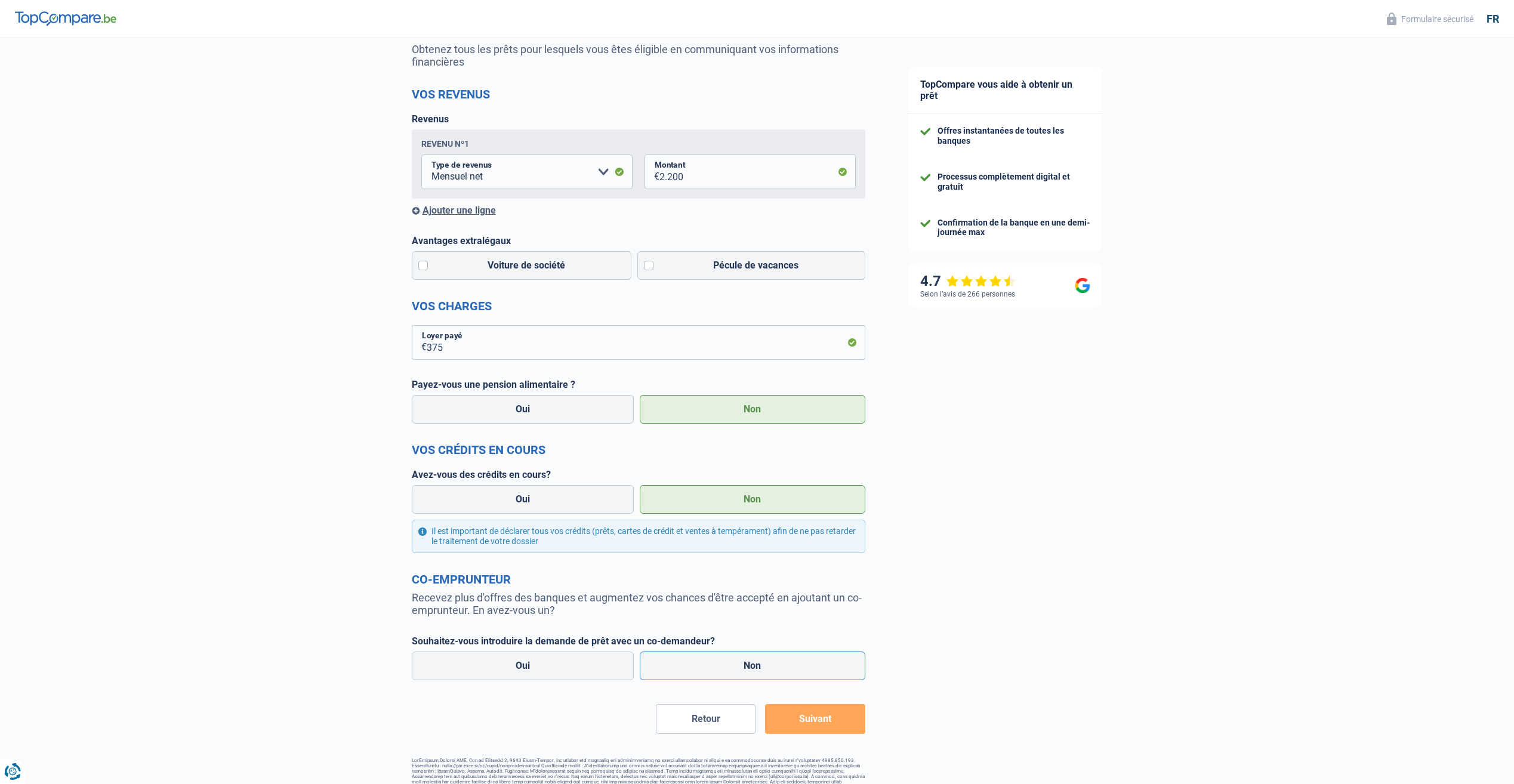
click at [715, 671] on label "Non" at bounding box center [752, 666] width 226 height 29
click at [715, 671] on input "Non" at bounding box center [752, 666] width 226 height 29
radio input "true"
click at [823, 726] on button "Suivant" at bounding box center [814, 718] width 100 height 30
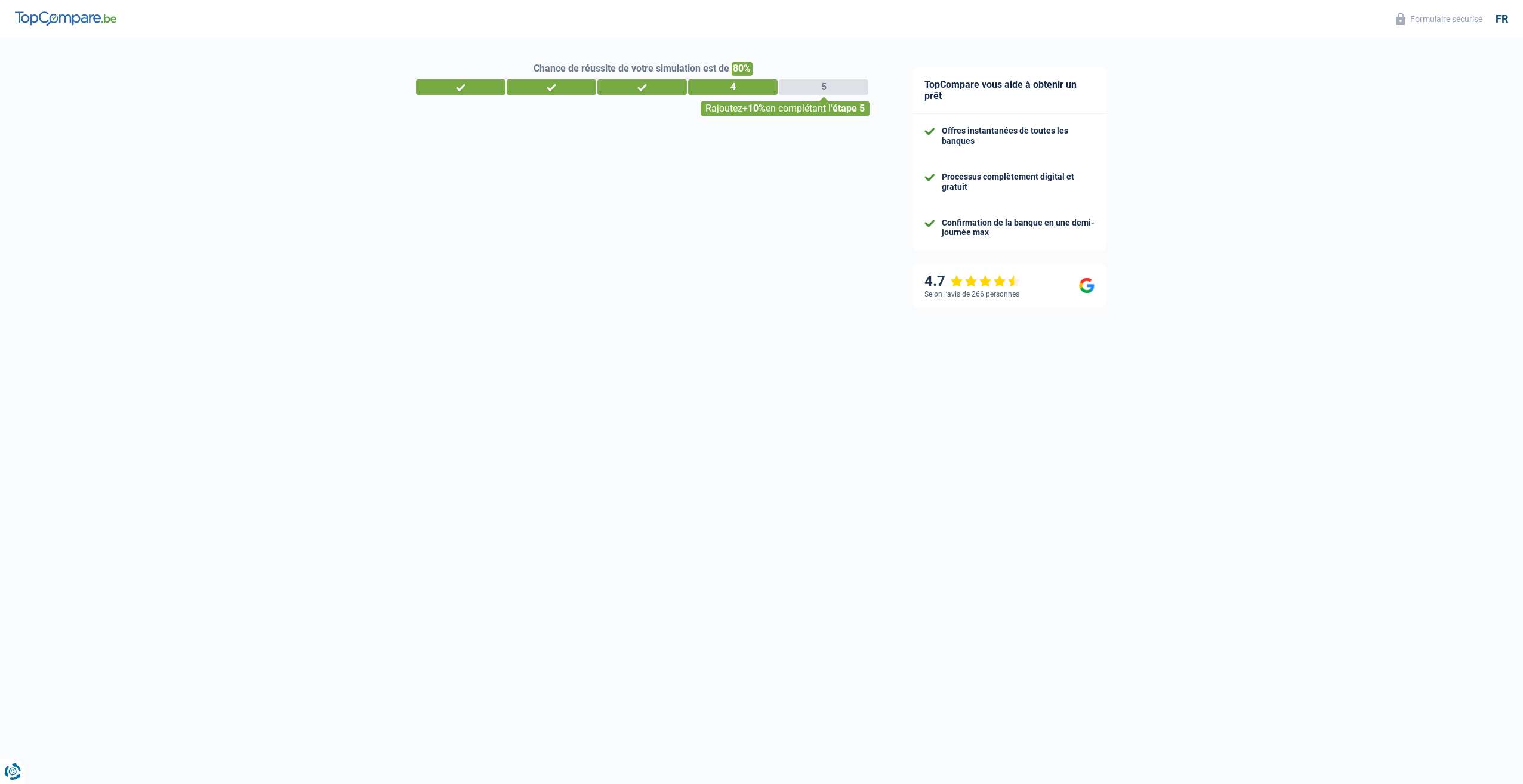
select select "84"
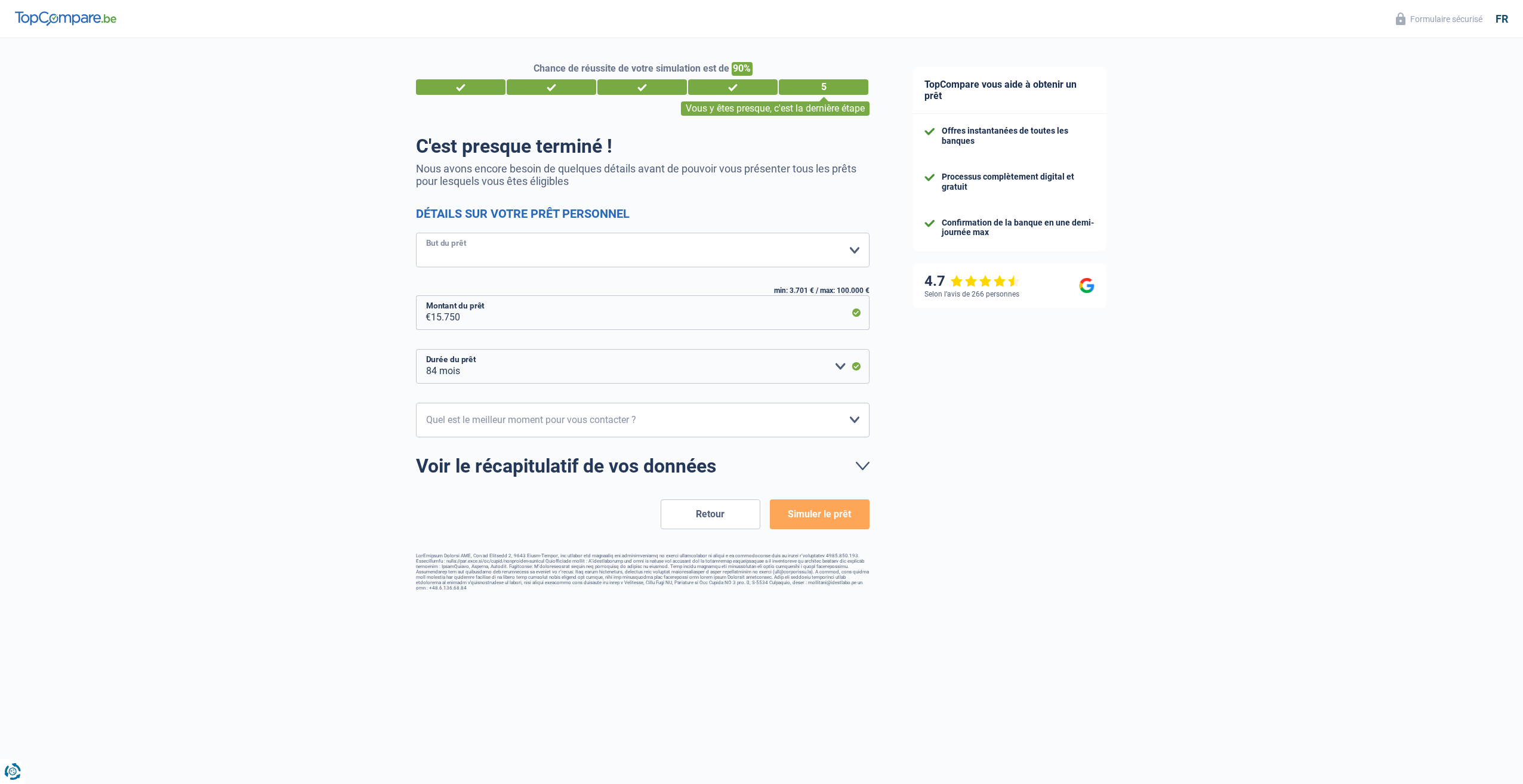
click at [860, 254] on select "Confort maison: meubles, textile, peinture, électroménager, outillage non-profe…" at bounding box center [643, 250] width 453 height 35
click at [859, 255] on select "Confort maison: meubles, textile, peinture, électroménager, outillage non-profe…" at bounding box center [643, 250] width 453 height 35
select select "judicial"
click at [416, 233] on select "Confort maison: meubles, textile, peinture, électroménager, outillage non-profe…" at bounding box center [643, 250] width 453 height 35
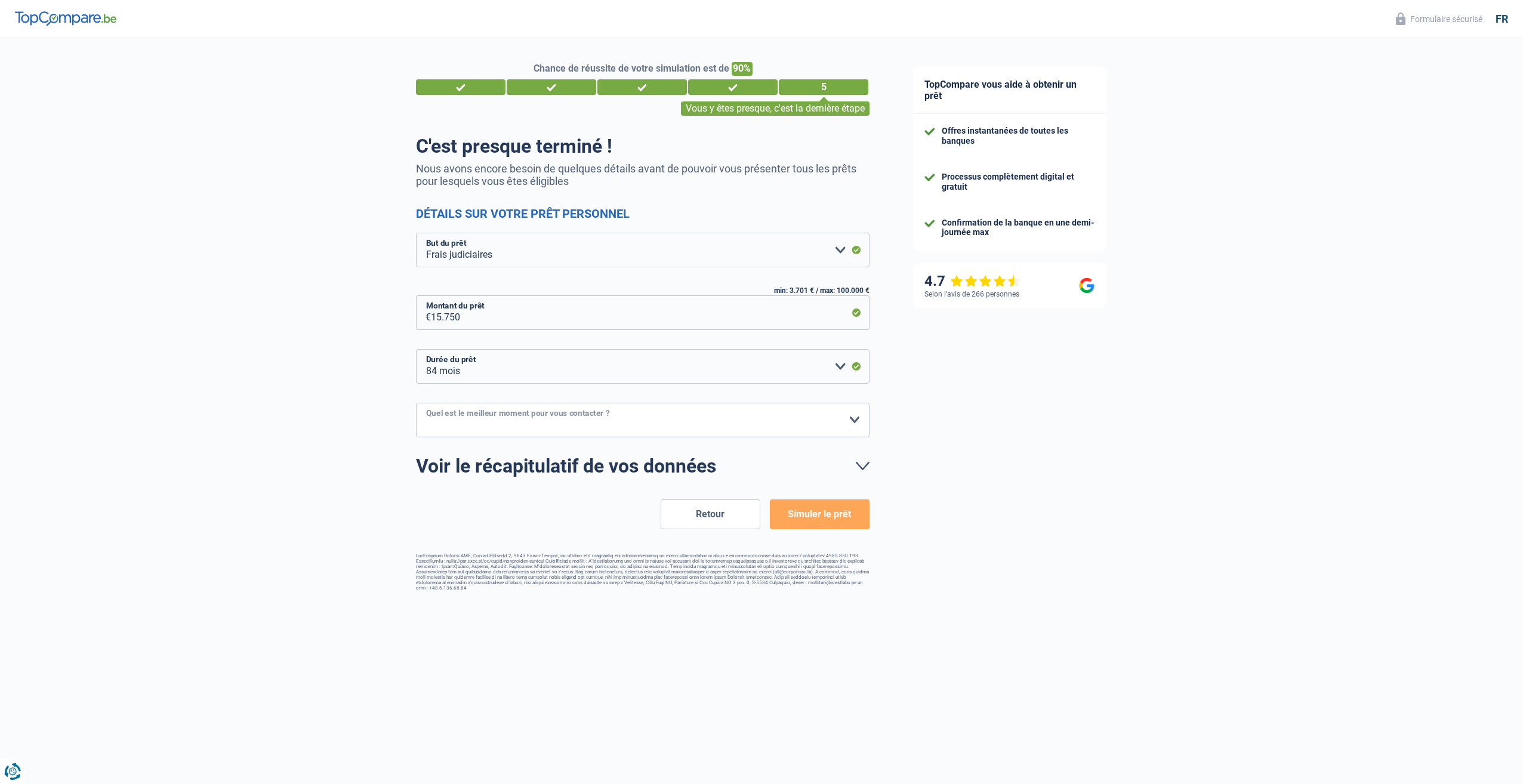
click at [845, 423] on select "10h-12h 12h-14h 14h-16h 16h-18h Veuillez sélectionner une option" at bounding box center [643, 420] width 453 height 35
select select "16-18"
click at [416, 403] on select "10h-12h 12h-14h 14h-16h 16h-18h Veuillez sélectionner une option" at bounding box center [643, 420] width 453 height 35
click at [840, 518] on button "Simuler le prêt" at bounding box center [819, 514] width 100 height 30
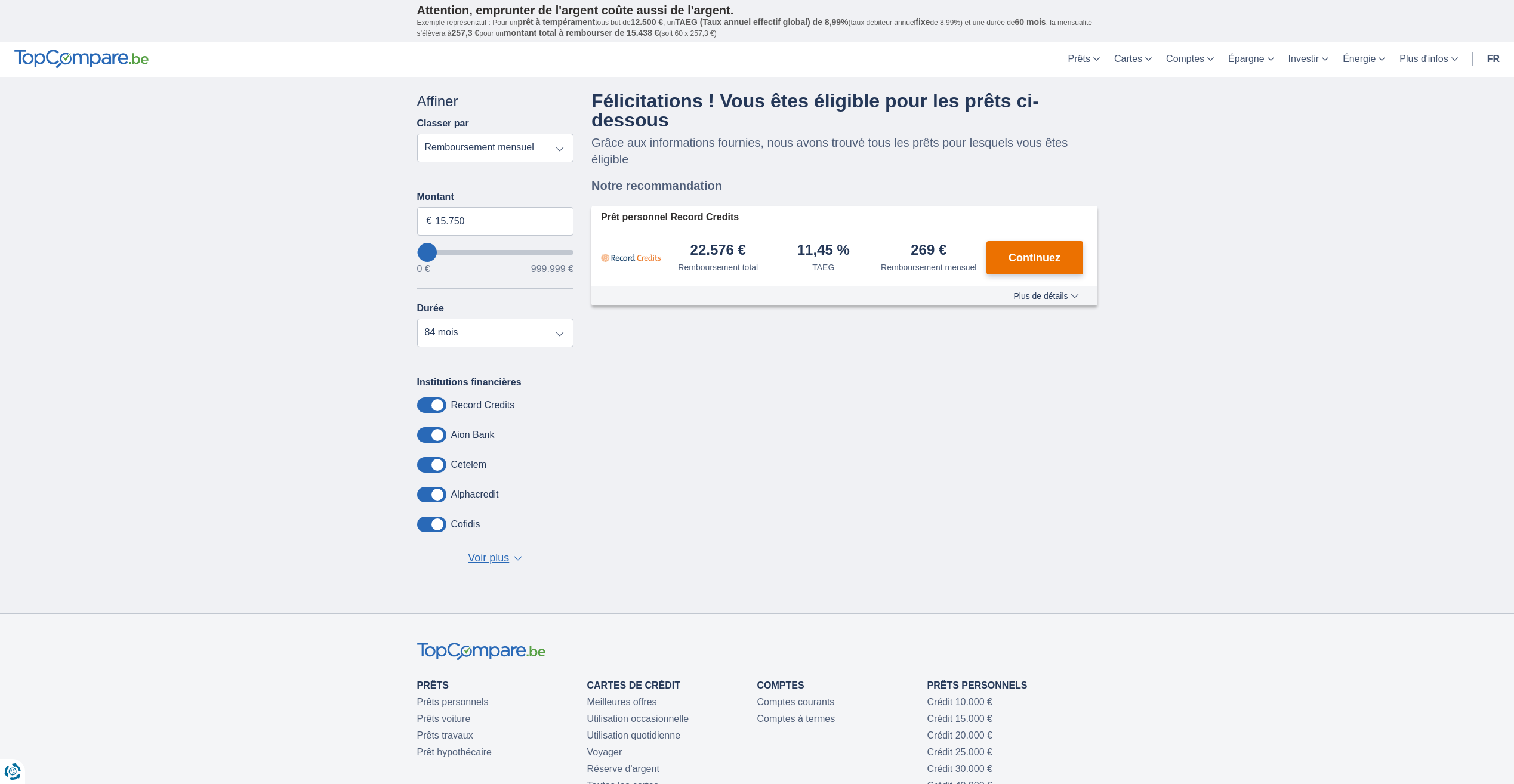
click at [1052, 254] on span "Continuez" at bounding box center [1034, 257] width 52 height 11
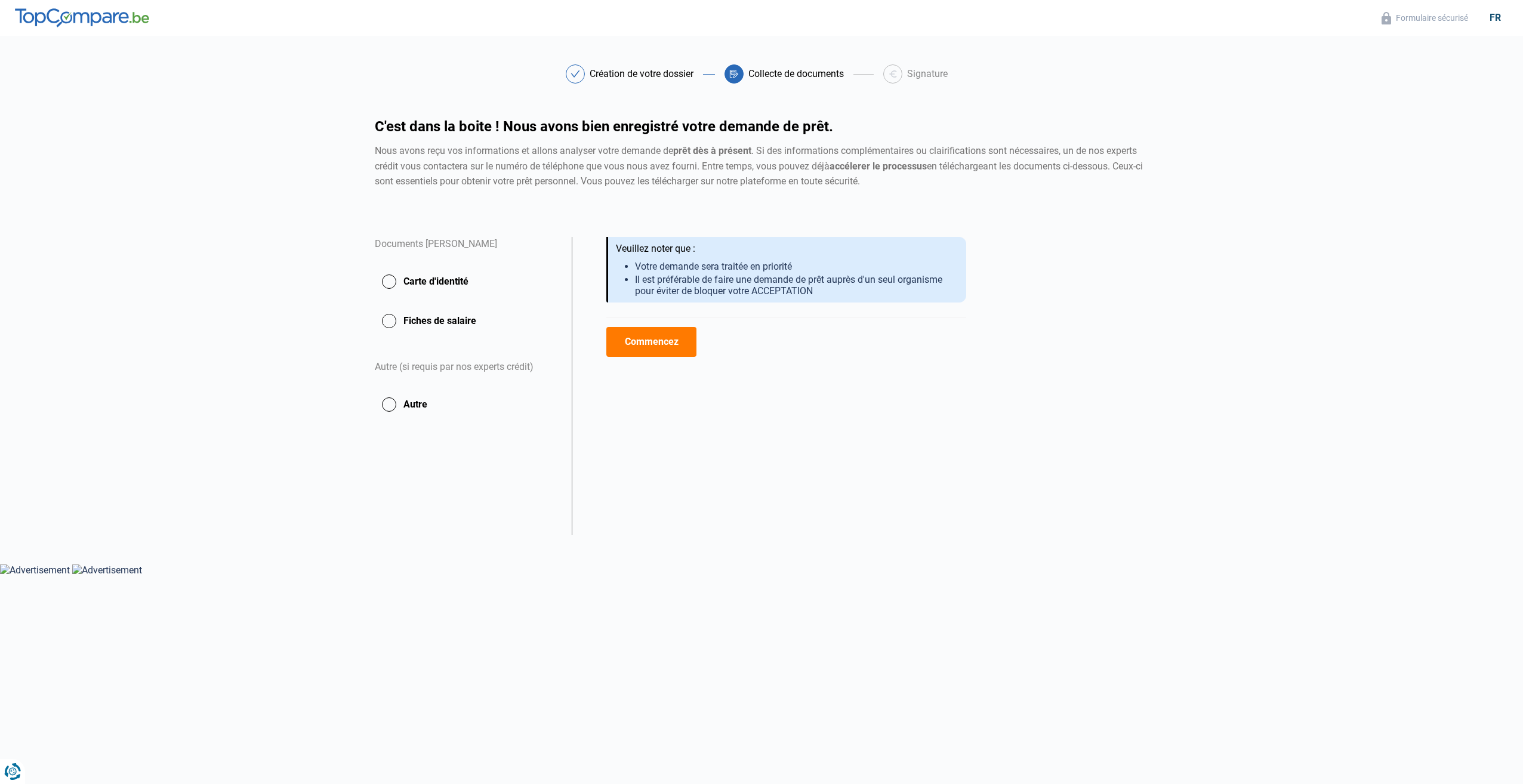
click at [655, 349] on button "Commencez" at bounding box center [651, 342] width 90 height 30
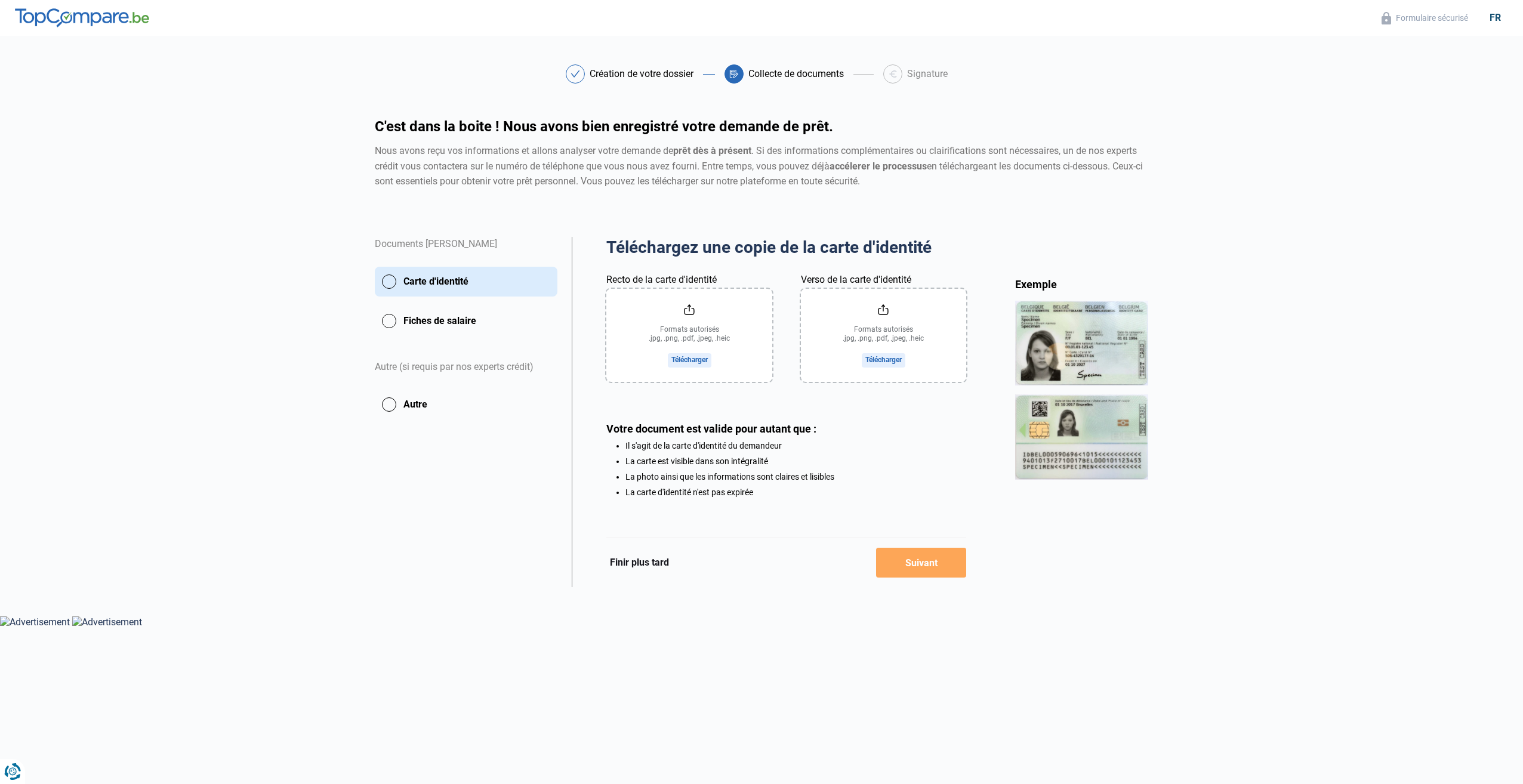
click at [642, 564] on button "Finir plus tard" at bounding box center [639, 562] width 66 height 15
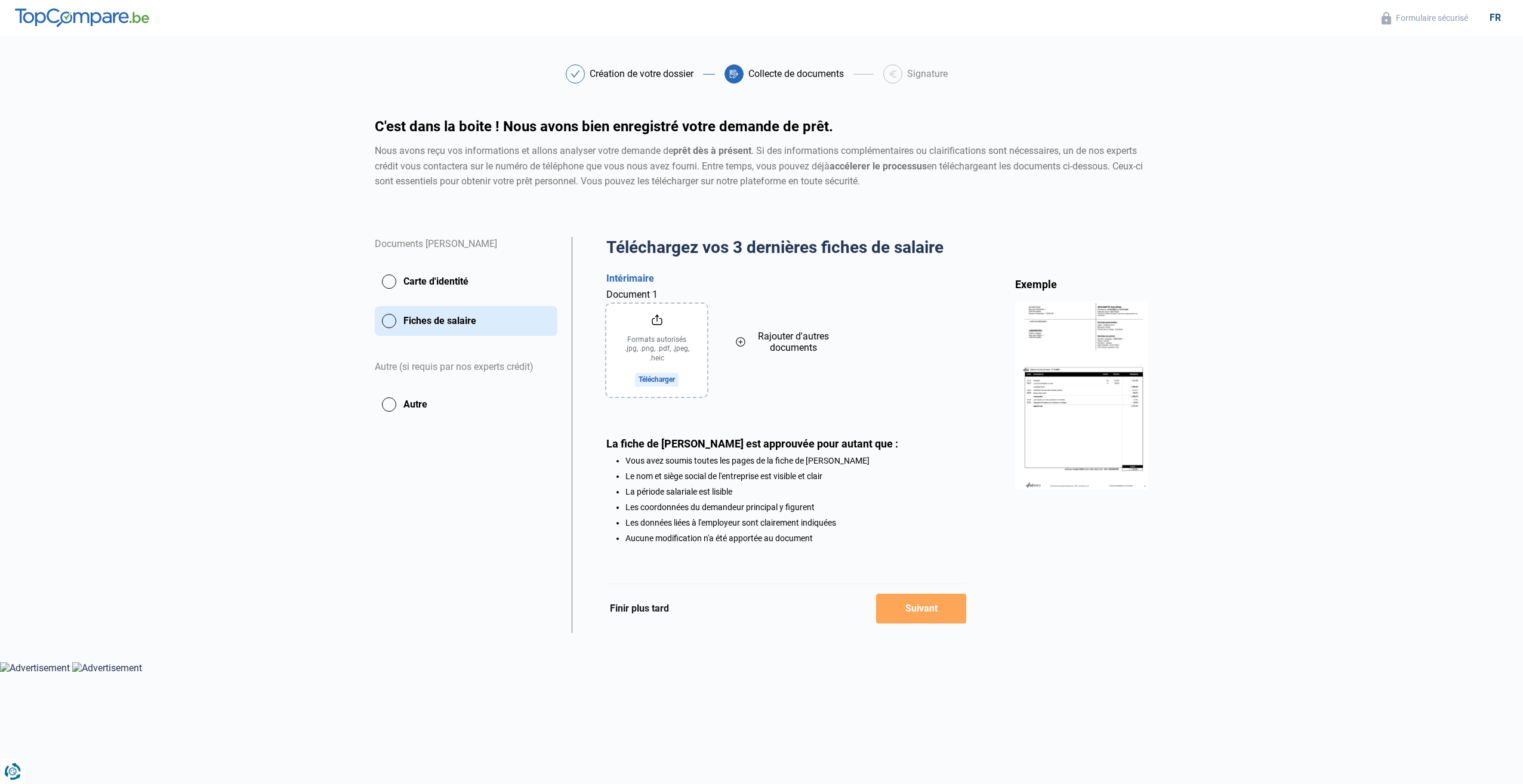
click at [641, 614] on button "Finir plus tard" at bounding box center [639, 608] width 66 height 15
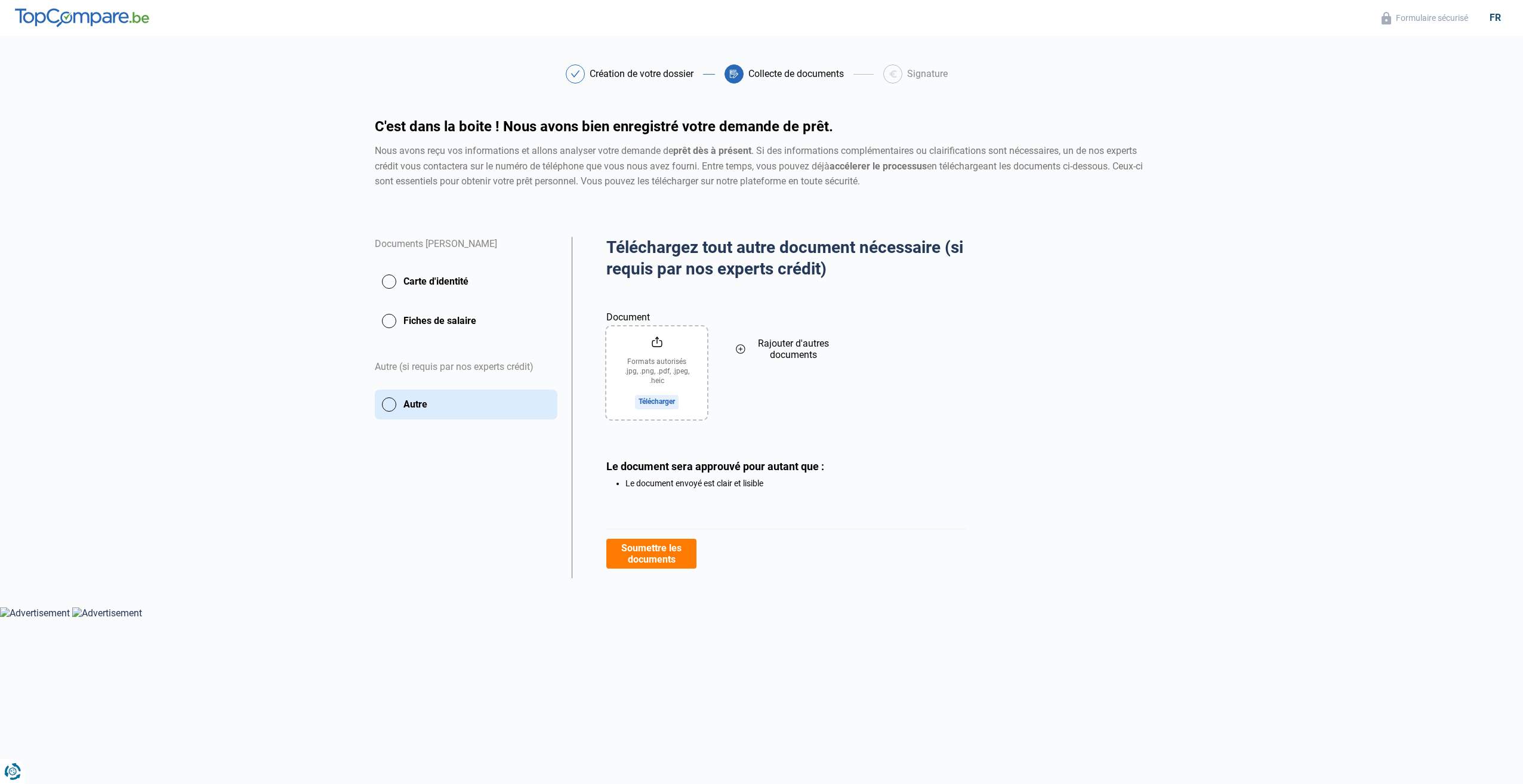
click at [662, 557] on button "Soumettre les documents" at bounding box center [651, 553] width 90 height 30
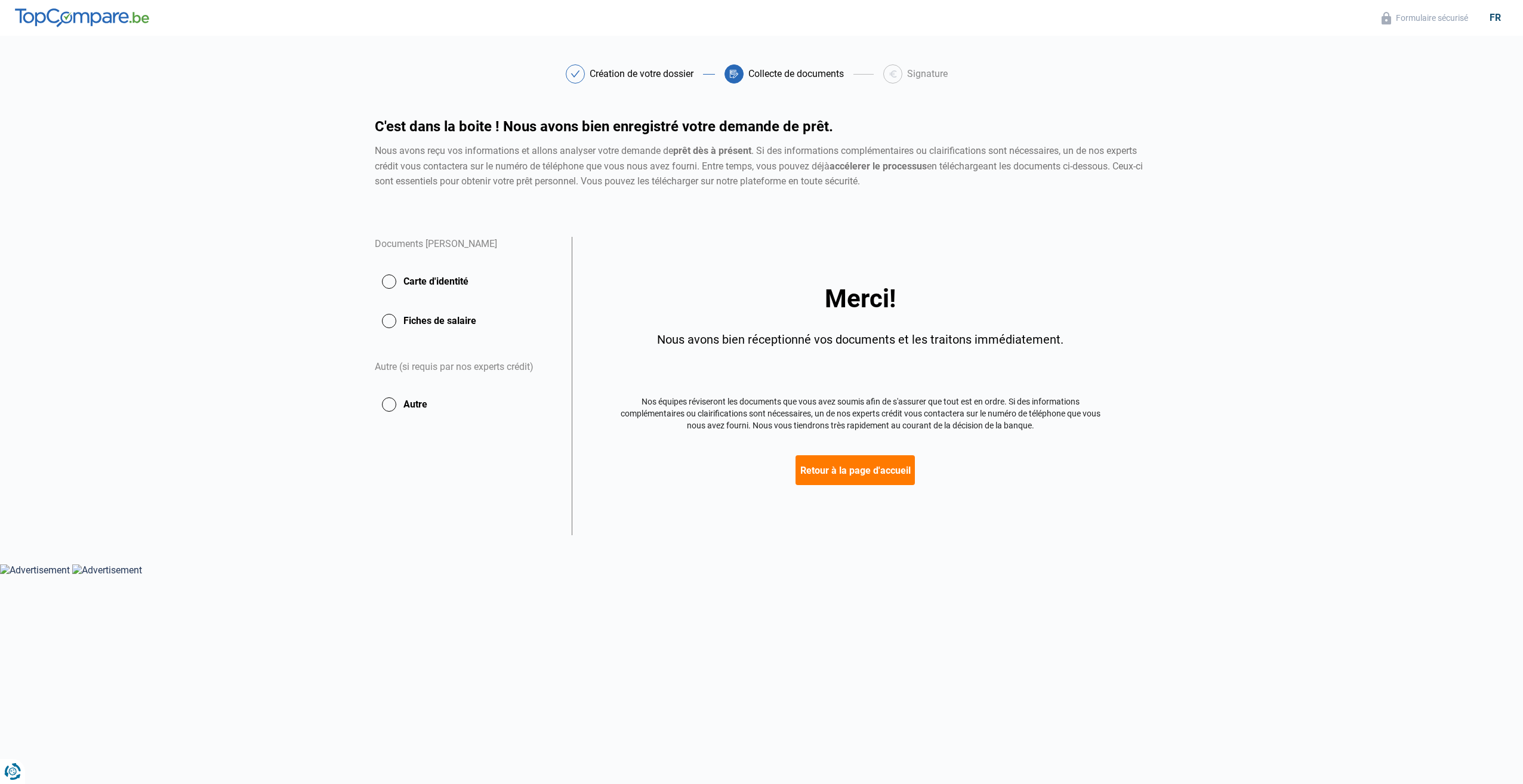
click at [848, 475] on button "Retour à la page d'accueil" at bounding box center [855, 470] width 119 height 30
